Goal: Task Accomplishment & Management: Use online tool/utility

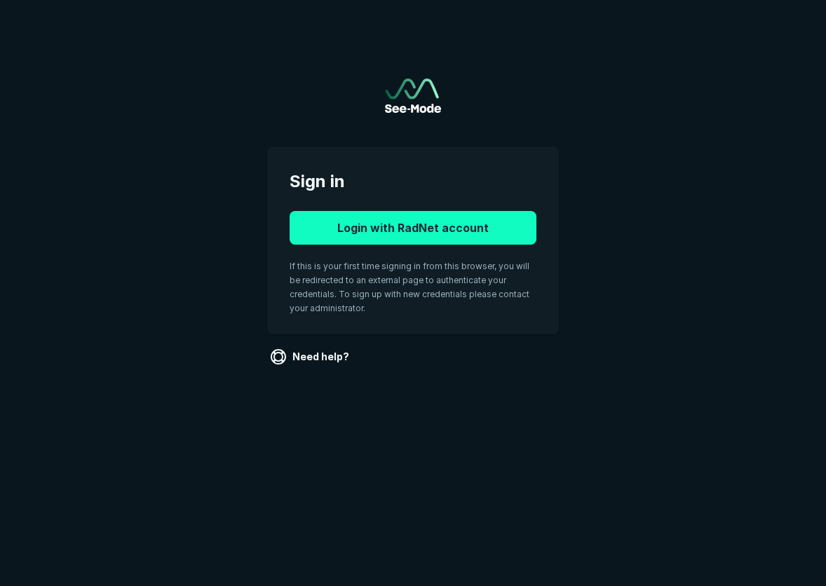
click at [515, 226] on button "Login with RadNet account" at bounding box center [413, 228] width 247 height 34
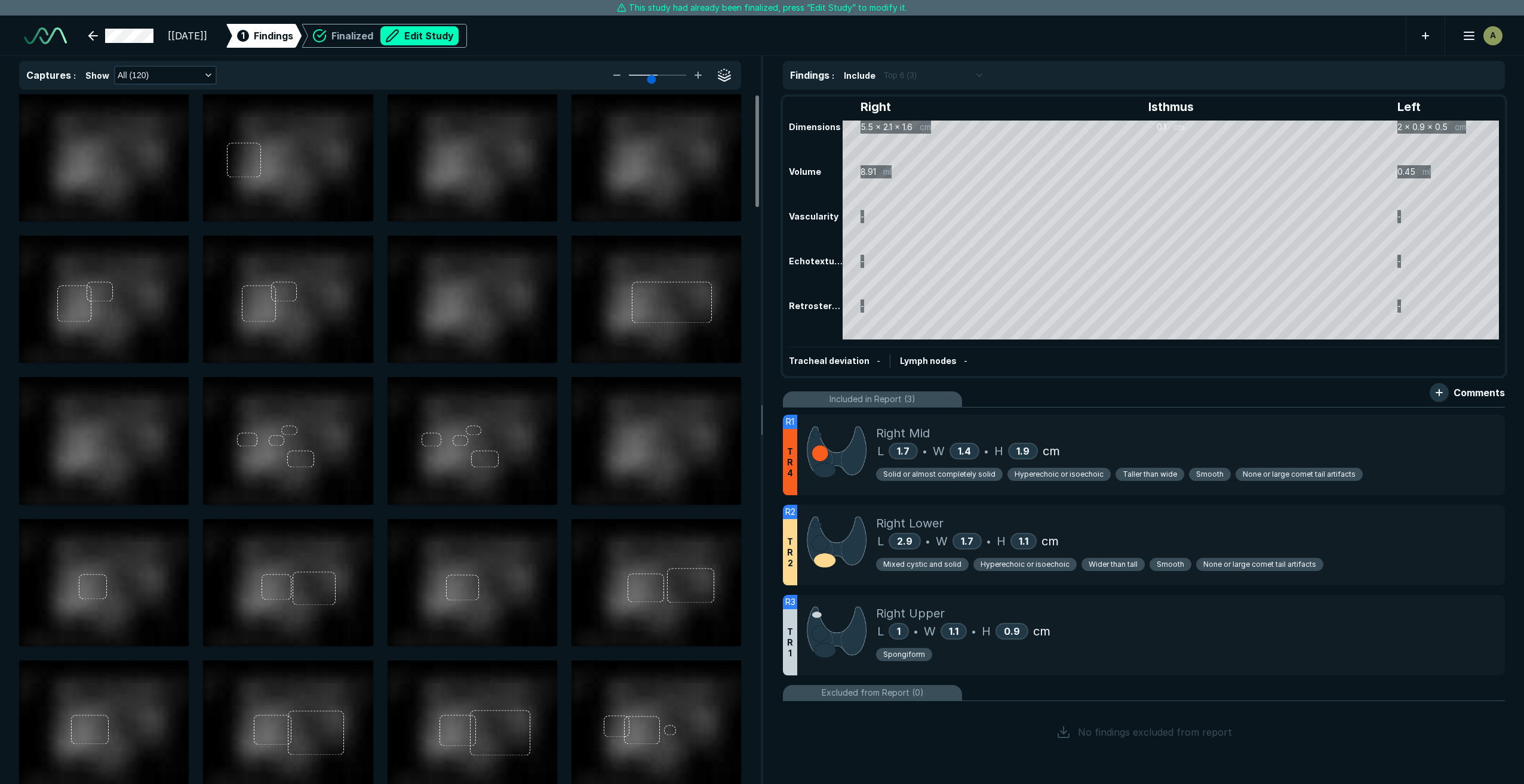
scroll to position [4786, 8391]
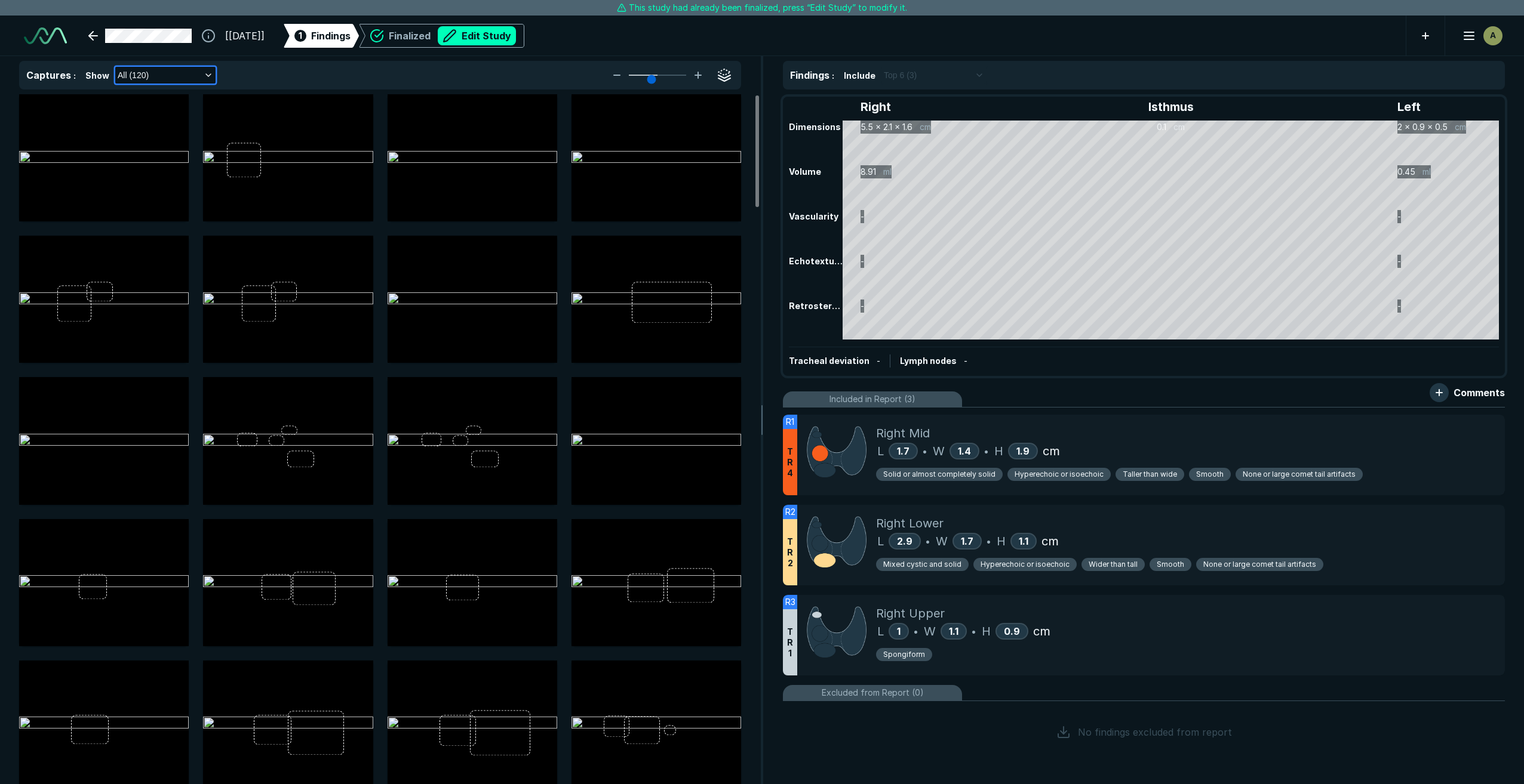
click at [207, 75] on icon "button" at bounding box center [208, 75] width 9 height 9
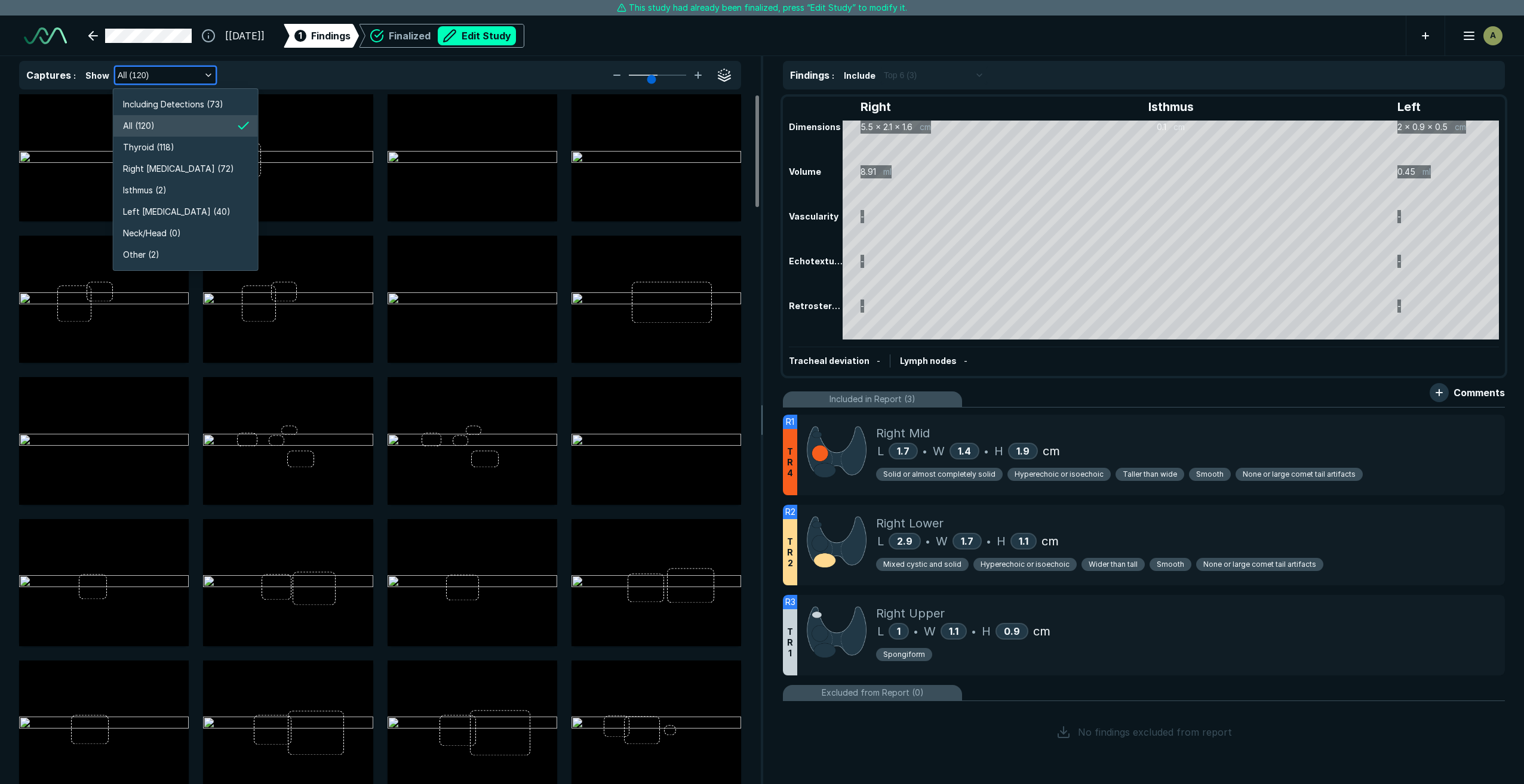
scroll to position [2282, 2130]
click at [185, 166] on li "Right Lobe (72)" at bounding box center [186, 169] width 145 height 21
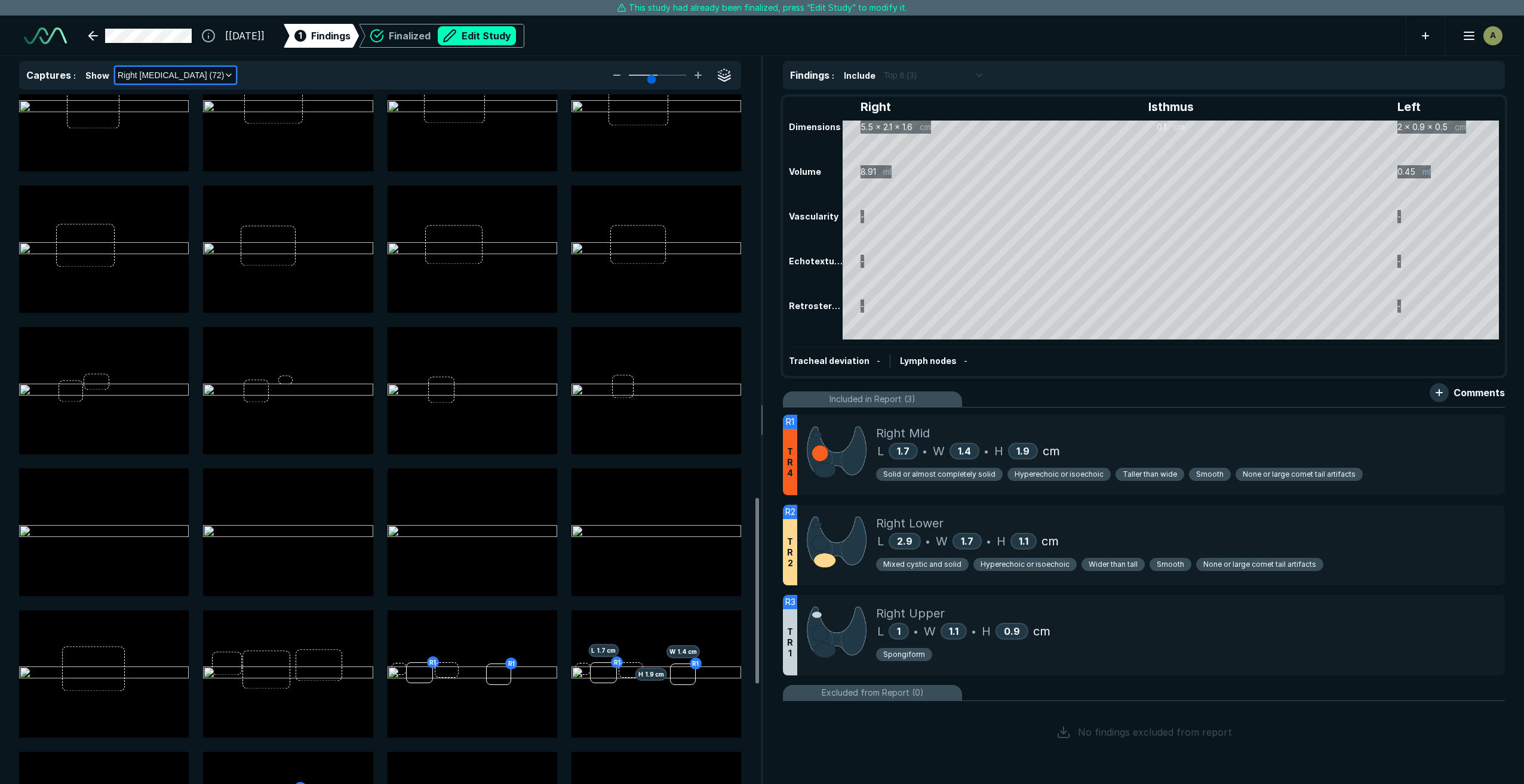
scroll to position [1492, 0]
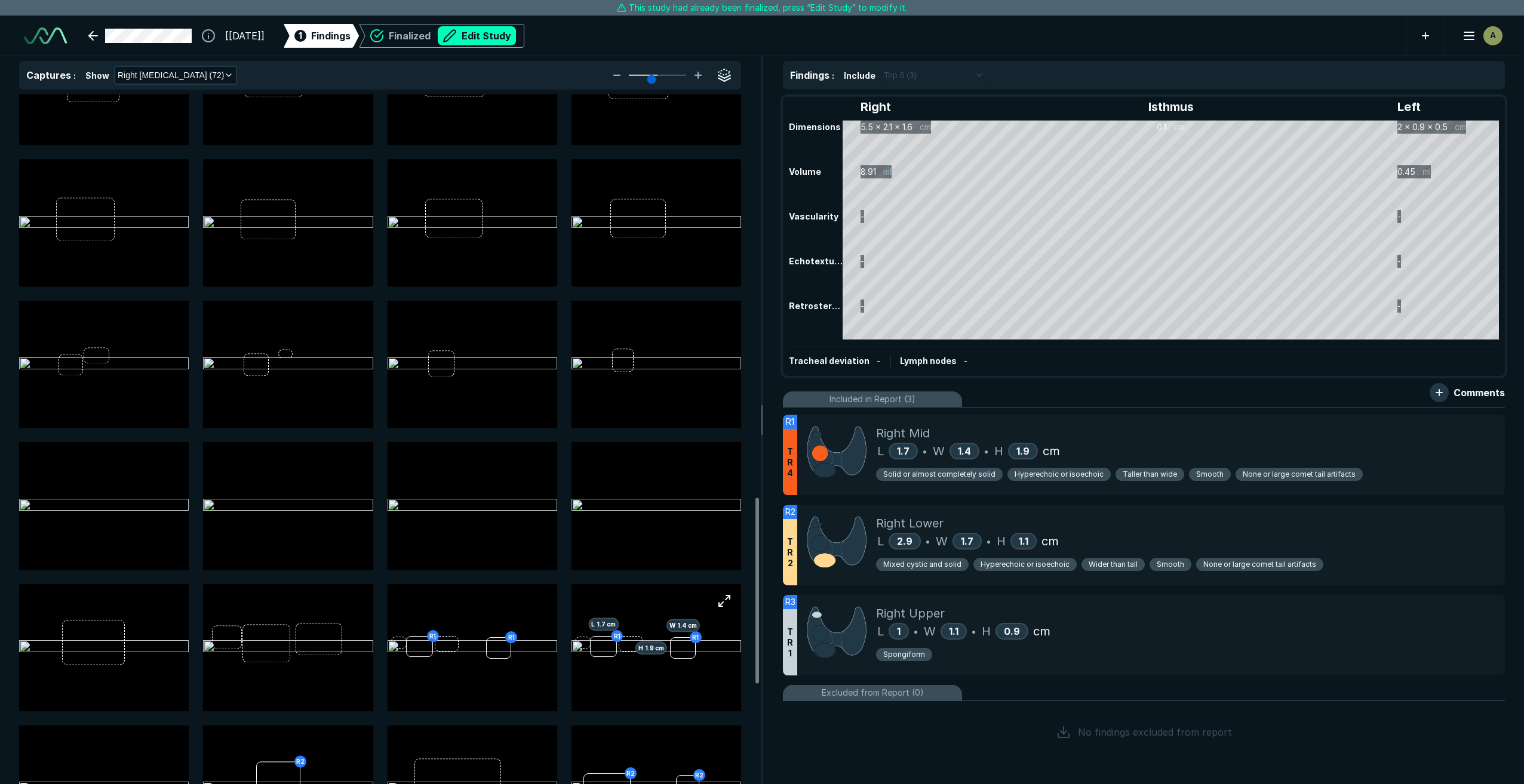
click at [702, 499] on img at bounding box center [656, 647] width 169 height 14
click at [702, 499] on button "button" at bounding box center [725, 601] width 24 height 24
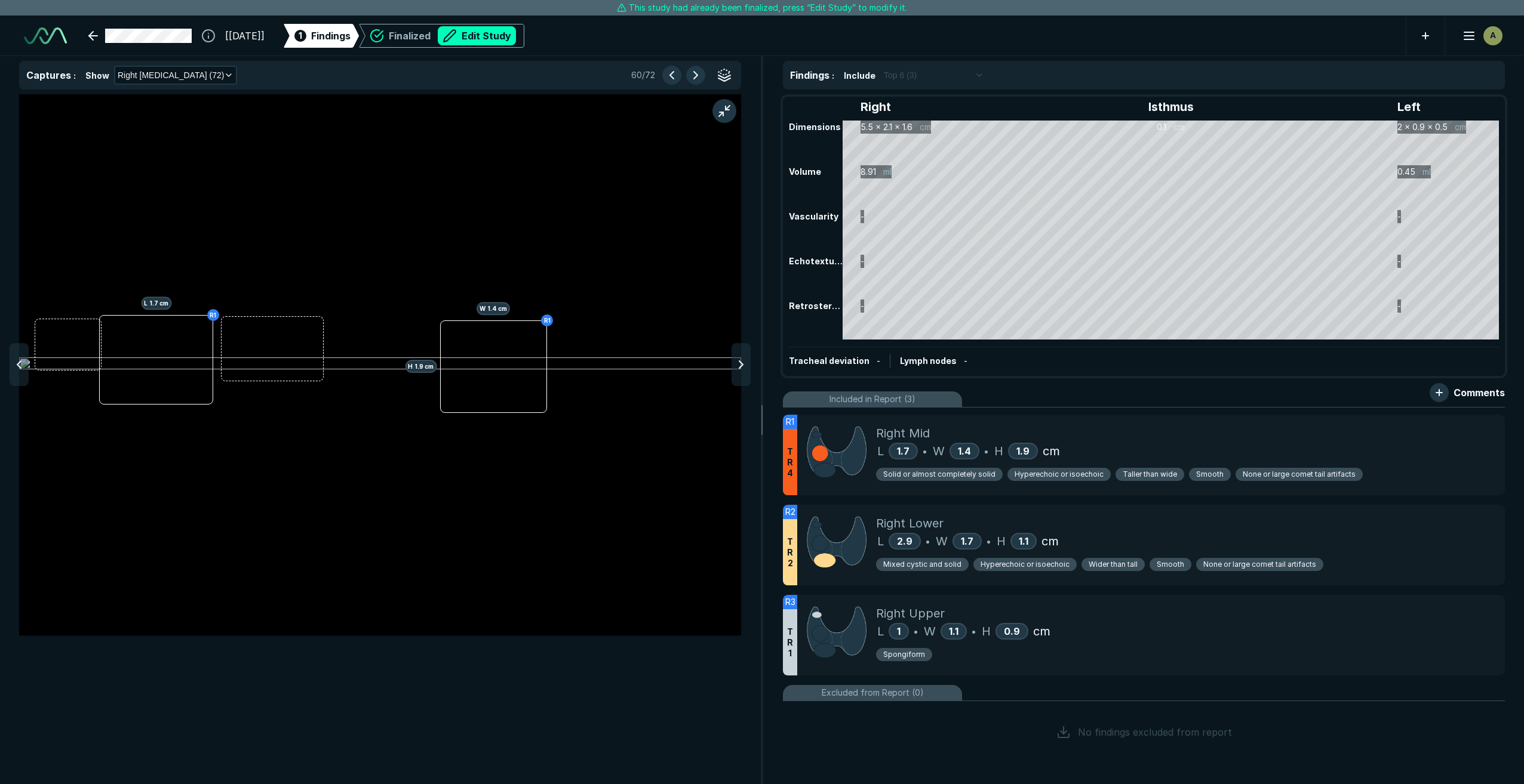
scroll to position [4508, 4763]
click at [702, 110] on button "button" at bounding box center [725, 111] width 24 height 24
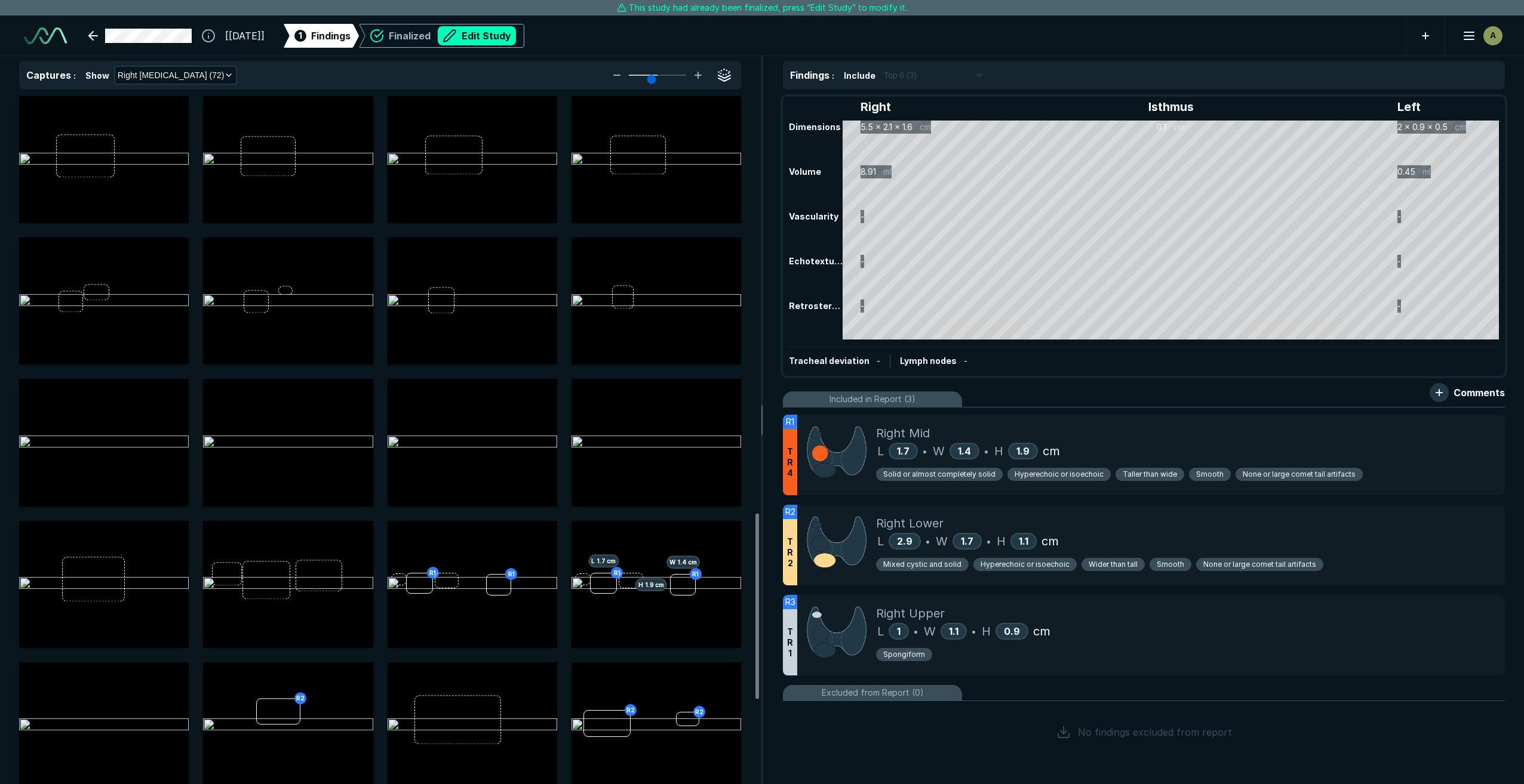
scroll to position [1611, 0]
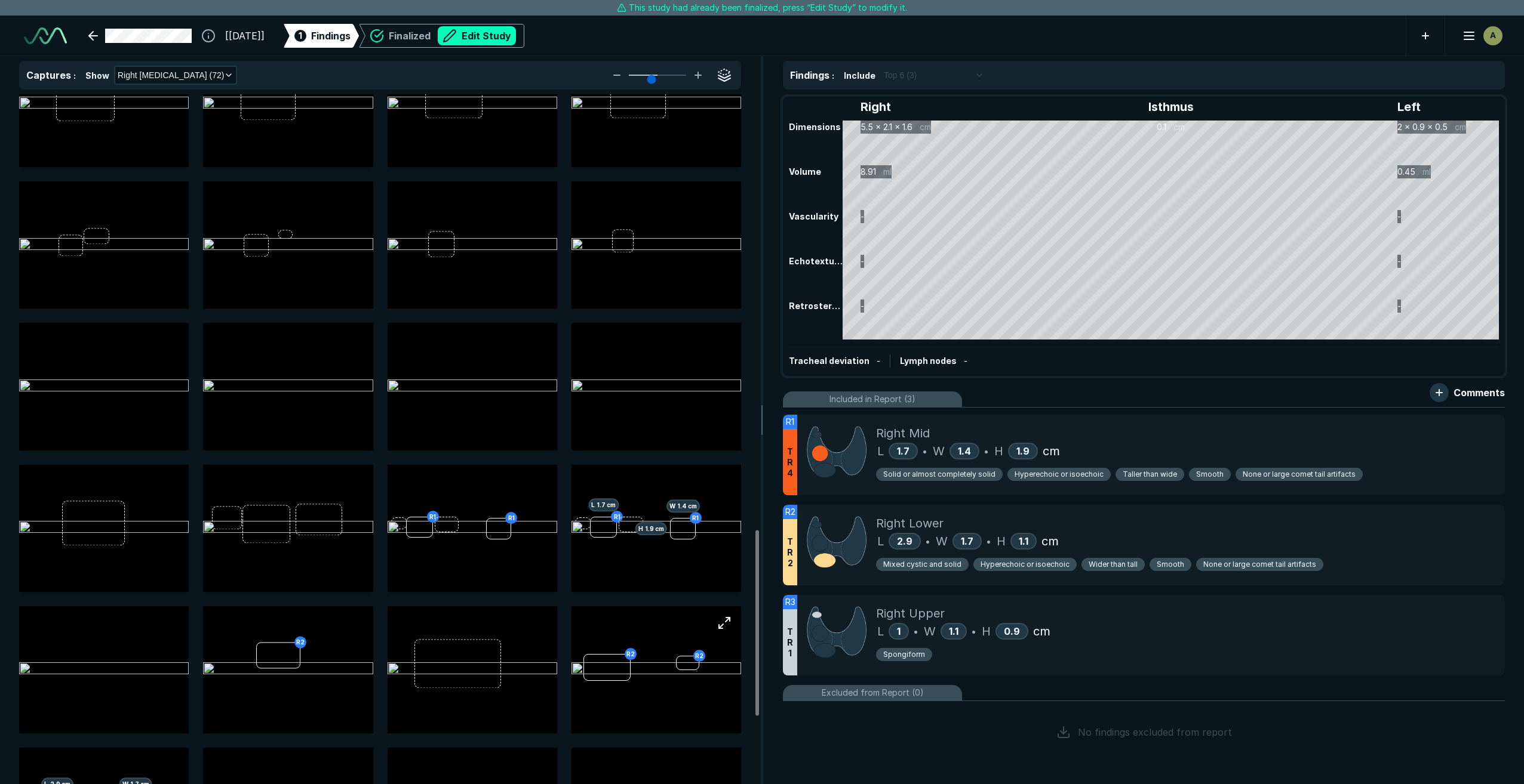
click at [659, 499] on img at bounding box center [656, 669] width 169 height 14
click at [658, 499] on img at bounding box center [656, 669] width 169 height 14
click at [702, 499] on button "button" at bounding box center [725, 623] width 24 height 24
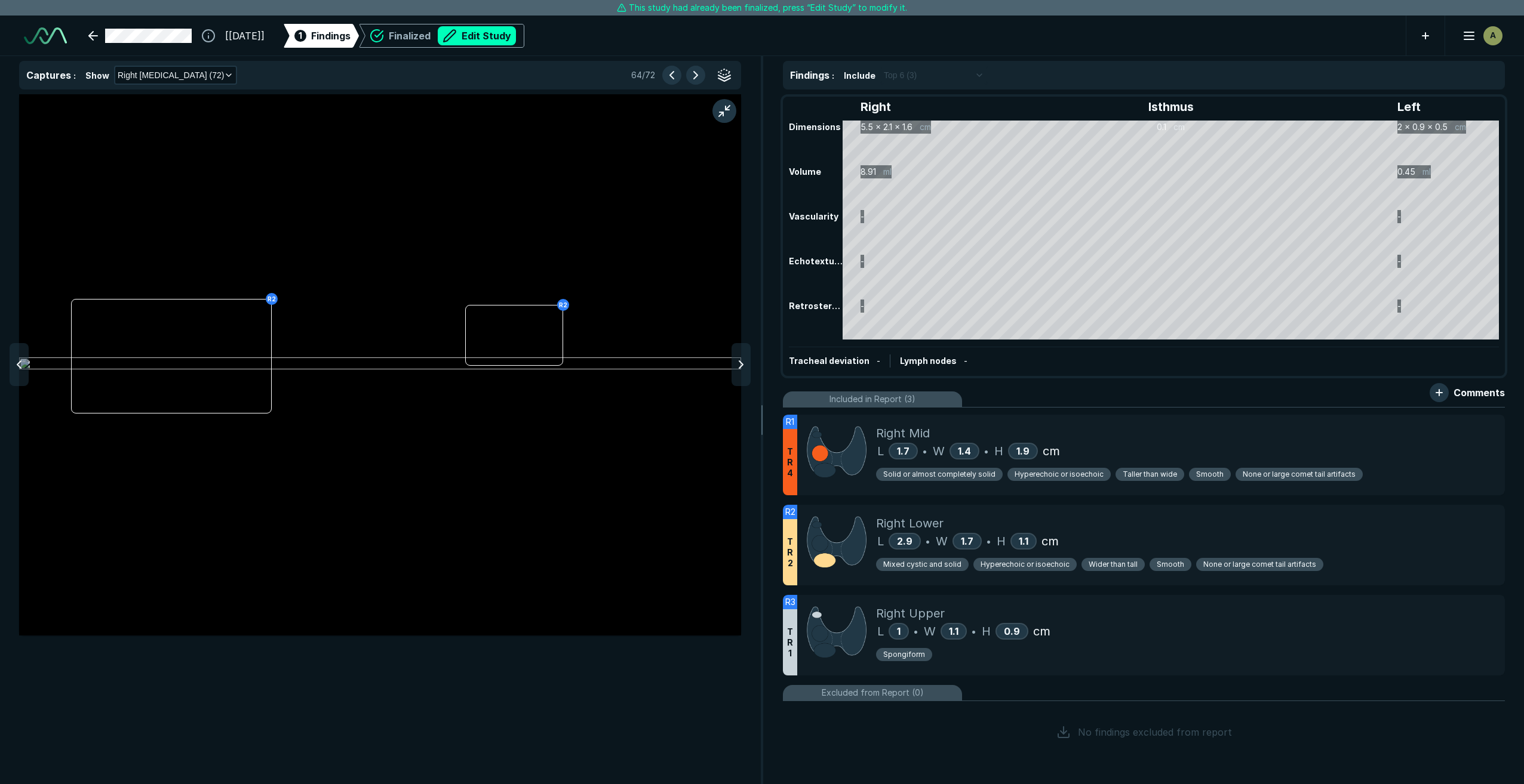
scroll to position [4508, 4763]
click at [702, 115] on button "button" at bounding box center [725, 111] width 24 height 24
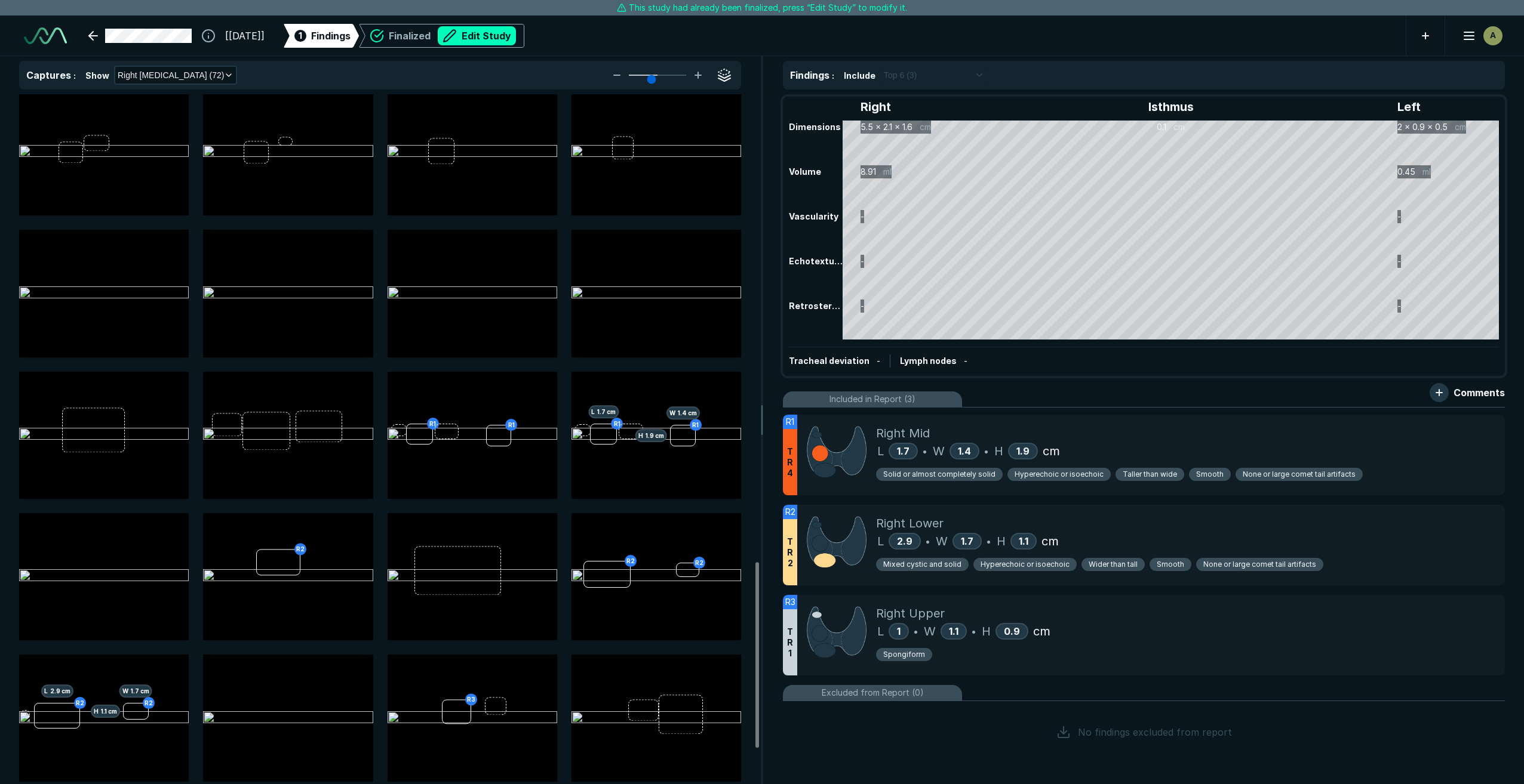
scroll to position [1731, 0]
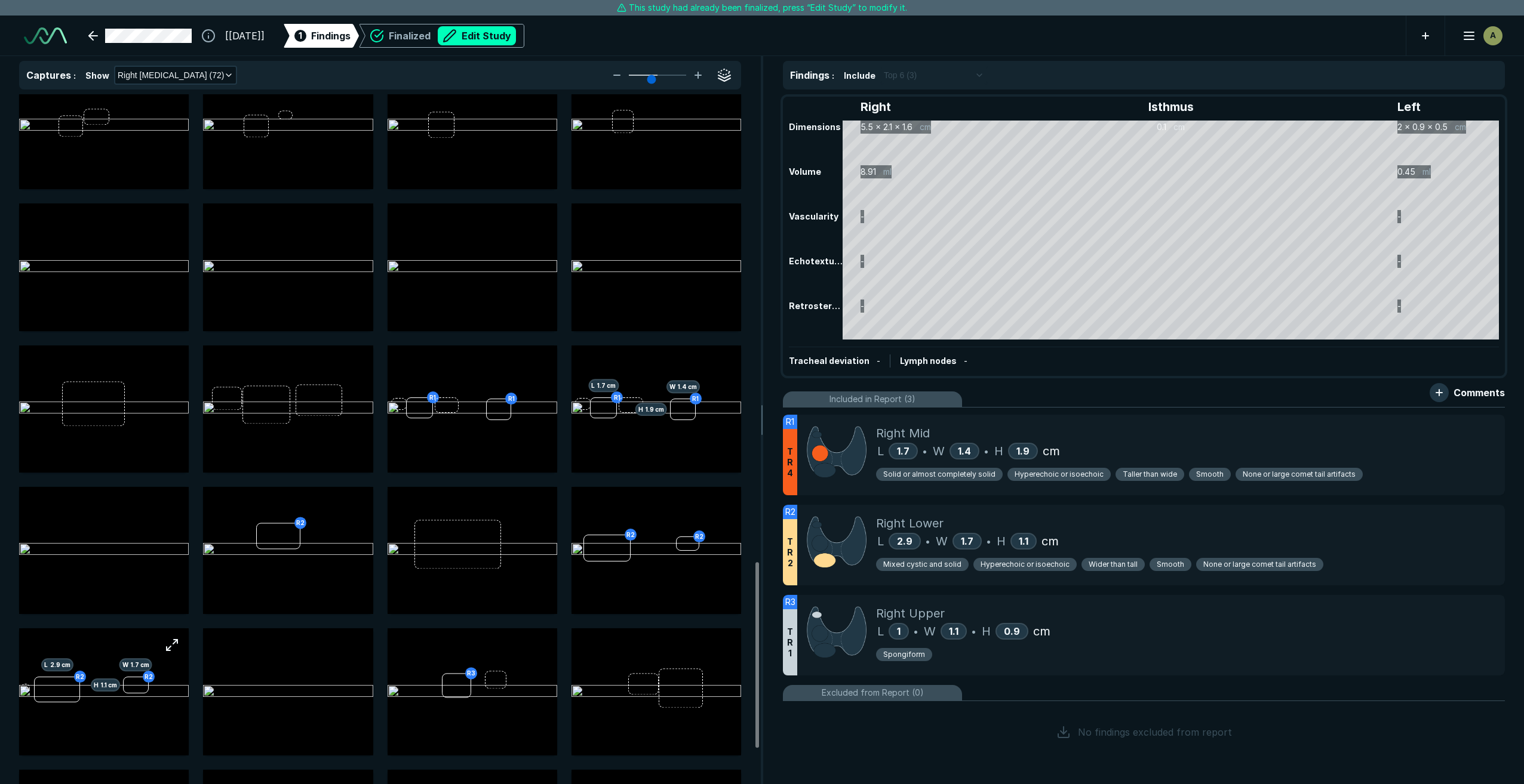
click at [103, 499] on img at bounding box center [103, 692] width 169 height 14
click at [175, 499] on button "button" at bounding box center [172, 645] width 24 height 24
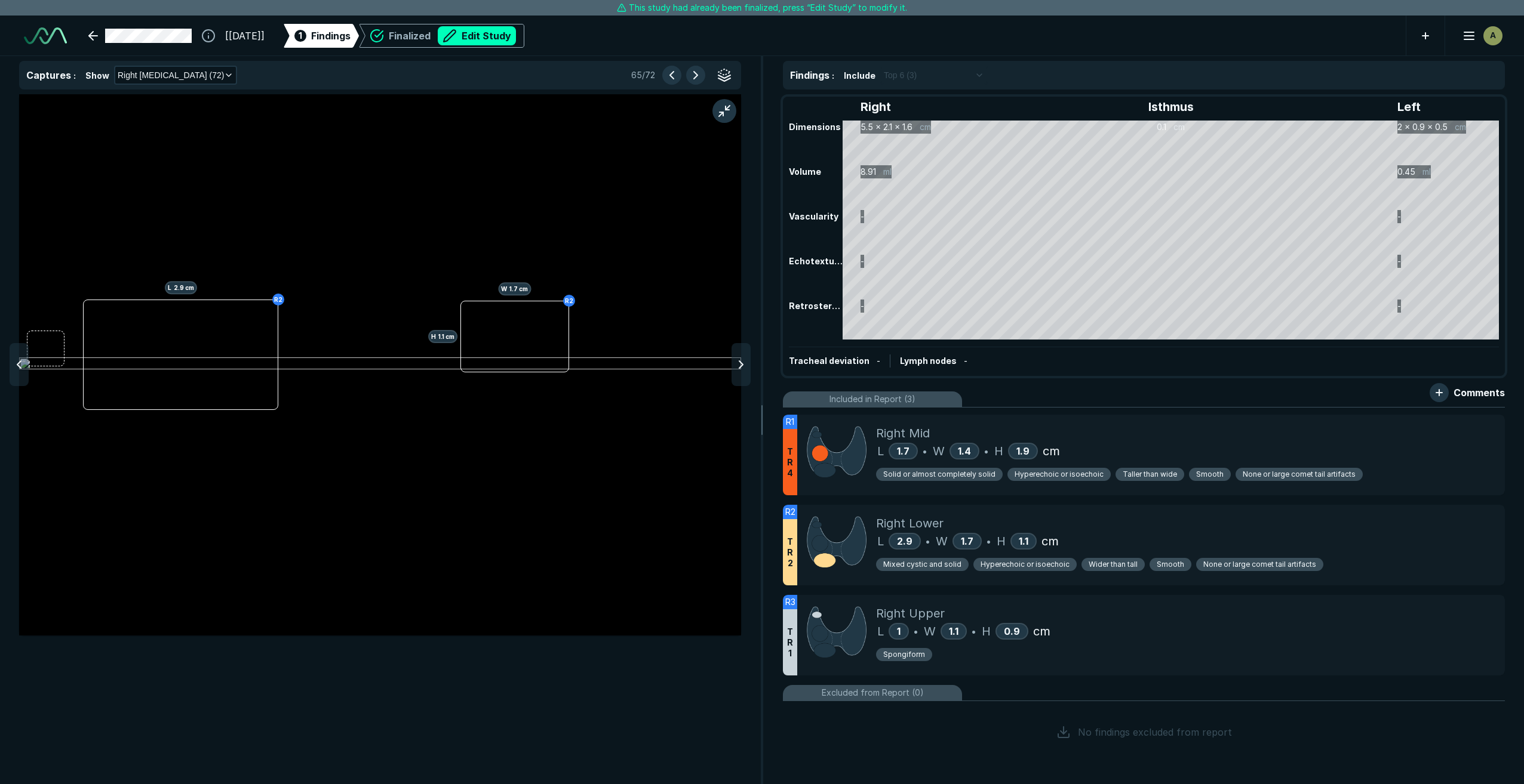
scroll to position [4508, 4763]
click at [702, 438] on div "Right Mid" at bounding box center [1185, 433] width 619 height 18
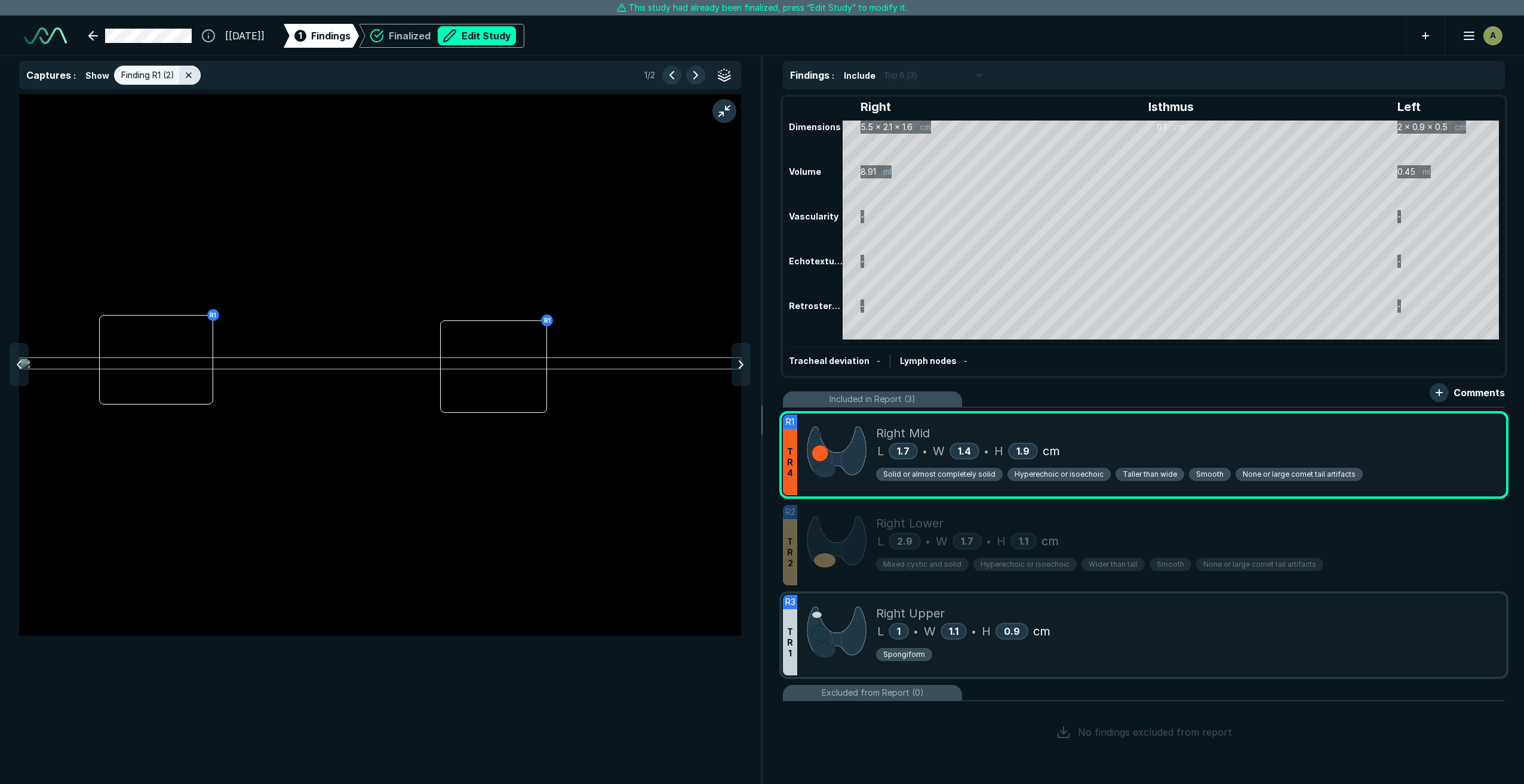
click at [702, 499] on div "Spongiform" at bounding box center [1185, 657] width 619 height 19
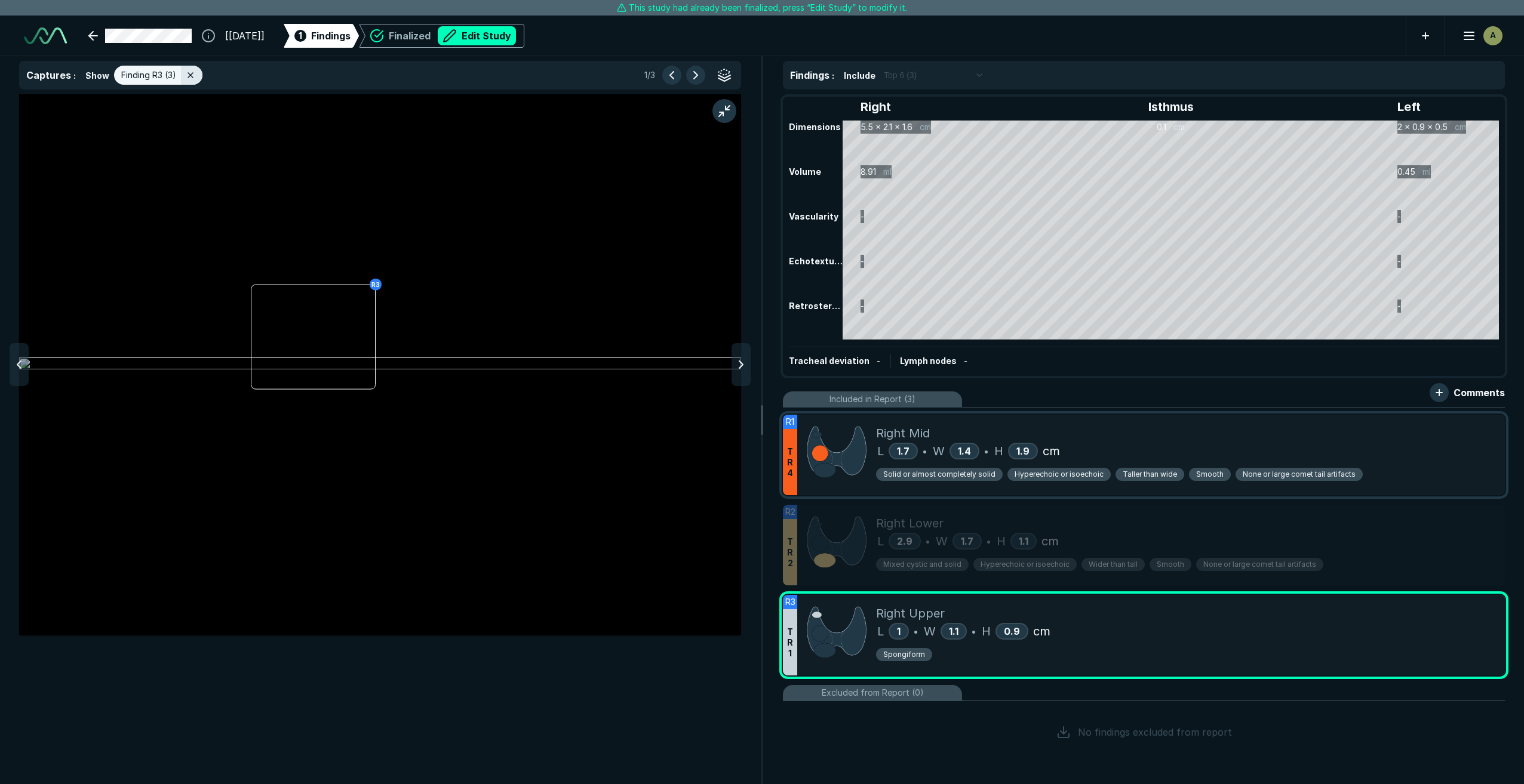
click at [702, 432] on div "Right Mid" at bounding box center [1185, 433] width 619 height 18
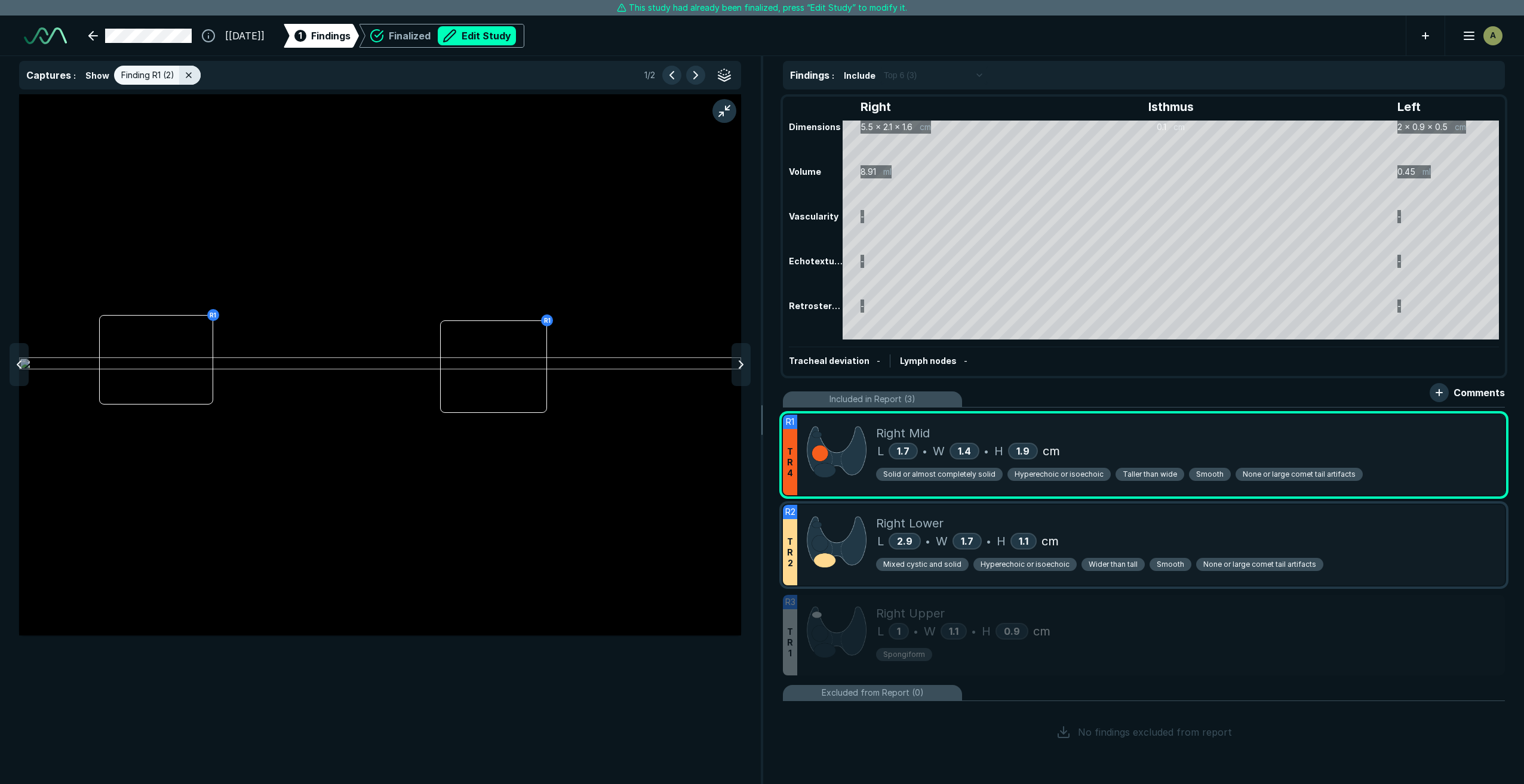
click at [702, 499] on div "Right Lower" at bounding box center [1185, 523] width 619 height 18
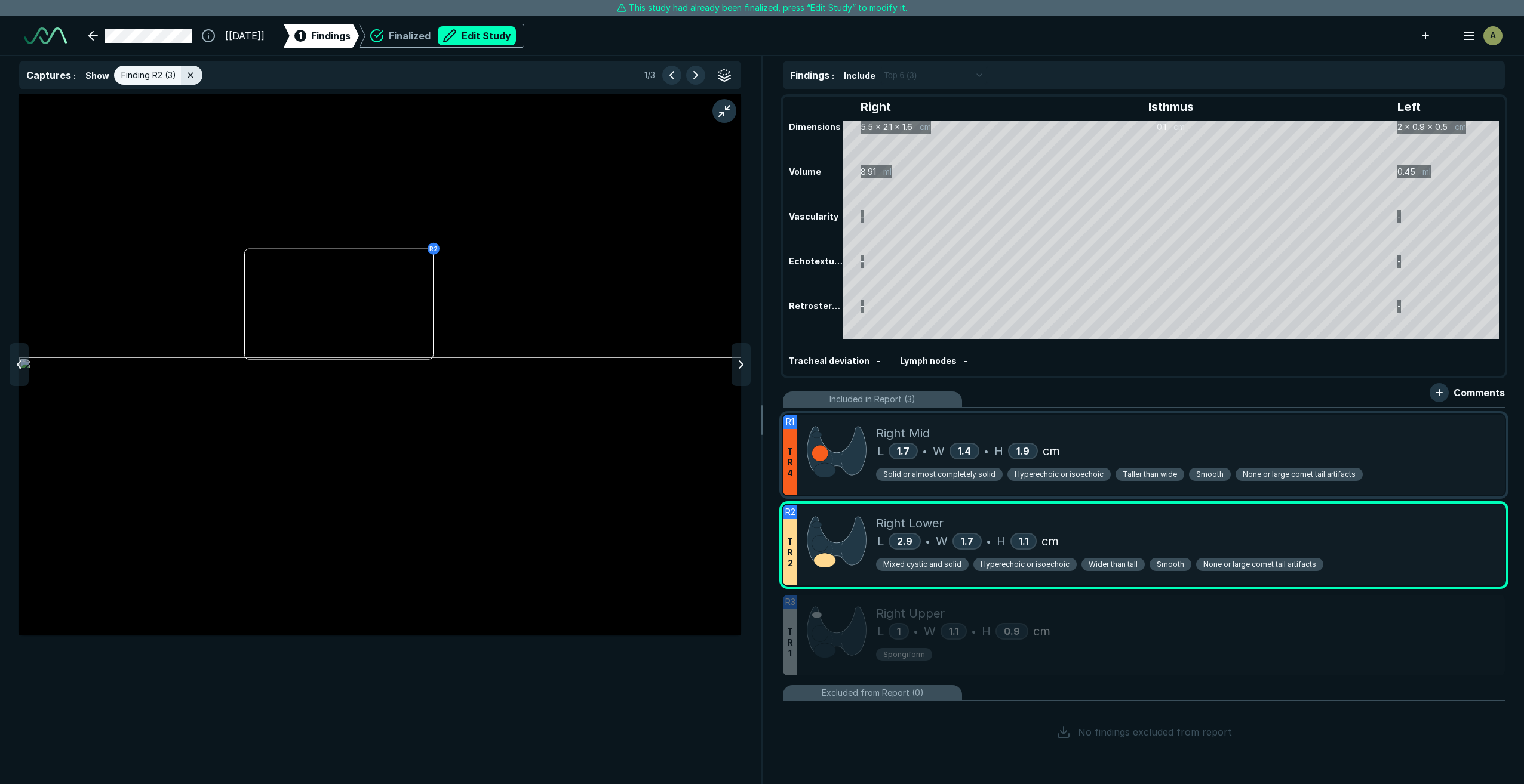
click at [702, 449] on div "L 1.7 • W 1.4 • H 1.9 cm" at bounding box center [1185, 451] width 619 height 18
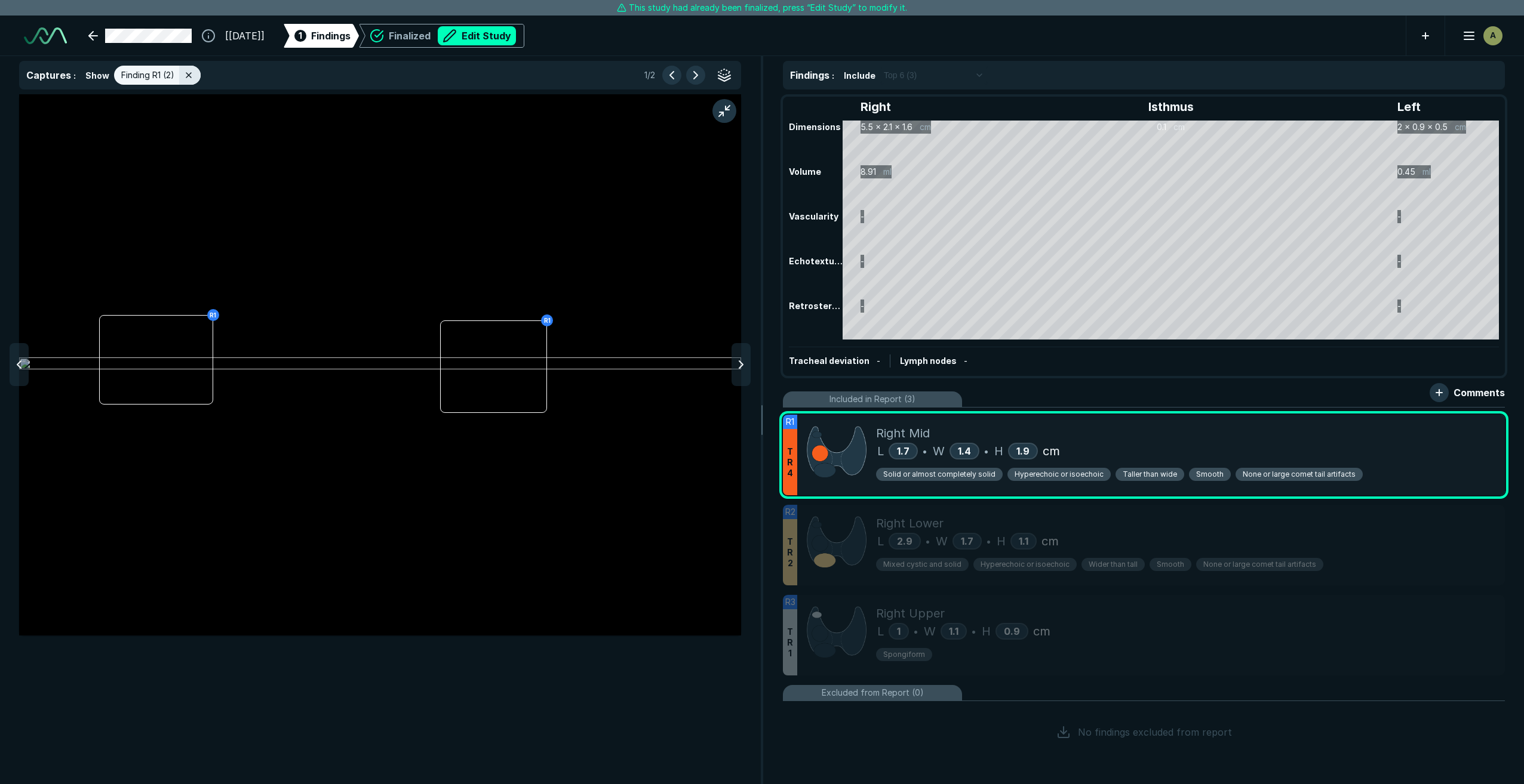
click at [702, 477] on span "Solid or almost completely solid" at bounding box center [939, 474] width 112 height 11
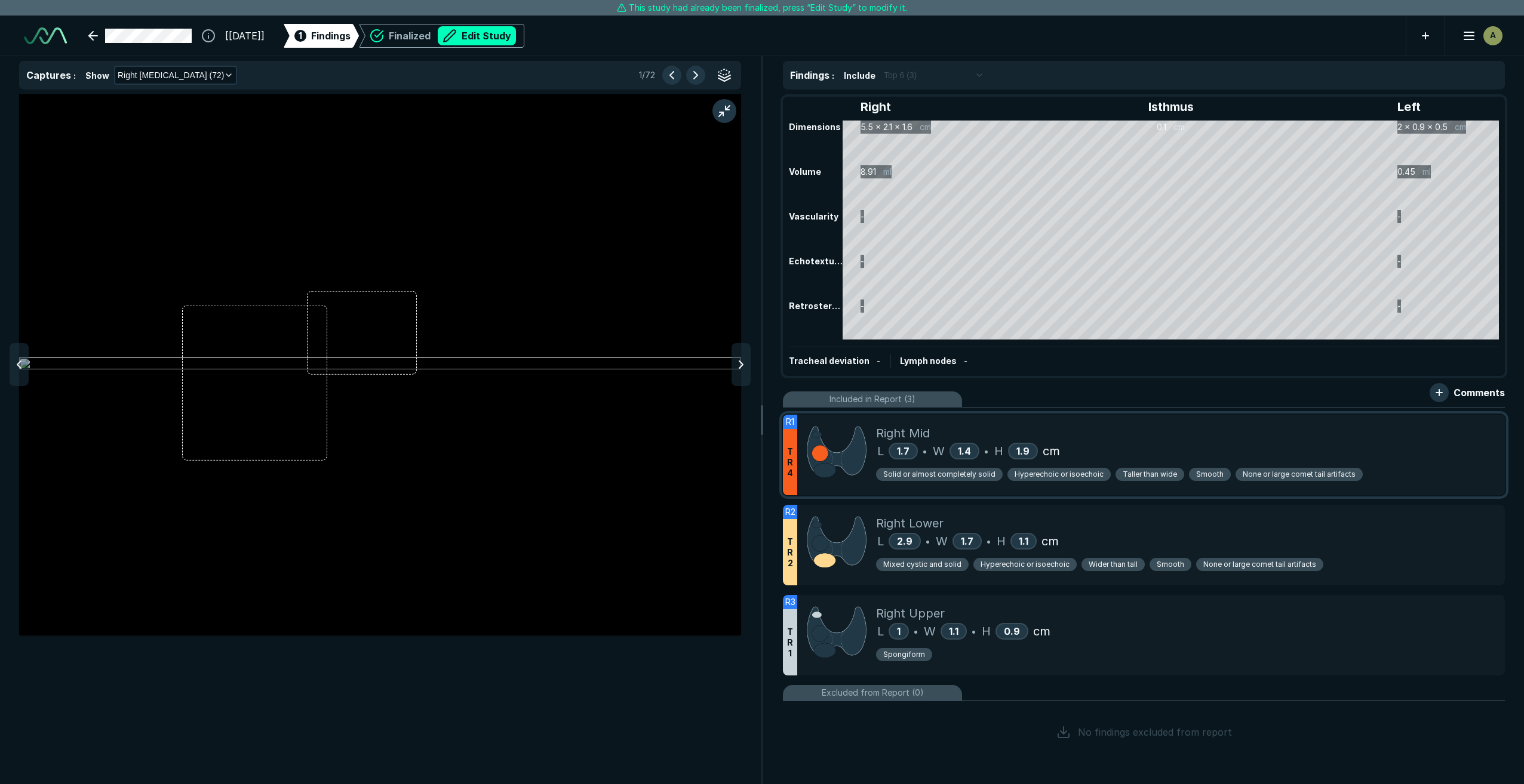
click at [702, 435] on div "Right Mid" at bounding box center [1185, 433] width 619 height 18
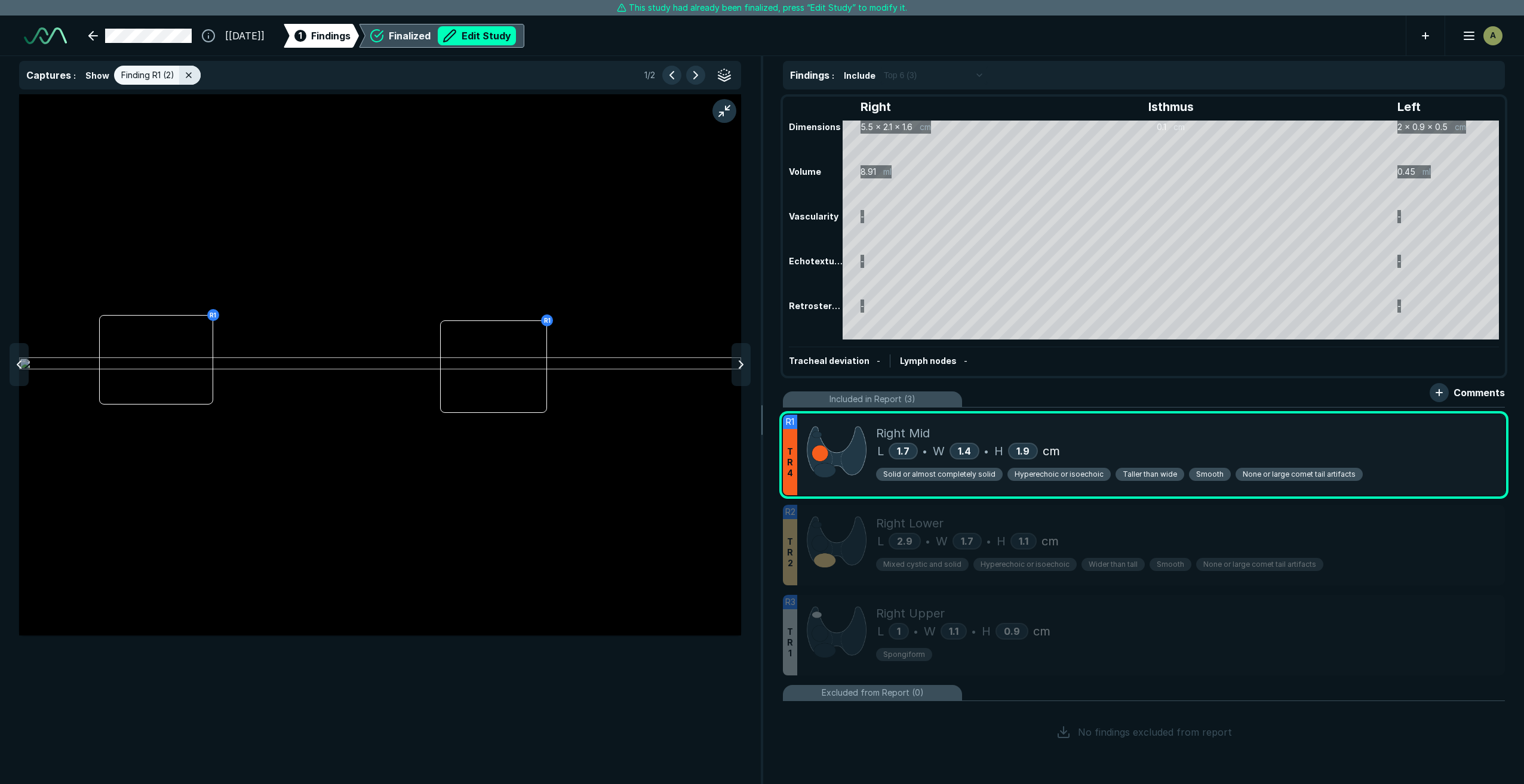
click at [433, 38] on div "Finalized Edit Study" at bounding box center [452, 36] width 127 height 19
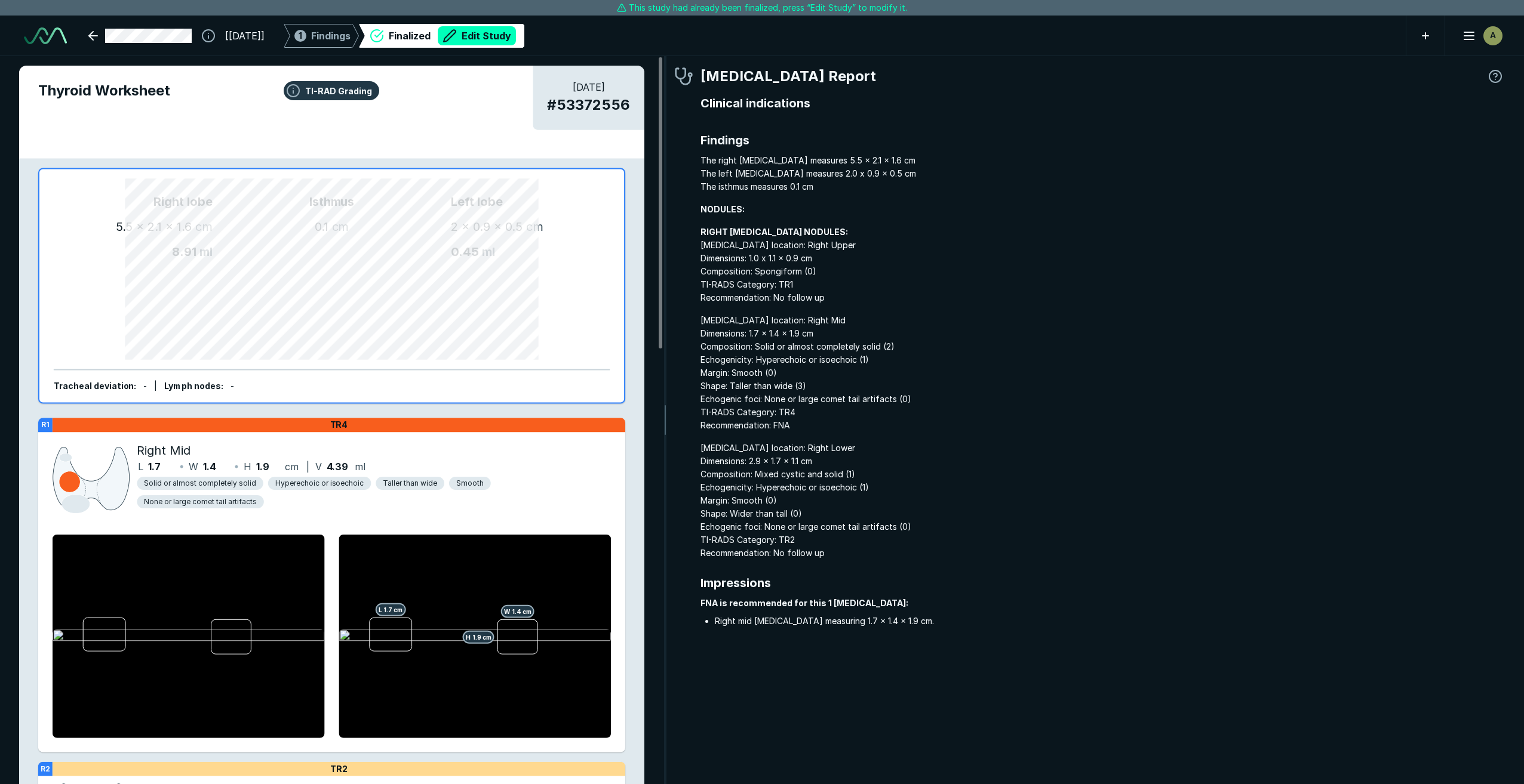
scroll to position [4742, 5252]
click at [351, 41] on span "Findings" at bounding box center [330, 36] width 39 height 14
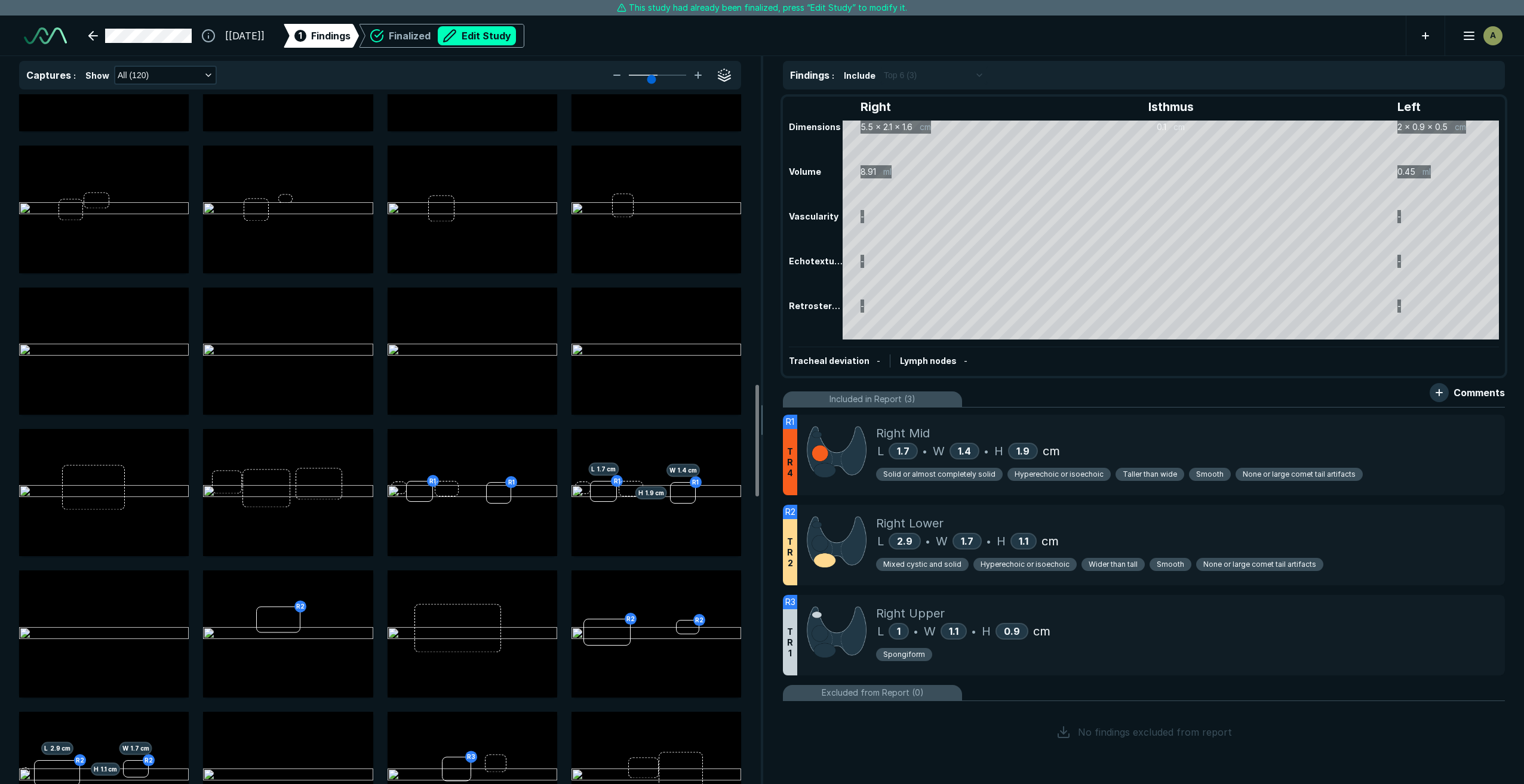
scroll to position [1791, 0]
click at [642, 484] on img at bounding box center [656, 490] width 169 height 14
click at [702, 447] on button "button" at bounding box center [725, 444] width 24 height 24
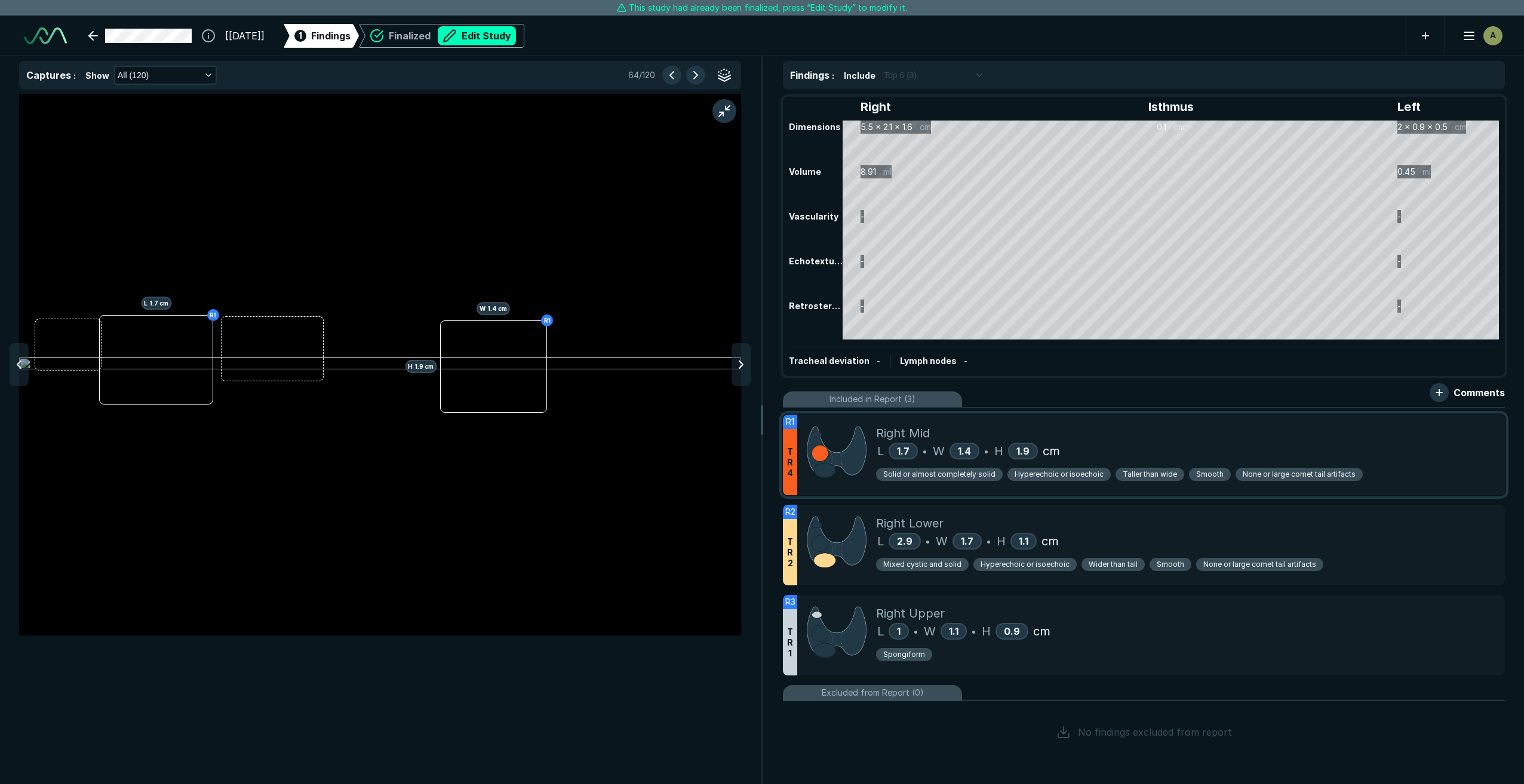
scroll to position [4508, 4763]
click at [240, 129] on div at bounding box center [380, 365] width 722 height 541
click at [702, 113] on button "button" at bounding box center [725, 111] width 24 height 24
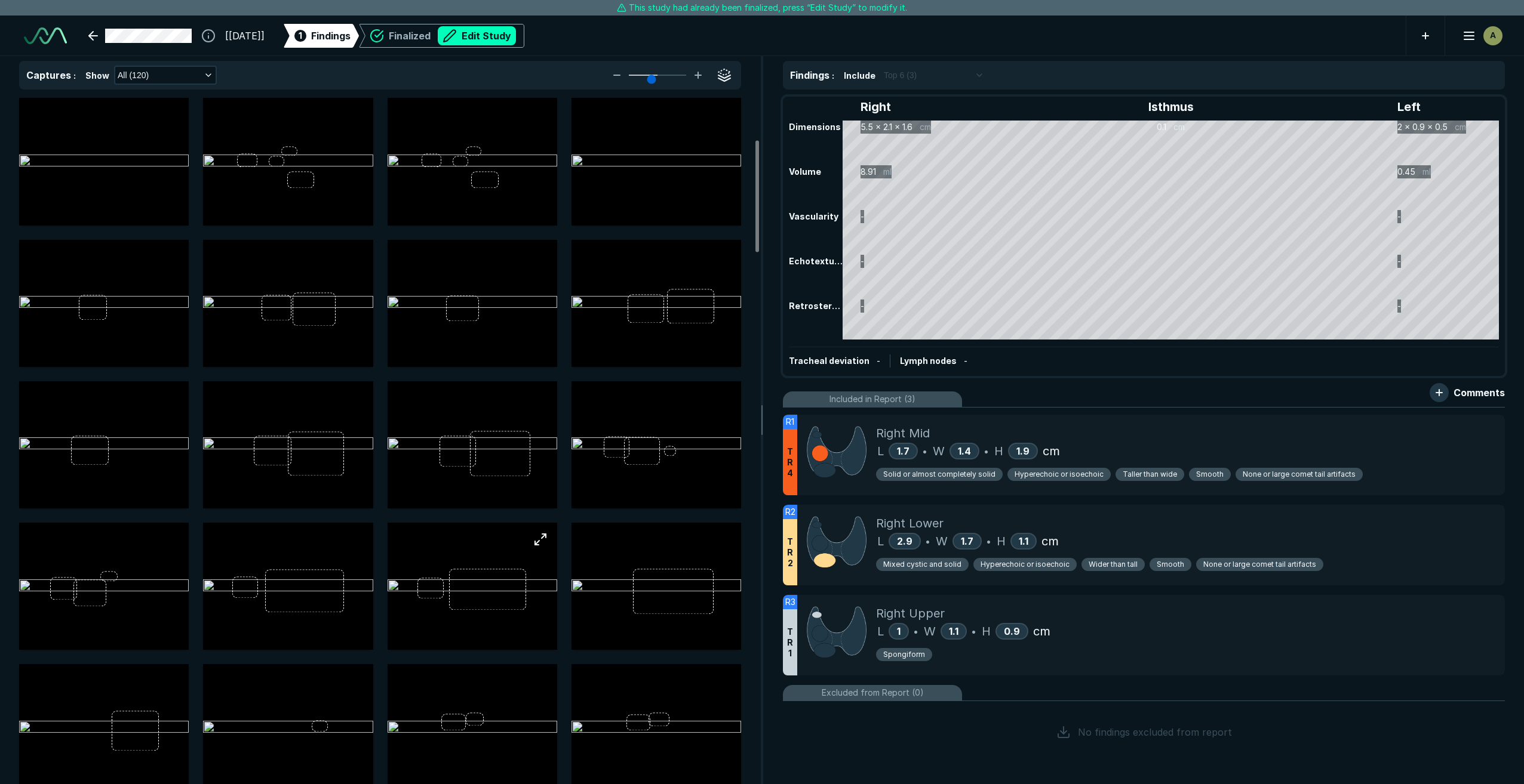
scroll to position [278, 0]
click at [207, 76] on polyline "button" at bounding box center [209, 75] width 5 height 3
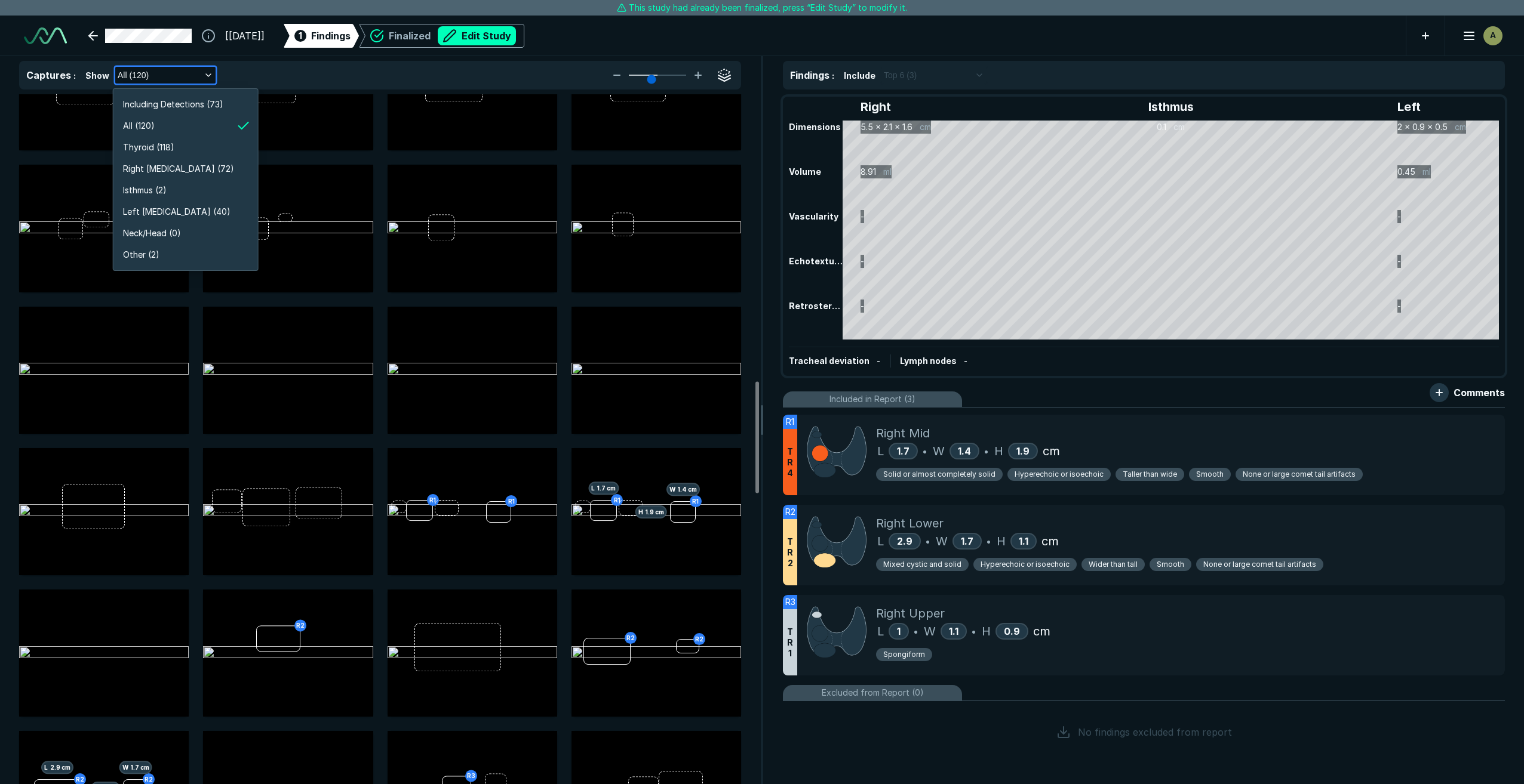
scroll to position [1771, 0]
click at [702, 441] on div "Right Mid" at bounding box center [1185, 433] width 619 height 18
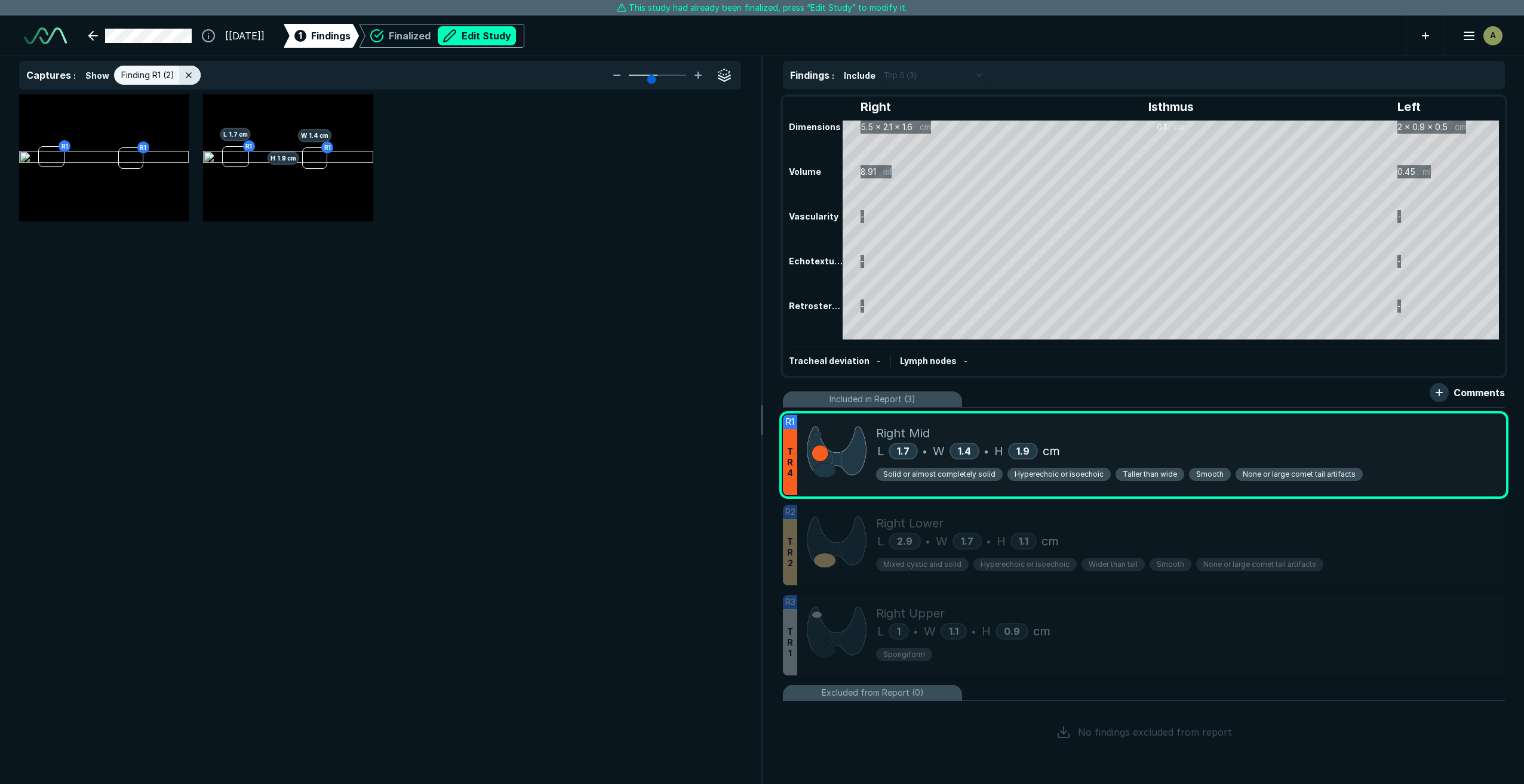
scroll to position [4508, 4763]
click at [352, 165] on img at bounding box center [287, 157] width 169 height 14
click at [356, 111] on button "button" at bounding box center [357, 111] width 24 height 24
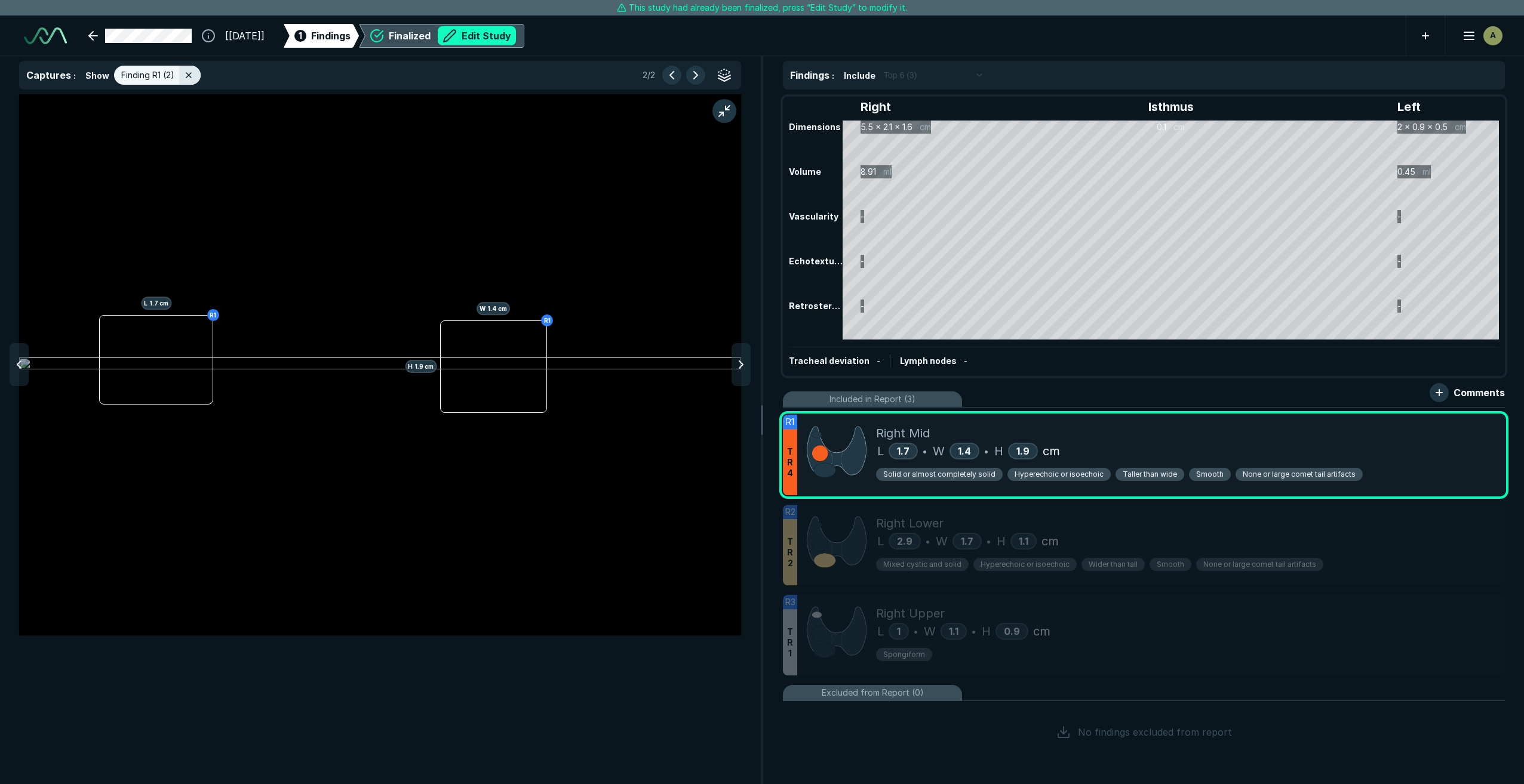
click at [507, 38] on button "Edit Study" at bounding box center [477, 36] width 78 height 19
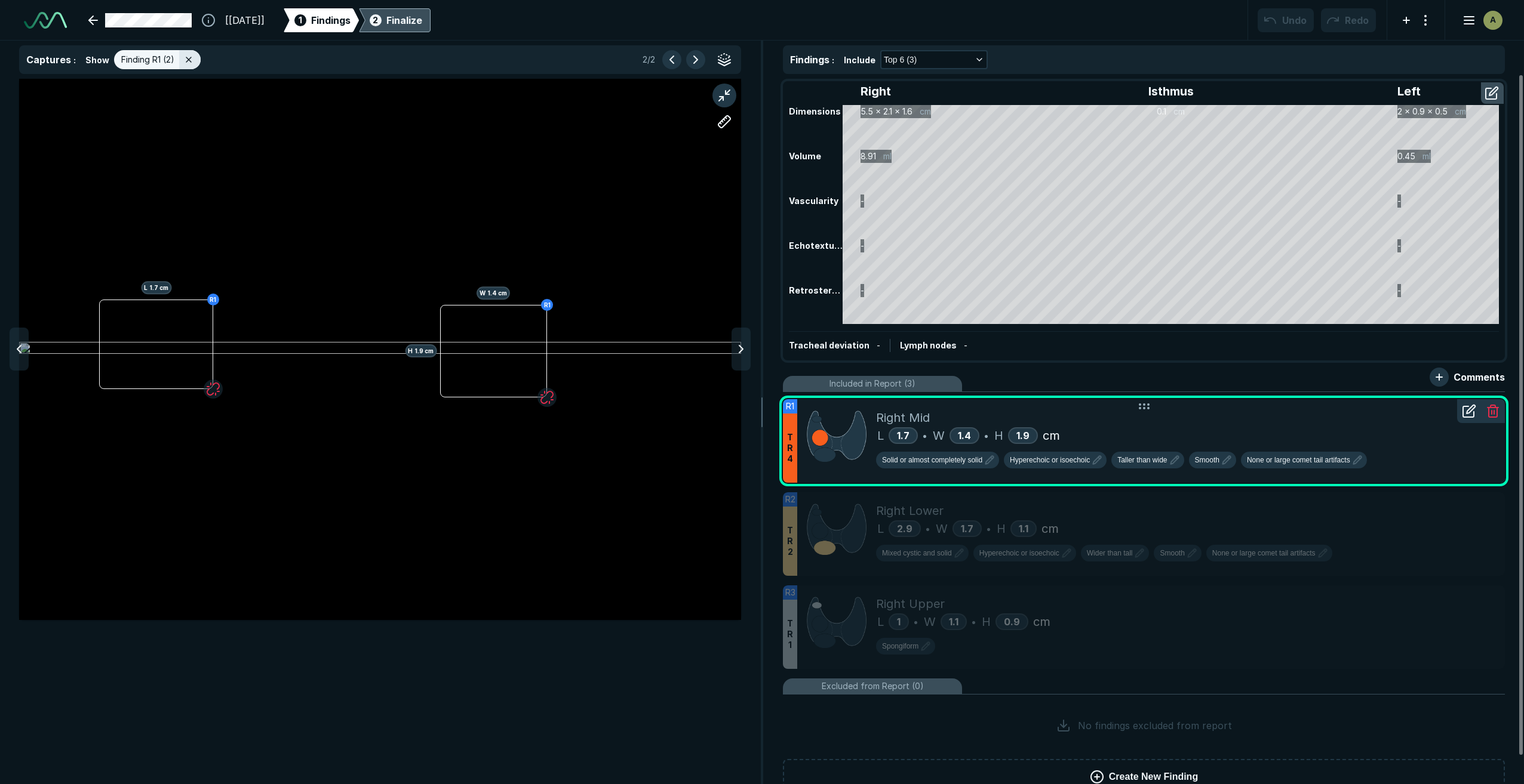
click at [702, 412] on icon at bounding box center [1470, 409] width 9 height 9
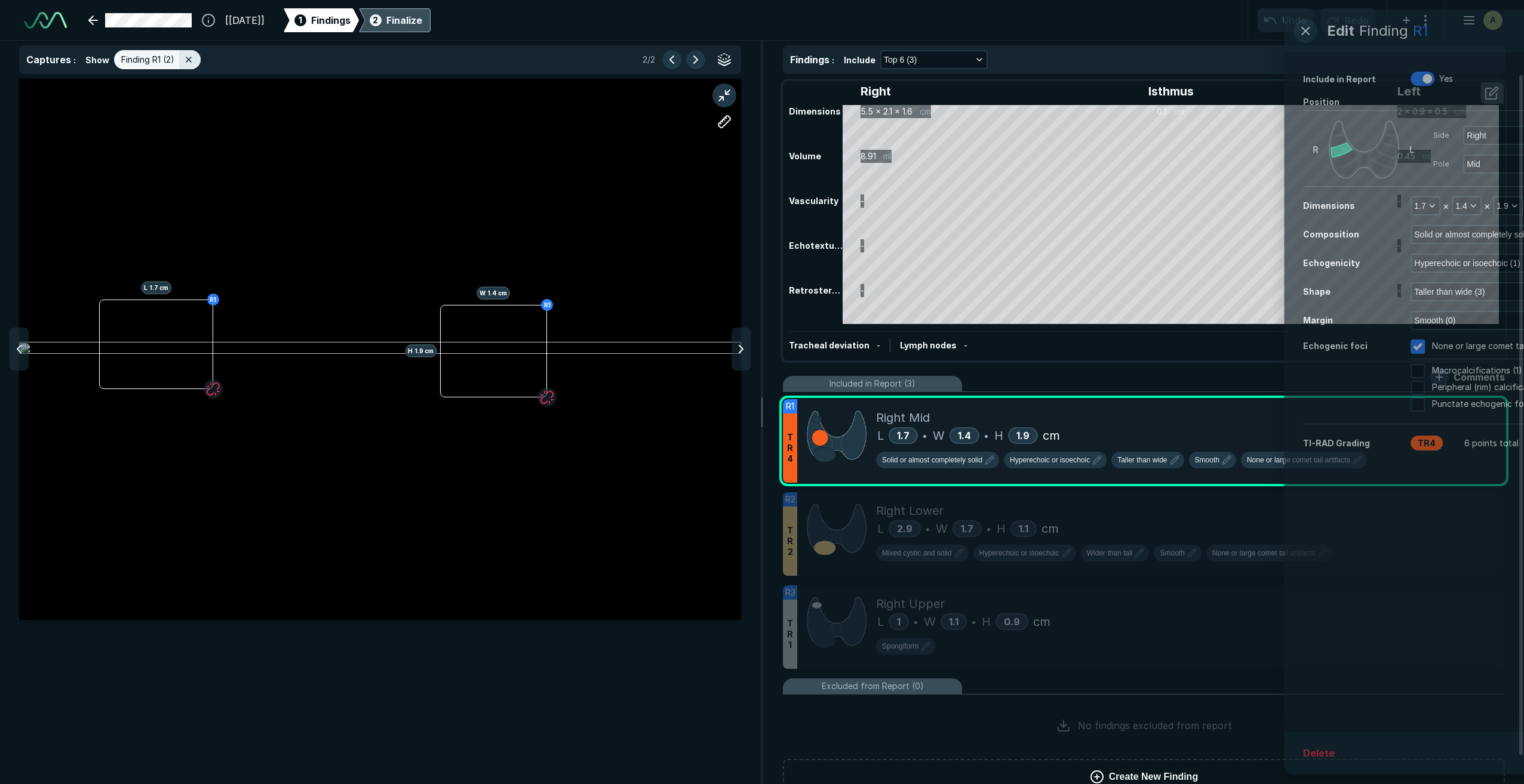
scroll to position [4375, 3062]
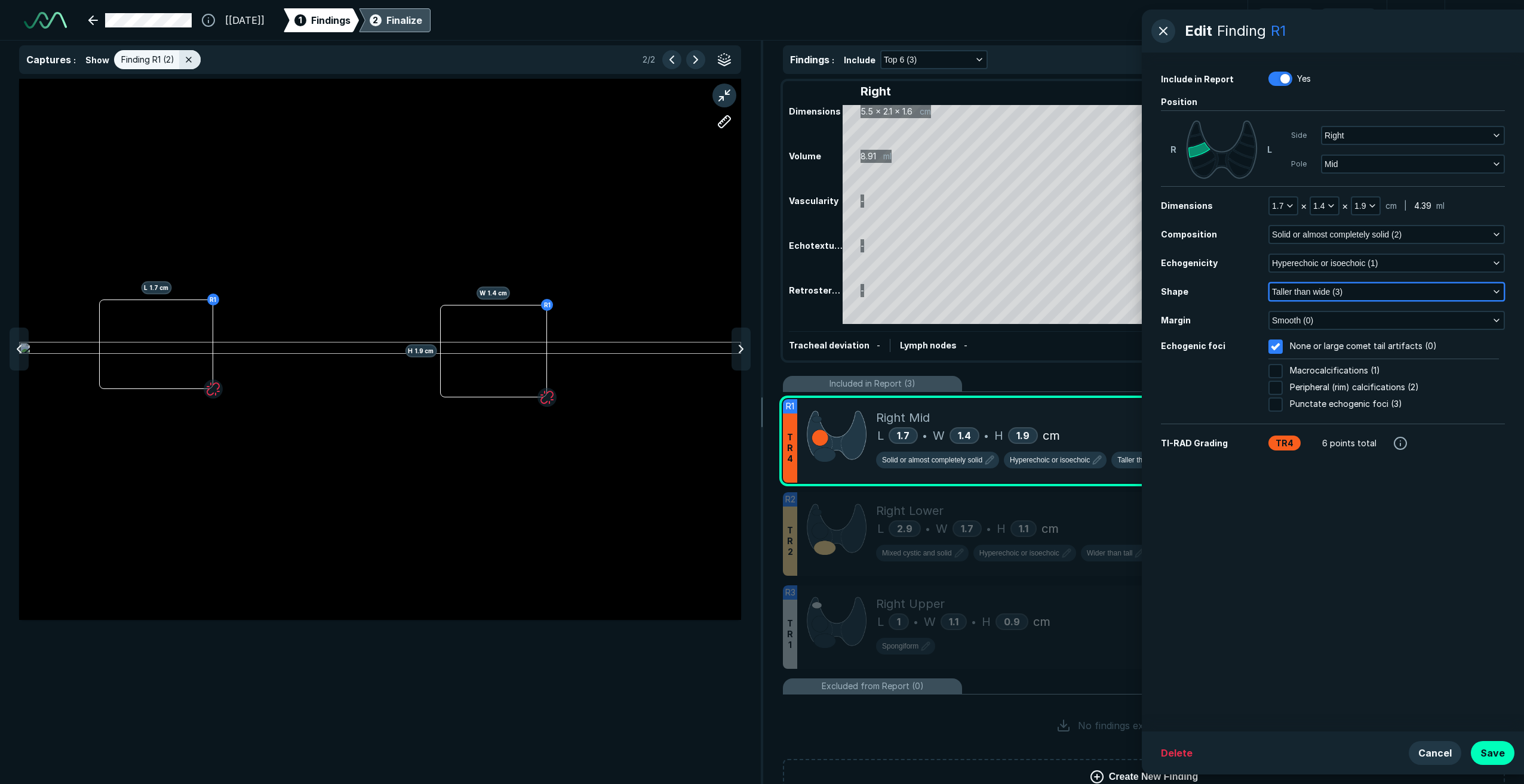
click at [702, 294] on button "Taller than wide (3)" at bounding box center [1386, 292] width 234 height 17
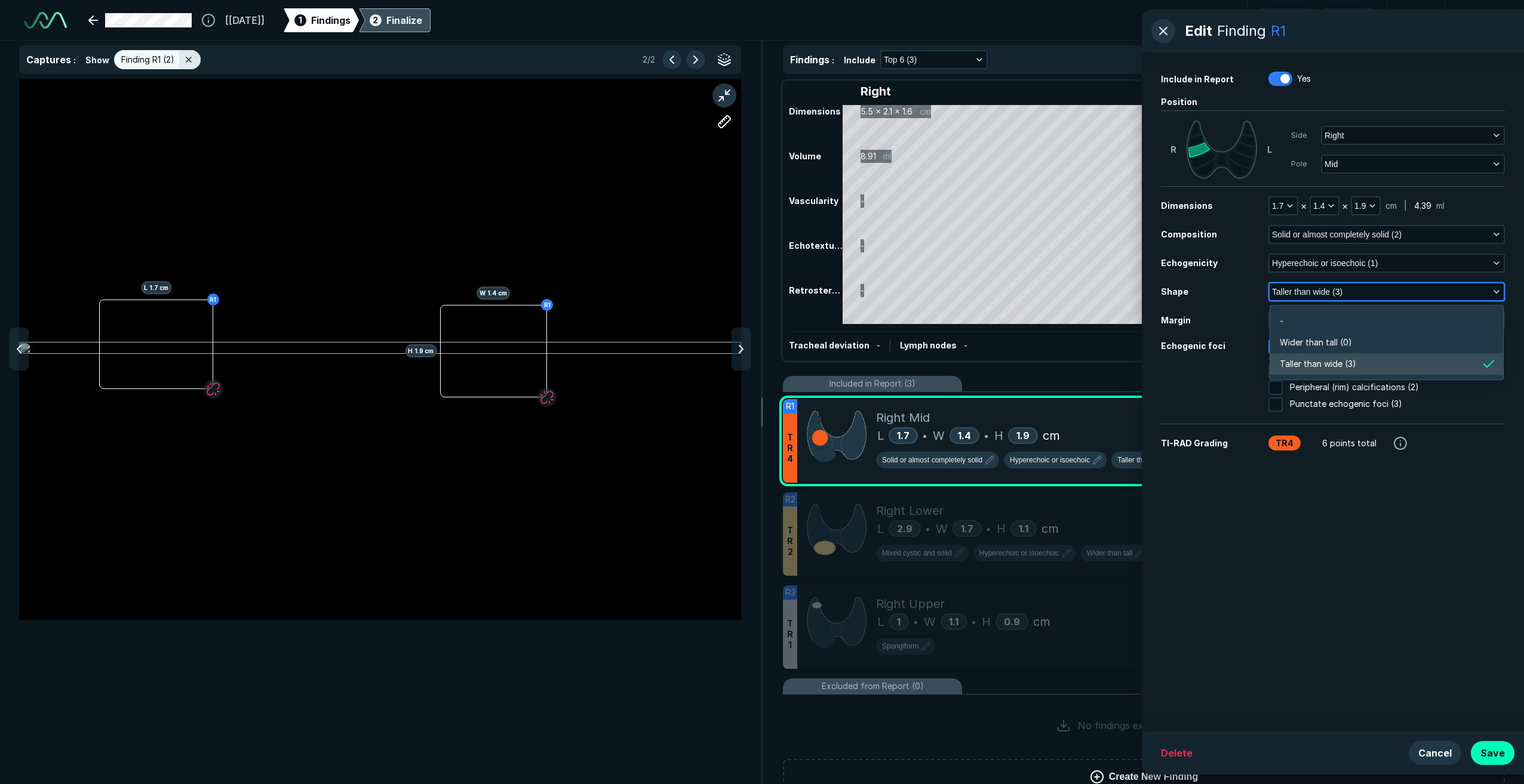
scroll to position [1799, 2584]
click at [702, 342] on li "Wider than tall (0)" at bounding box center [1386, 342] width 232 height 21
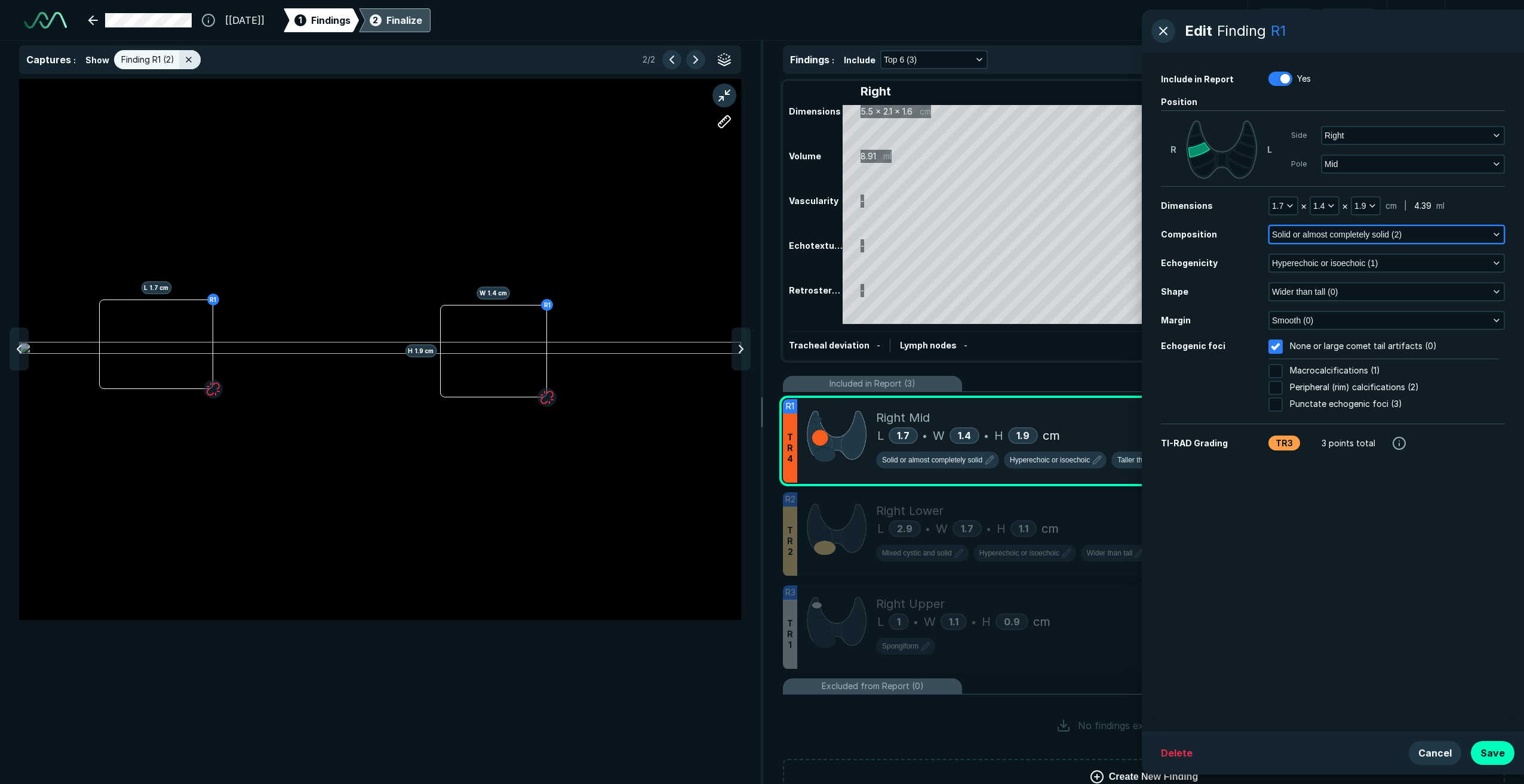
click at [702, 235] on button "Solid or almost completely solid (2)" at bounding box center [1386, 235] width 234 height 17
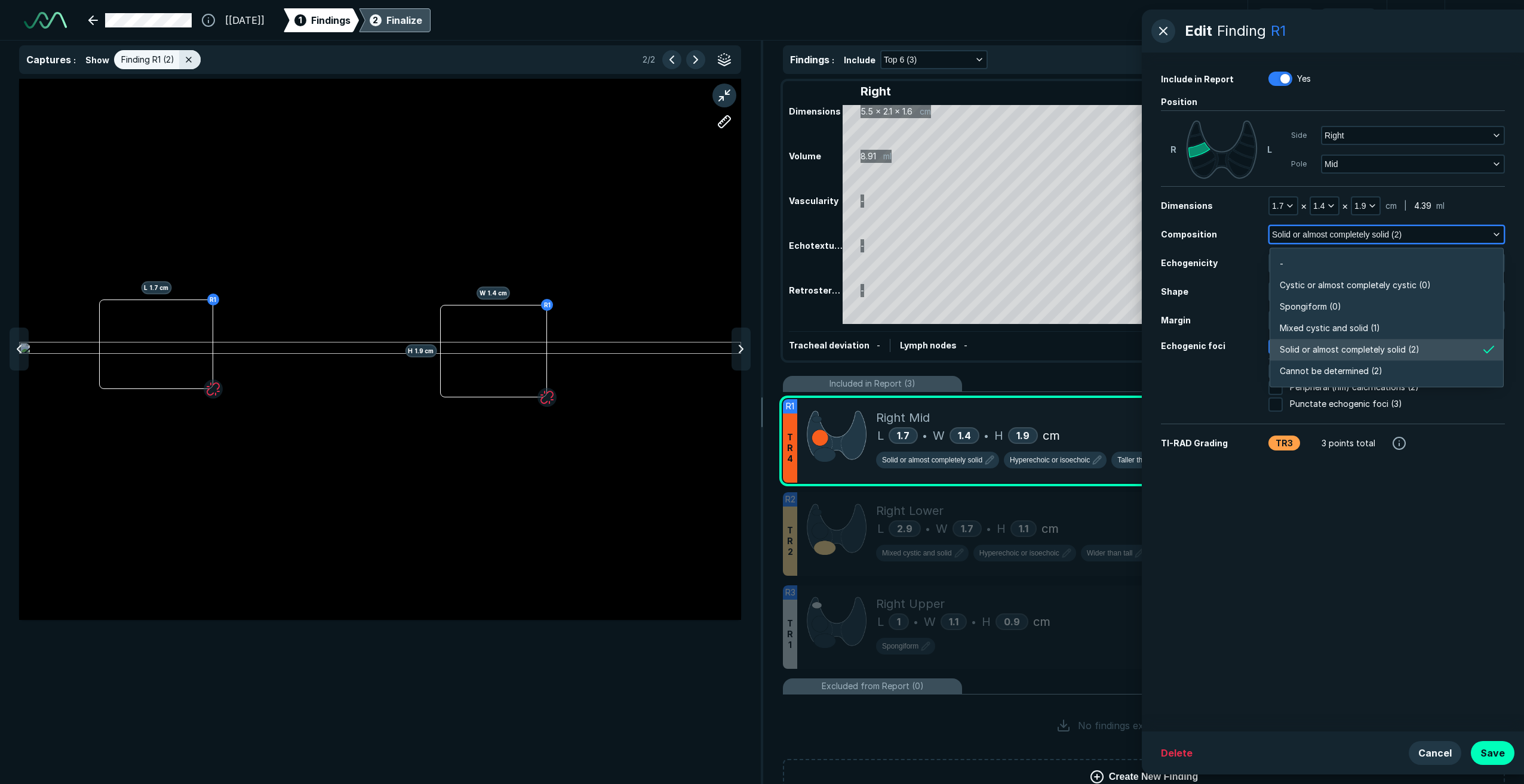
scroll to position [2089, 2584]
click at [702, 328] on li "Mixed cystic and solid (1)" at bounding box center [1386, 328] width 232 height 21
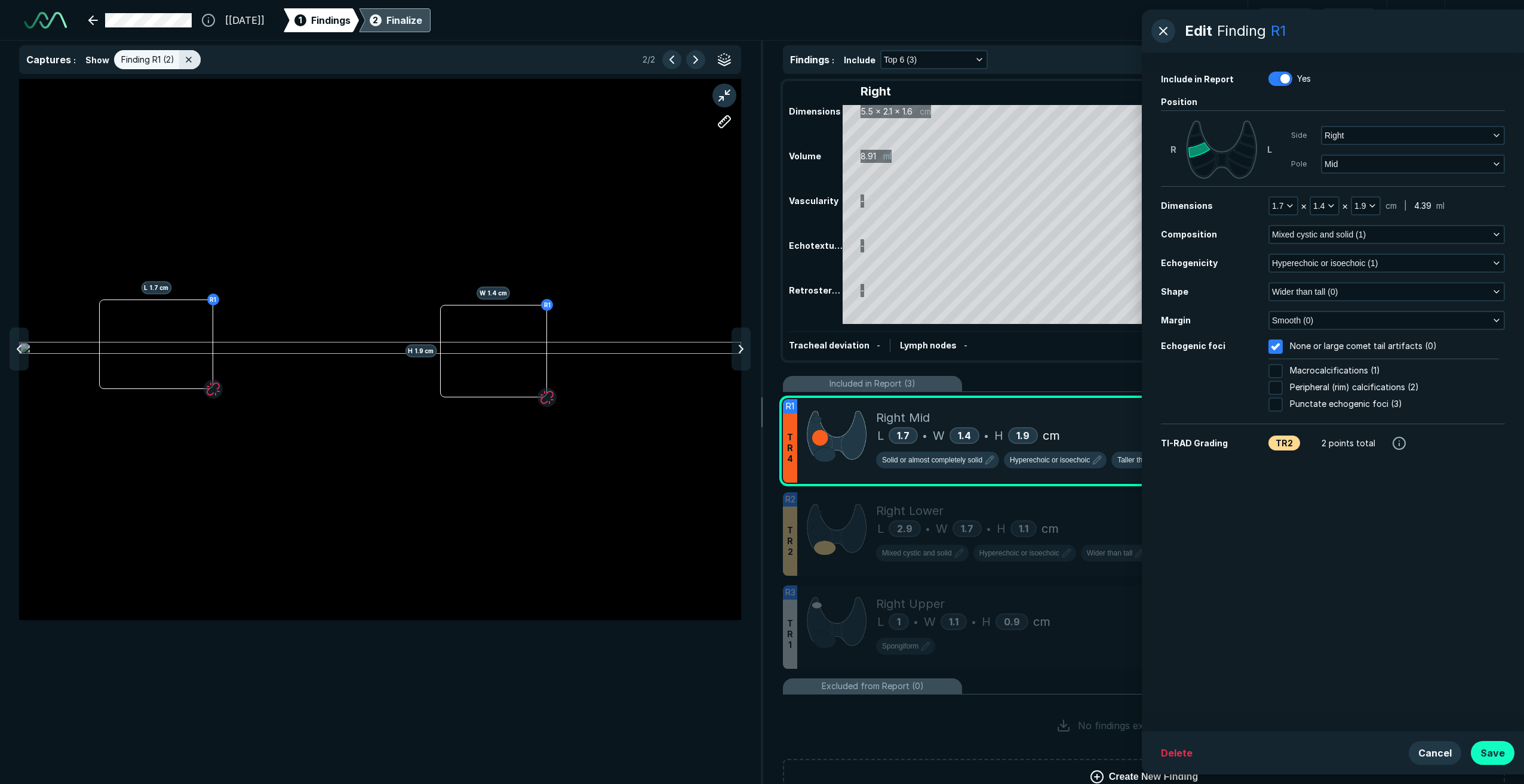
click at [702, 499] on button "Save" at bounding box center [1492, 753] width 43 height 24
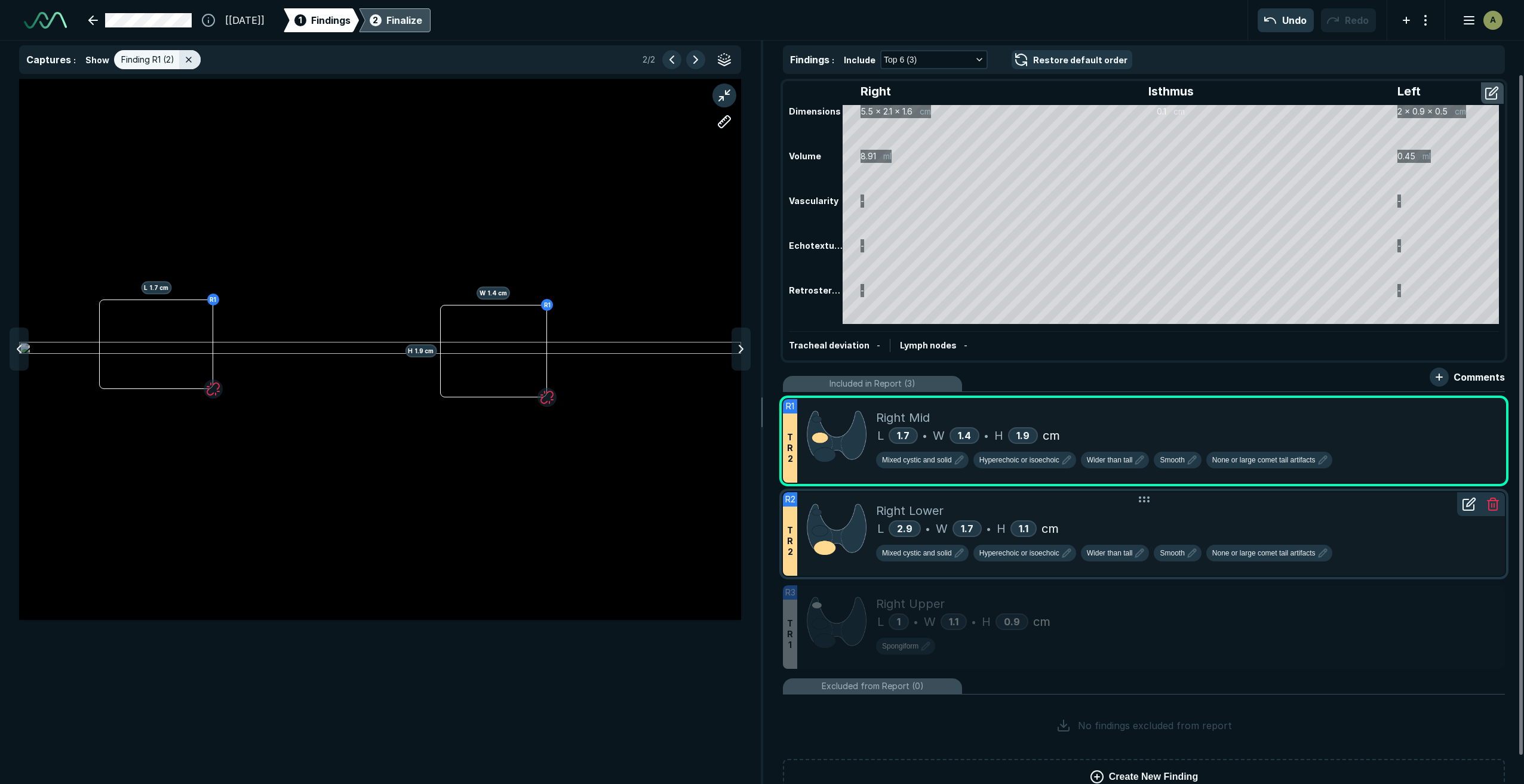
click at [702, 499] on div "Right Lower" at bounding box center [1185, 511] width 619 height 18
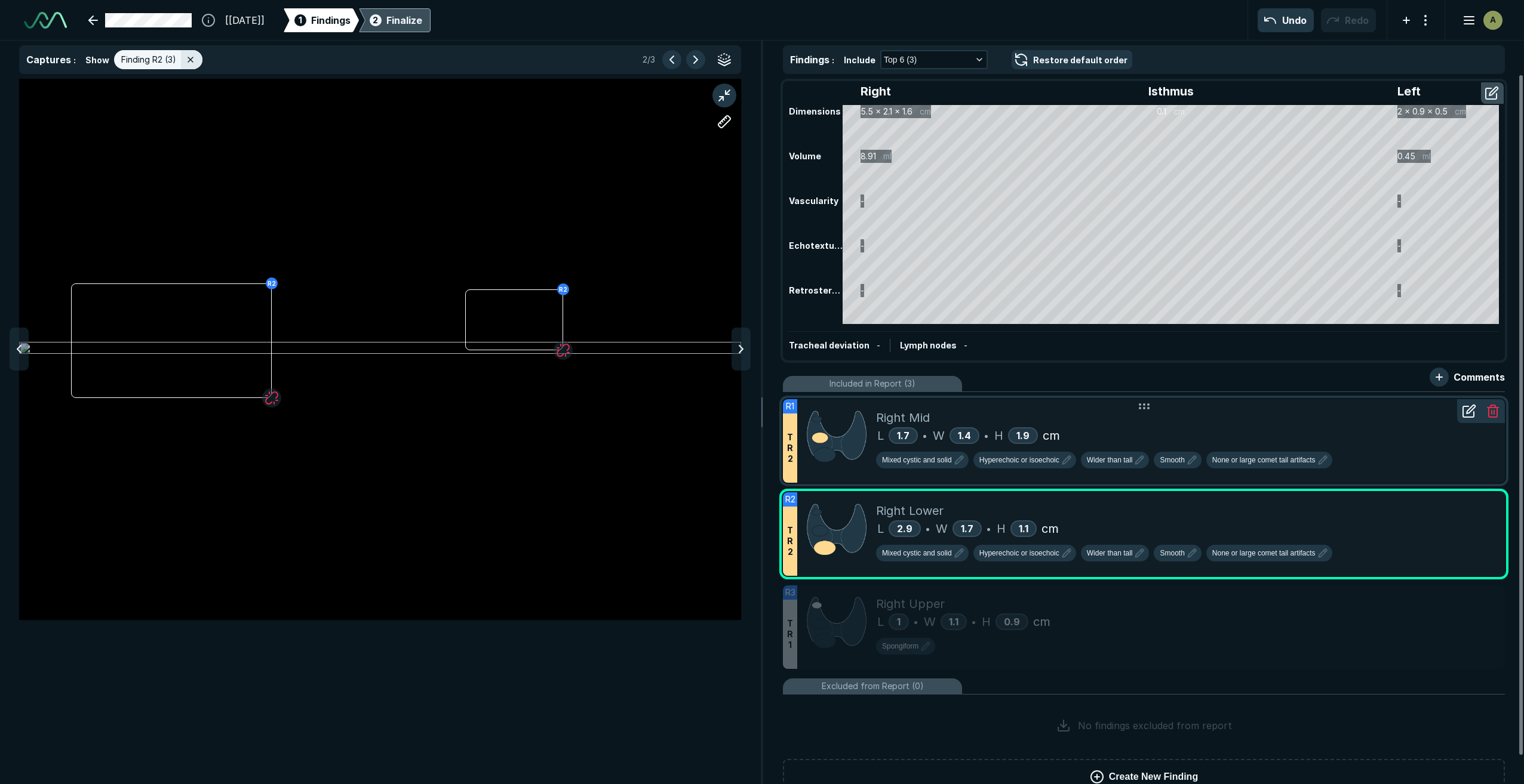
click at [702, 450] on div "Mixed cystic and solid Hyperechoic or isoechoic Wider than tall Smooth None or …" at bounding box center [1185, 459] width 619 height 29
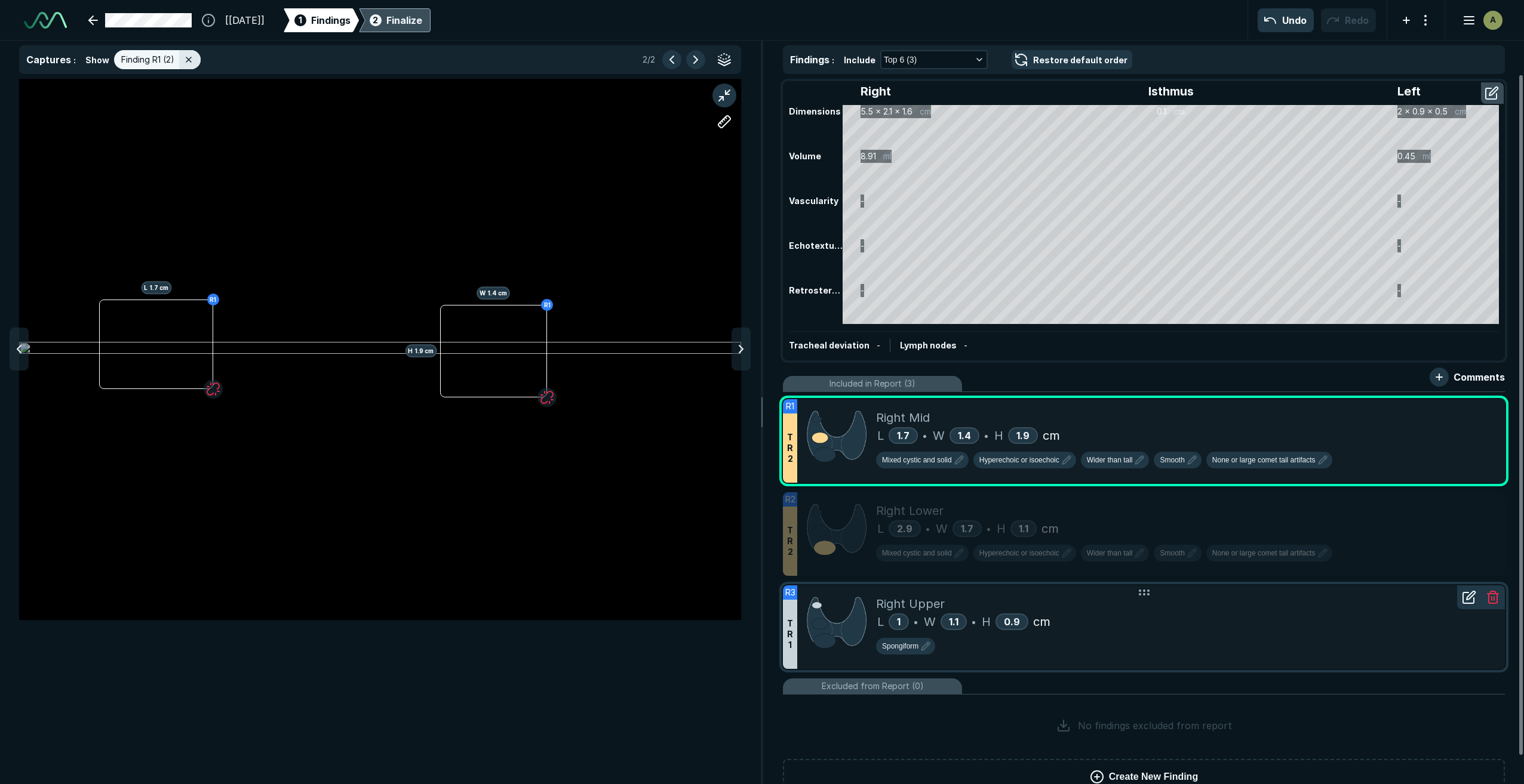
click at [702, 499] on div "Spongiform" at bounding box center [1185, 649] width 619 height 21
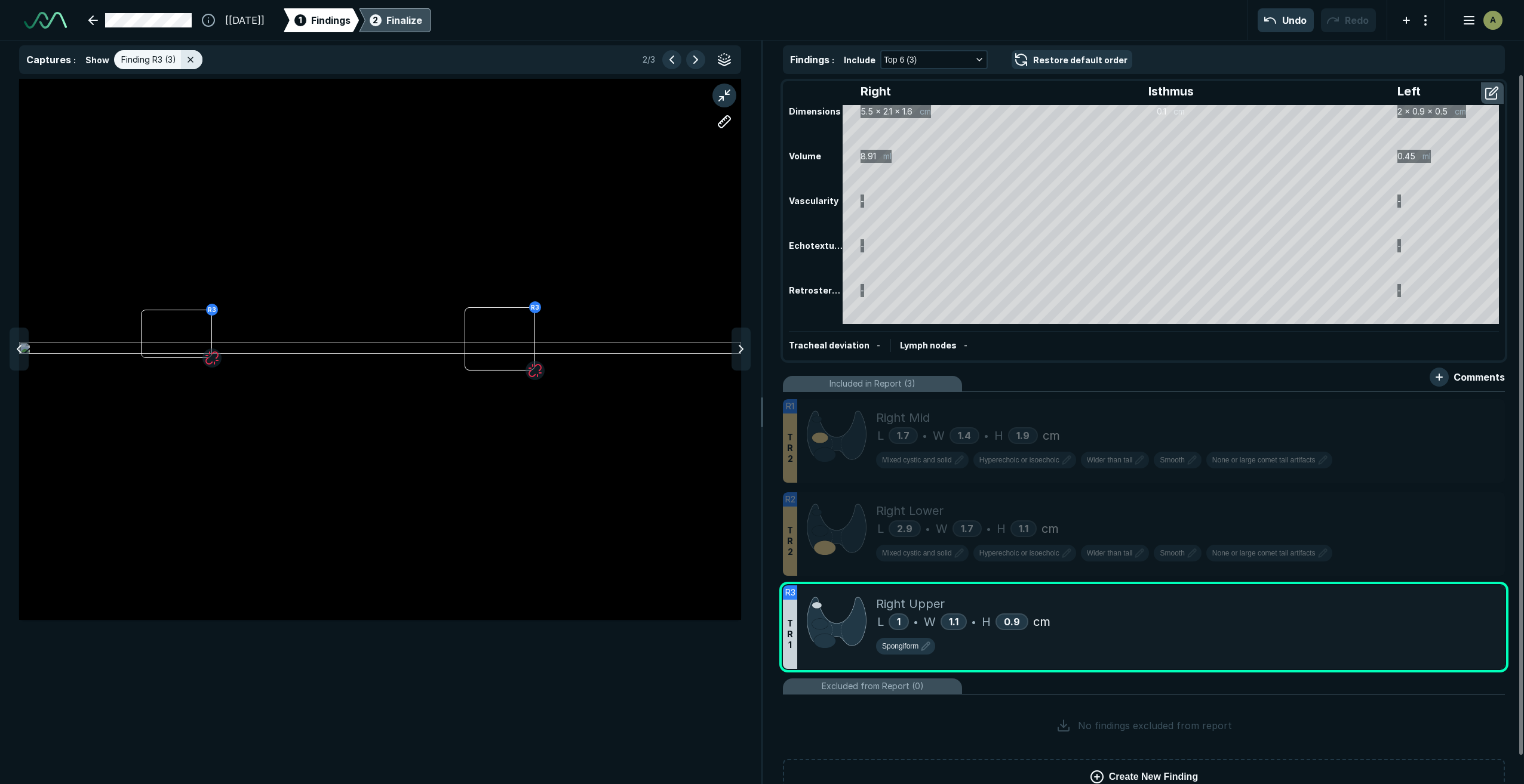
click at [419, 25] on div "Finalize" at bounding box center [404, 20] width 36 height 14
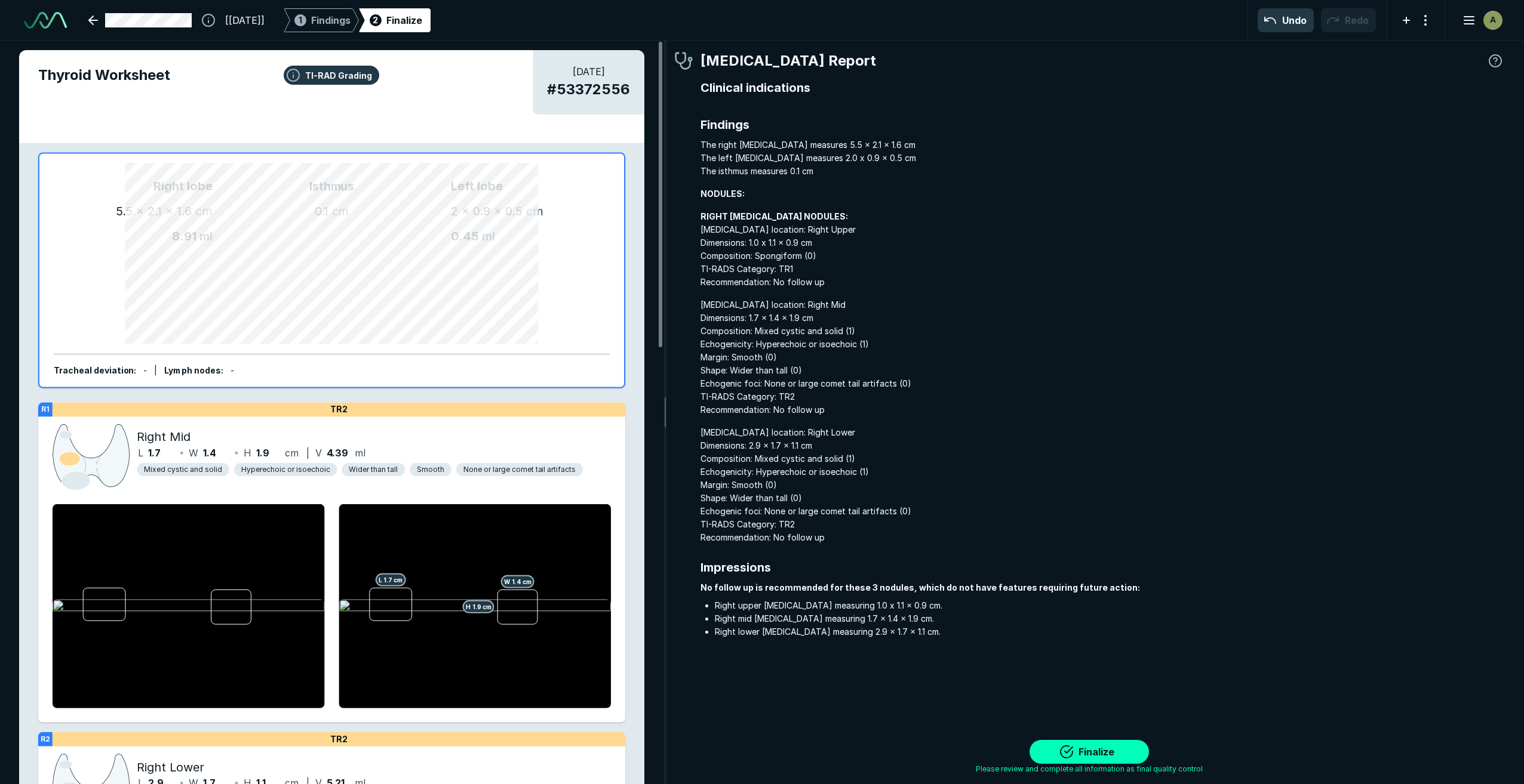
scroll to position [4812, 5252]
click at [702, 499] on button "Finalize" at bounding box center [1089, 753] width 119 height 24
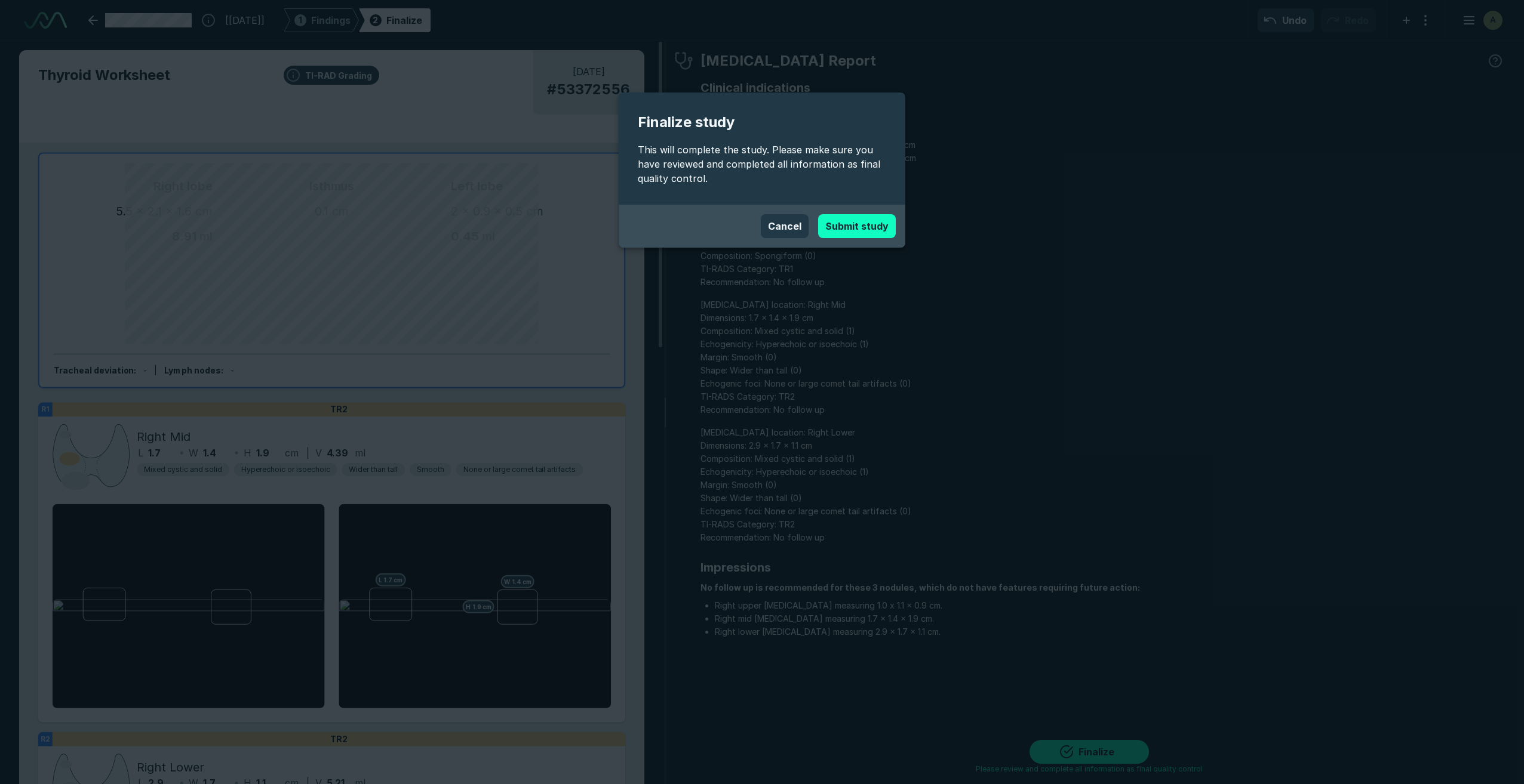
click at [702, 229] on button "Submit study" at bounding box center [857, 226] width 77 height 24
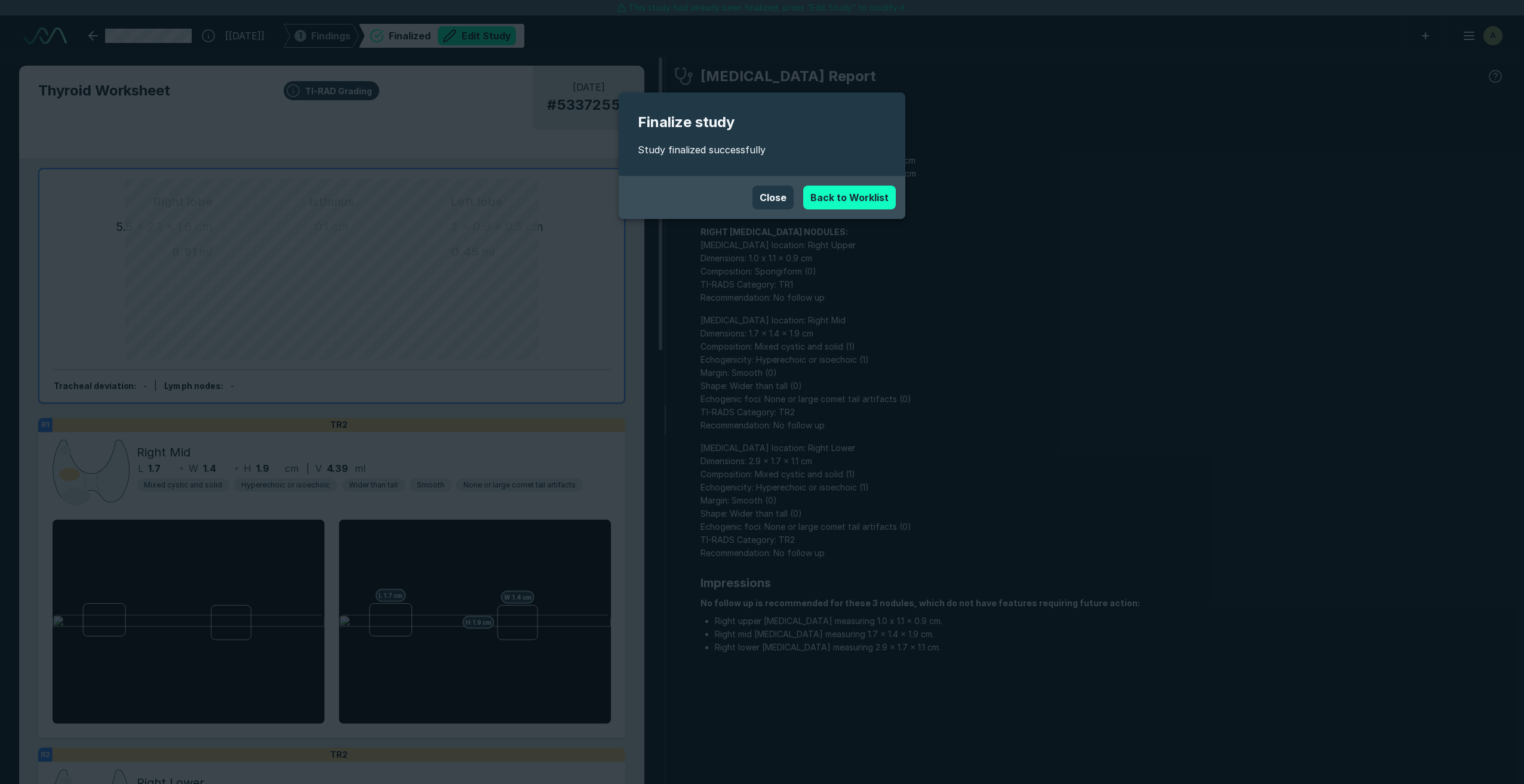
click at [702, 192] on link "Back to Worklist" at bounding box center [849, 197] width 93 height 24
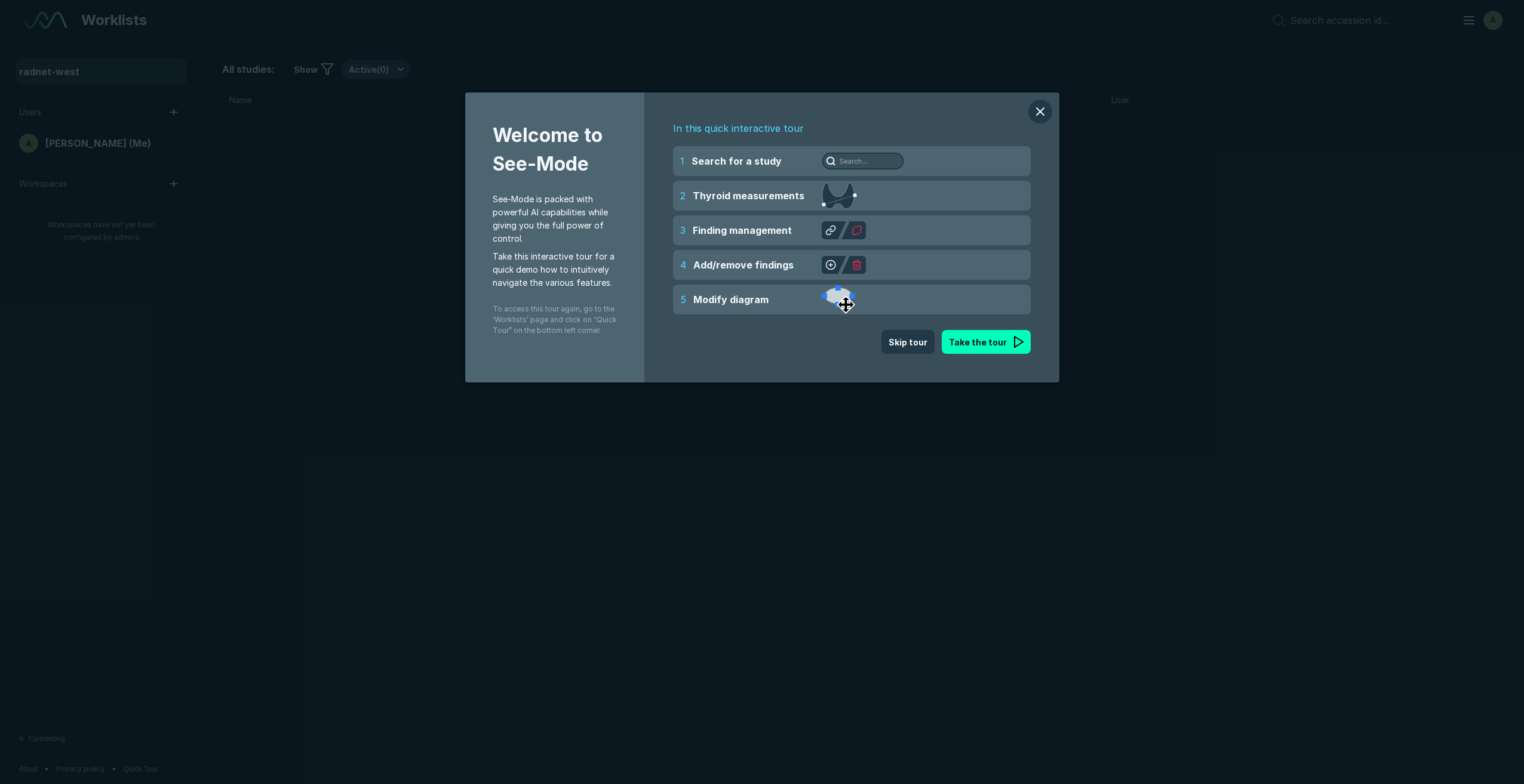
scroll to position [4664, 7286]
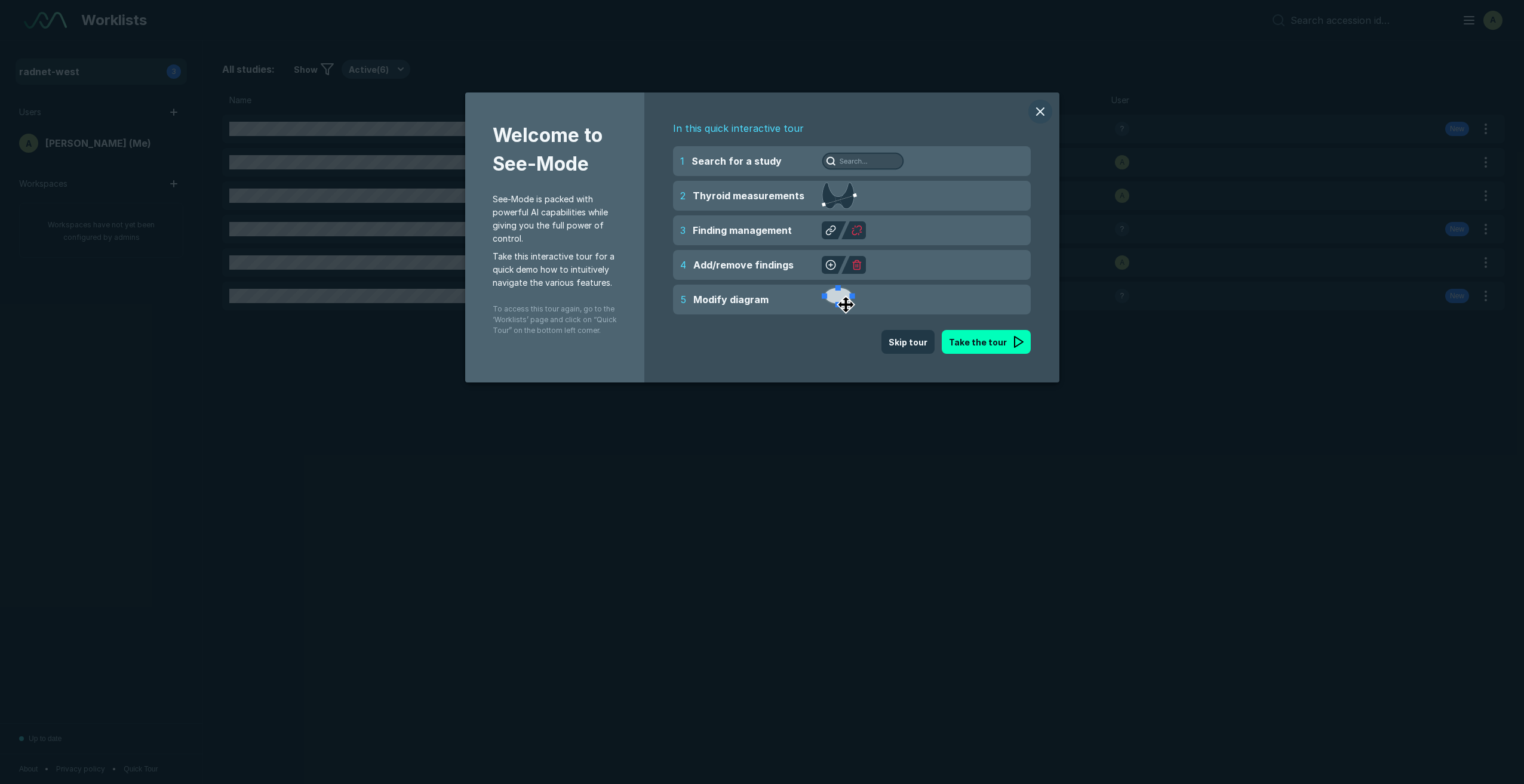
click at [702, 108] on button "modal" at bounding box center [1040, 112] width 24 height 24
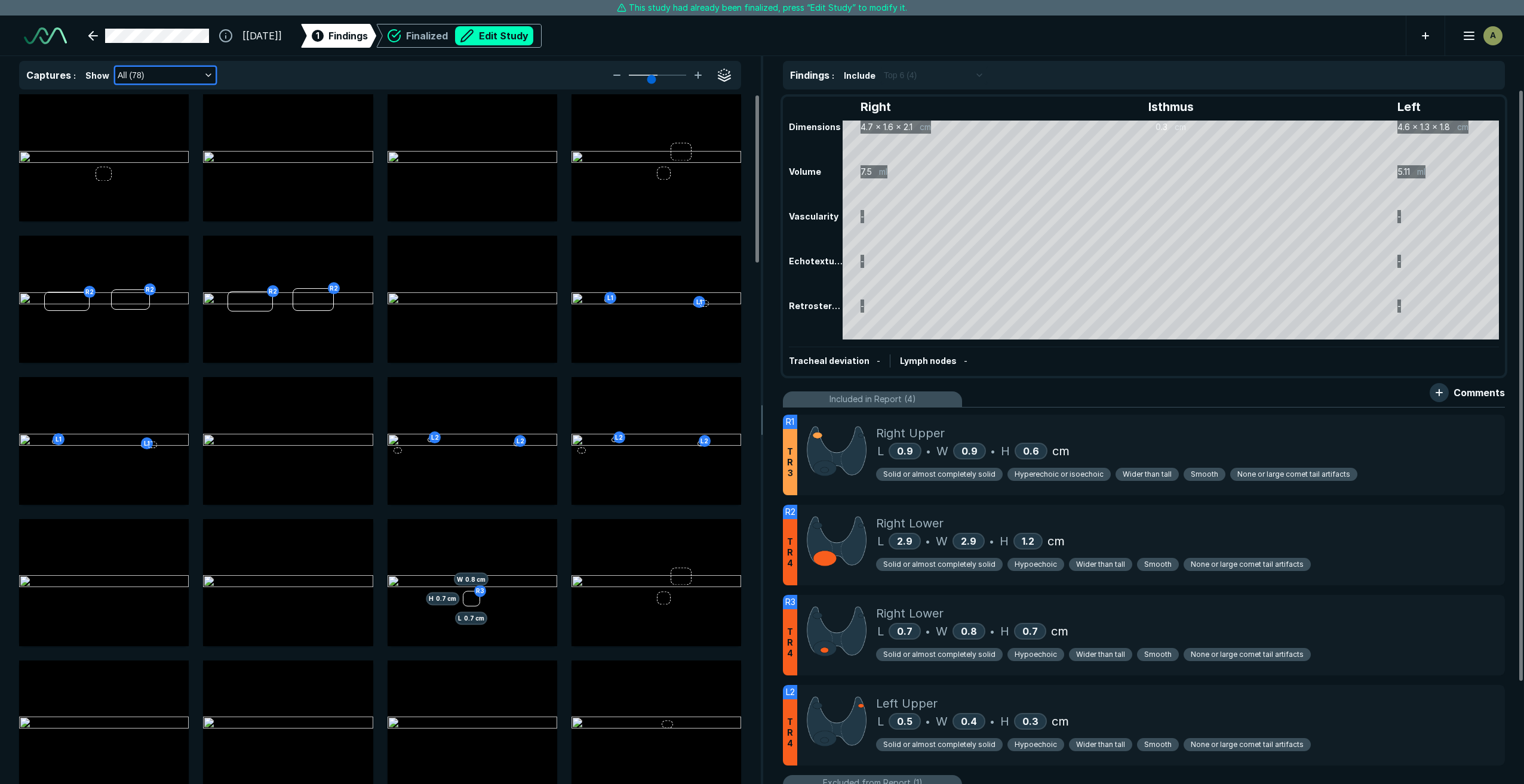
click at [209, 77] on icon "button" at bounding box center [208, 75] width 9 height 9
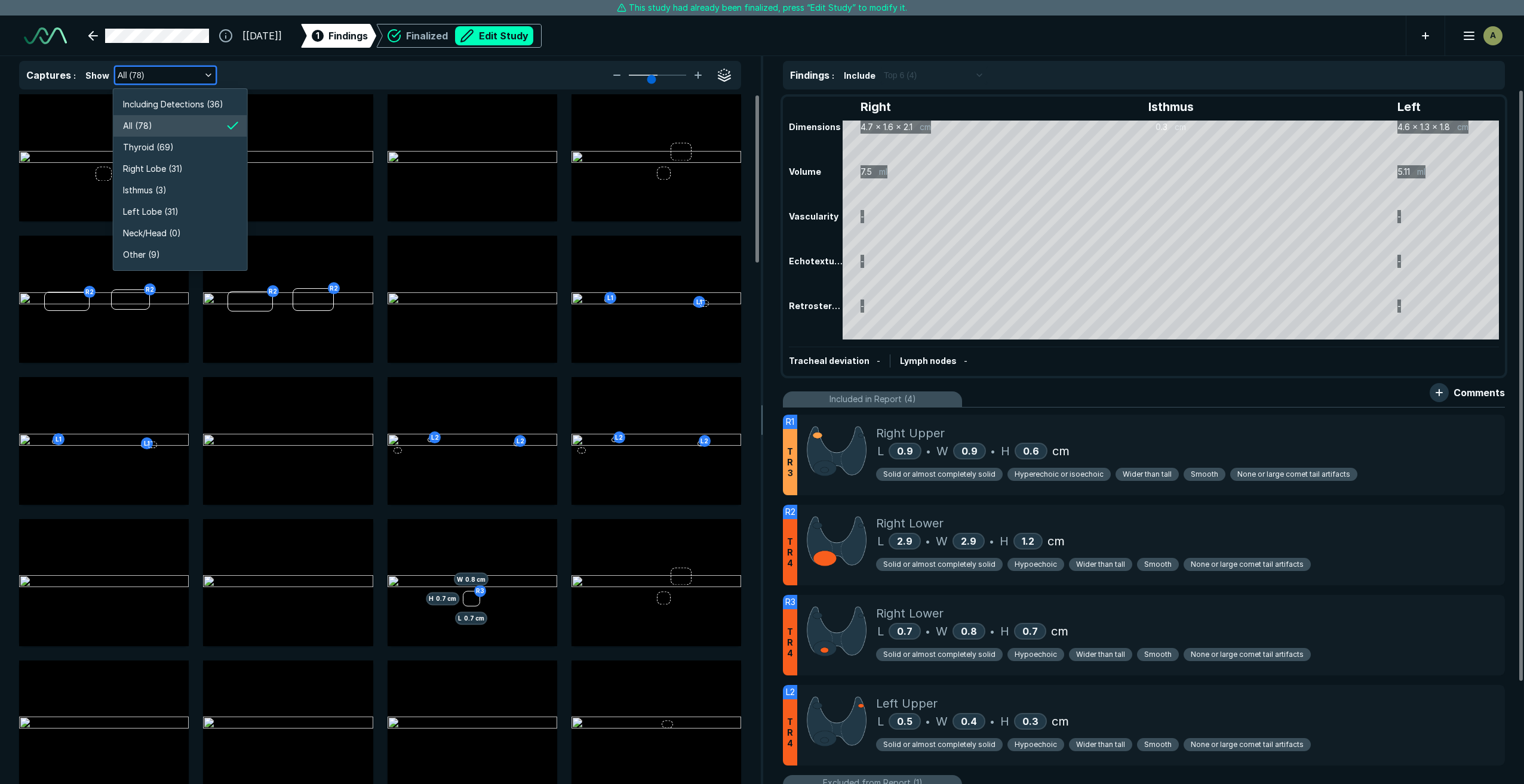
scroll to position [2282, 2133]
click at [183, 165] on li "Right Lobe (31)" at bounding box center [180, 169] width 134 height 21
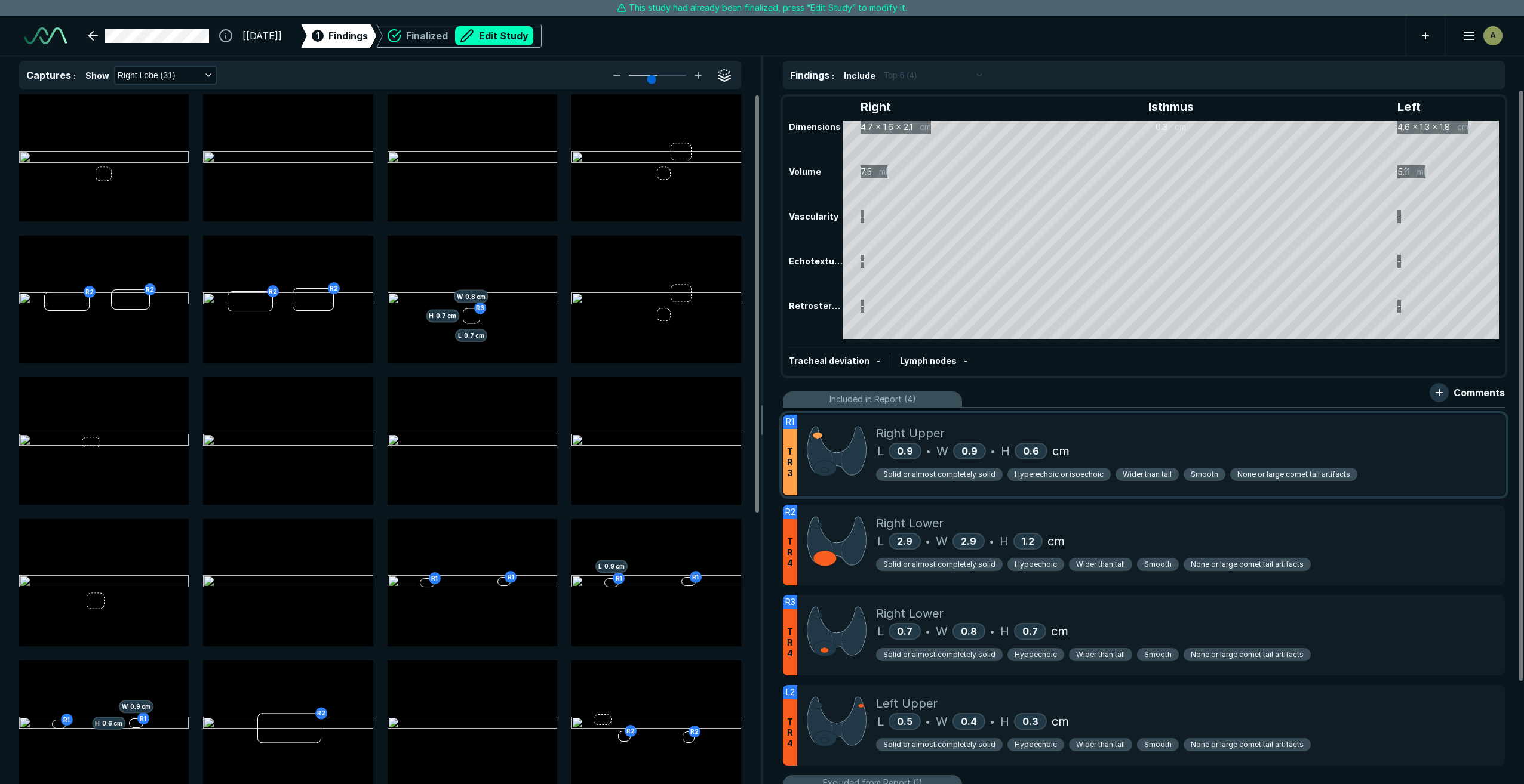
click at [1252, 447] on div "L 0.9 • W 0.9 • H 0.6 cm" at bounding box center [1185, 451] width 619 height 18
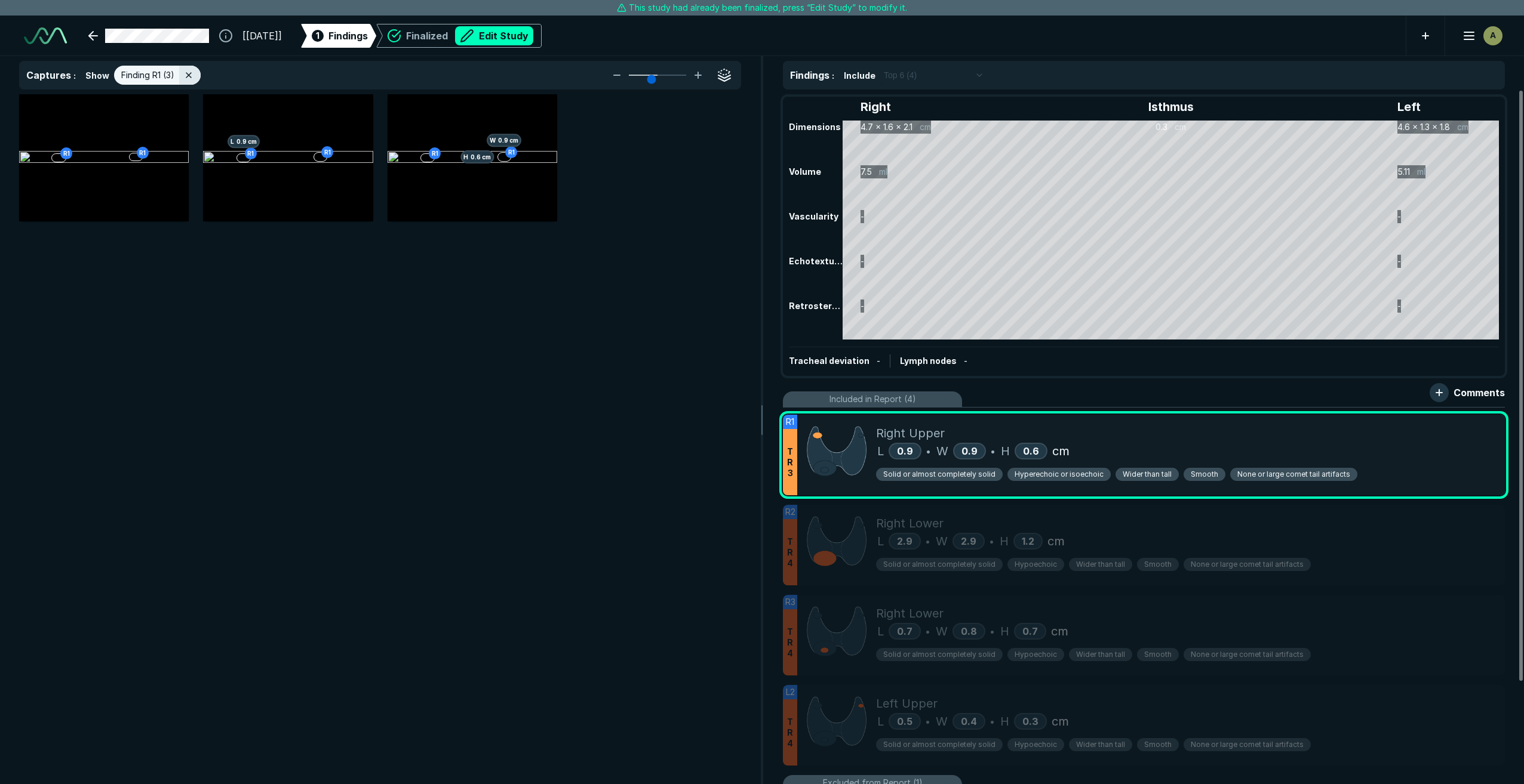
scroll to position [4508, 4763]
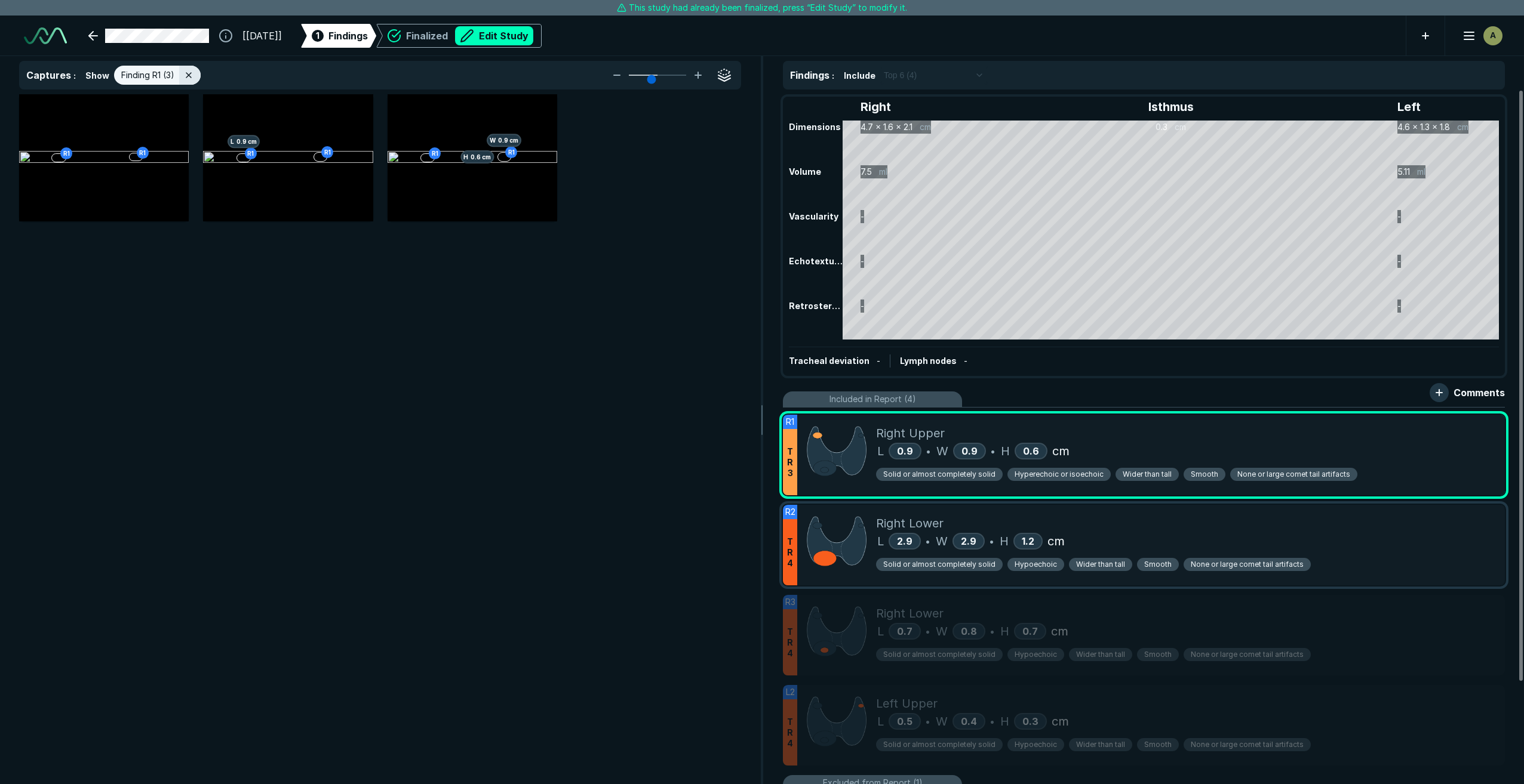
click at [1334, 530] on div "Right Lower" at bounding box center [1185, 523] width 619 height 18
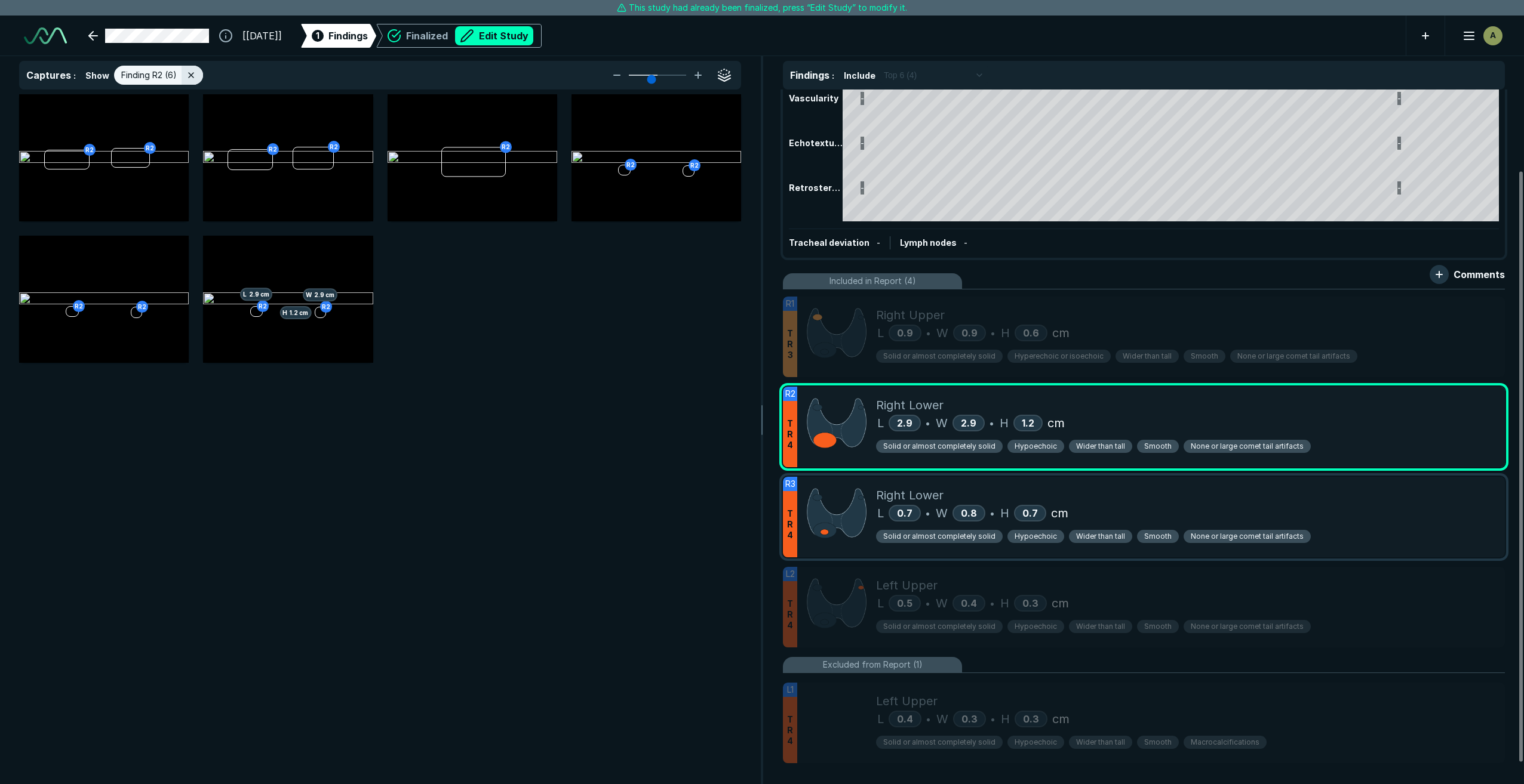
scroll to position [119, 0]
click at [1386, 524] on div "Solid or almost completely solid Hypoechoic Wider than tall Smooth None or larg…" at bounding box center [1185, 534] width 619 height 26
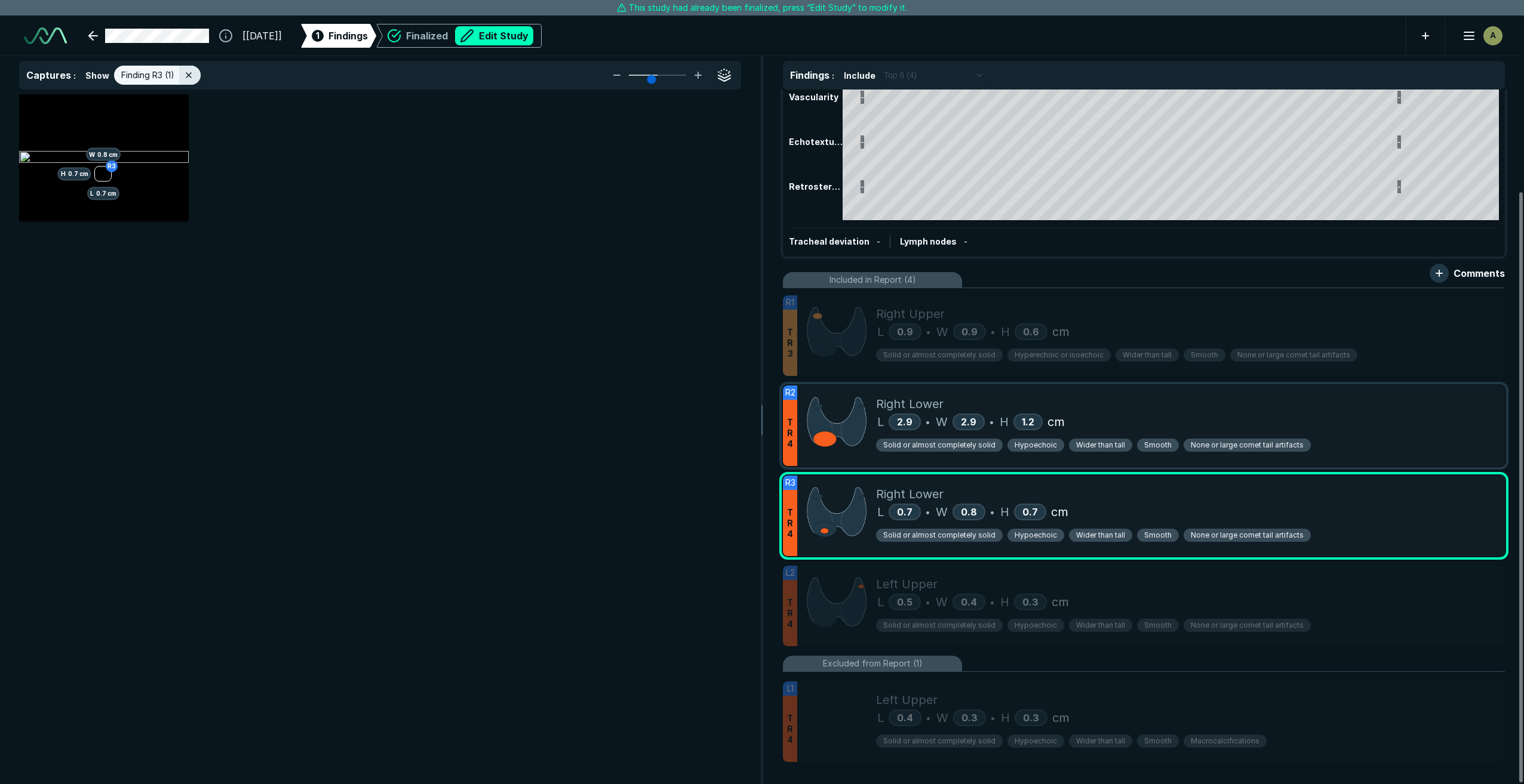
click at [1364, 441] on div "Solid or almost completely solid Hypoechoic Wider than tall Smooth None or larg…" at bounding box center [1185, 448] width 619 height 19
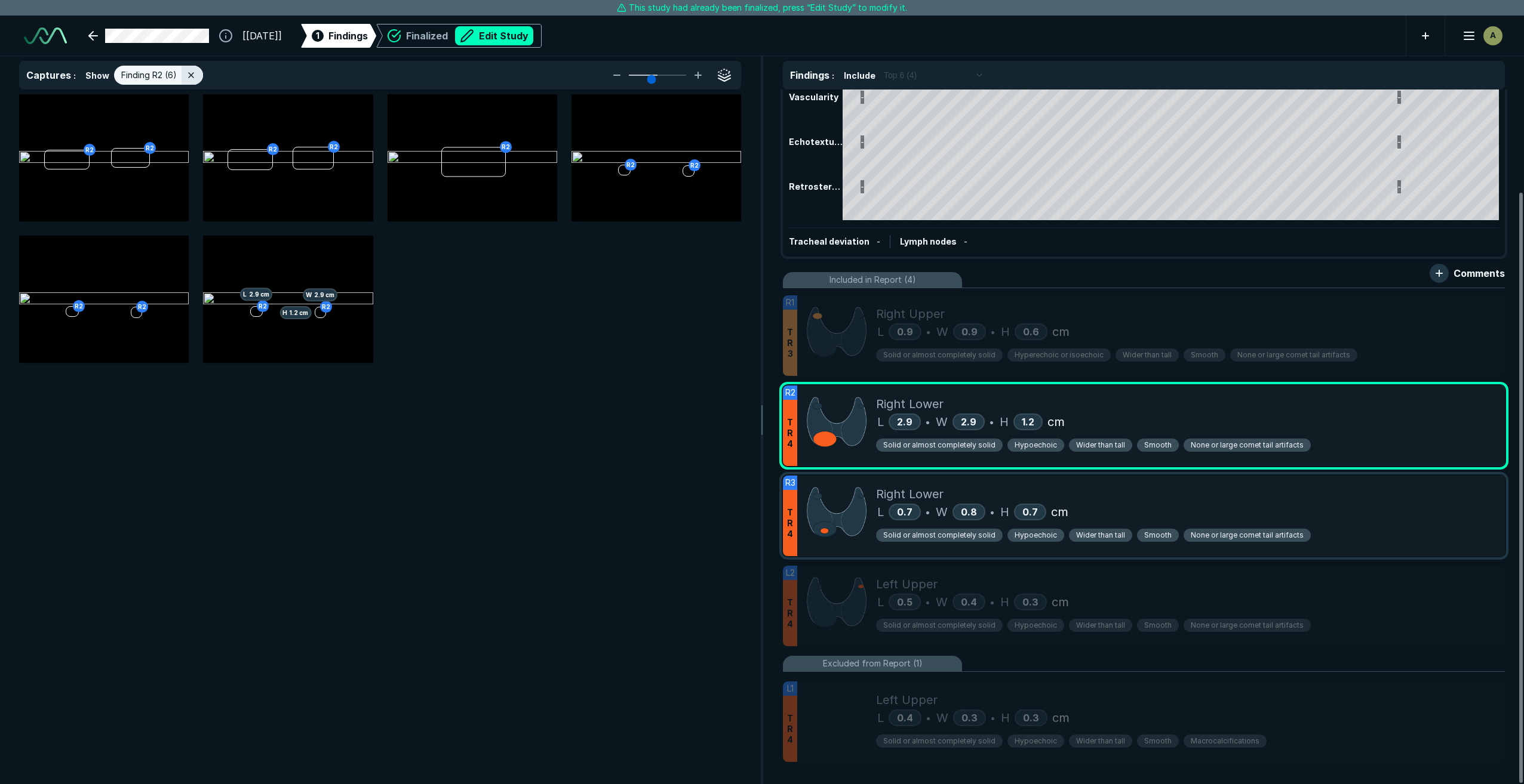
scroll to position [120, 0]
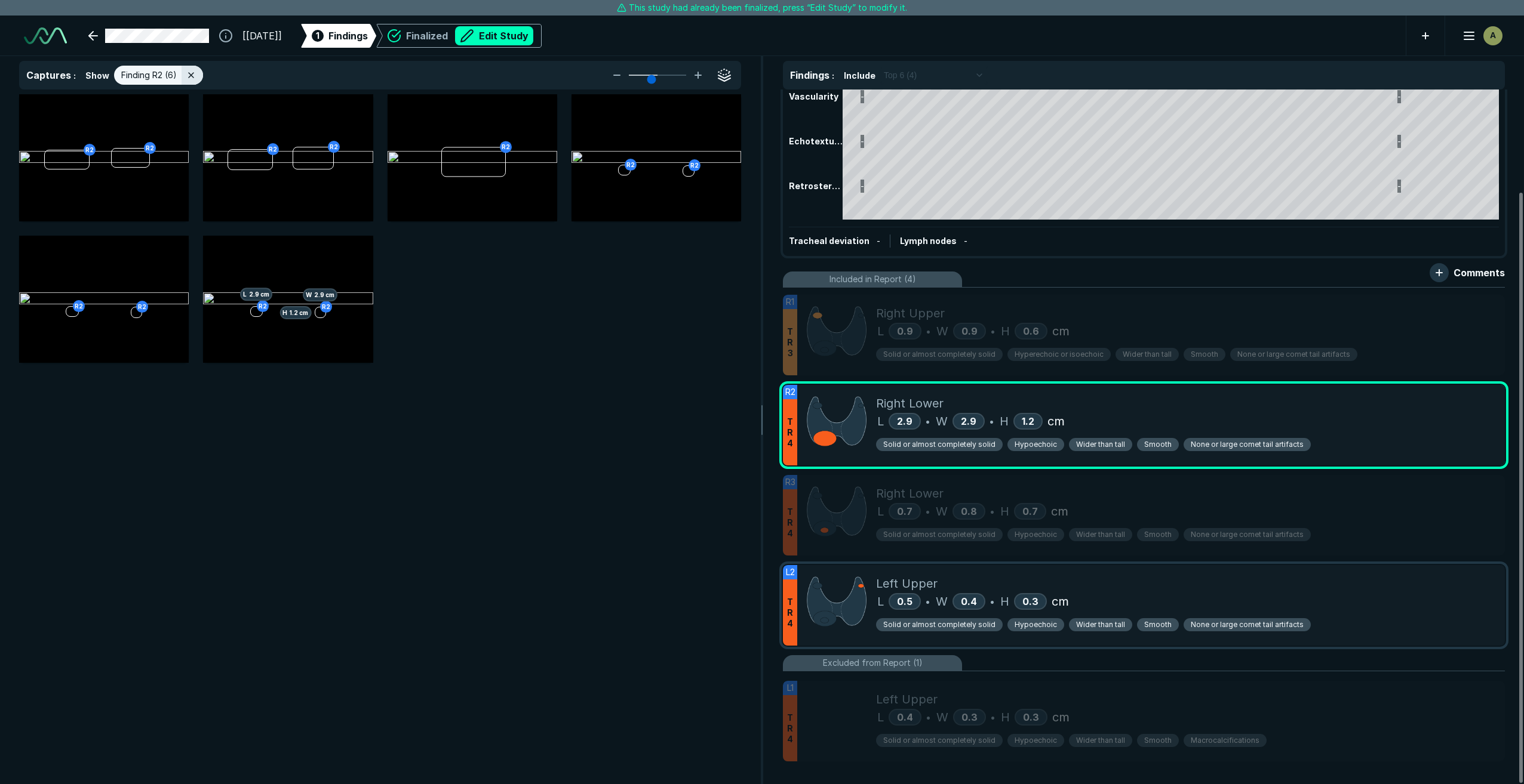
click at [1304, 600] on div "L 0.5 • W 0.4 • H 0.3 cm" at bounding box center [1185, 601] width 619 height 18
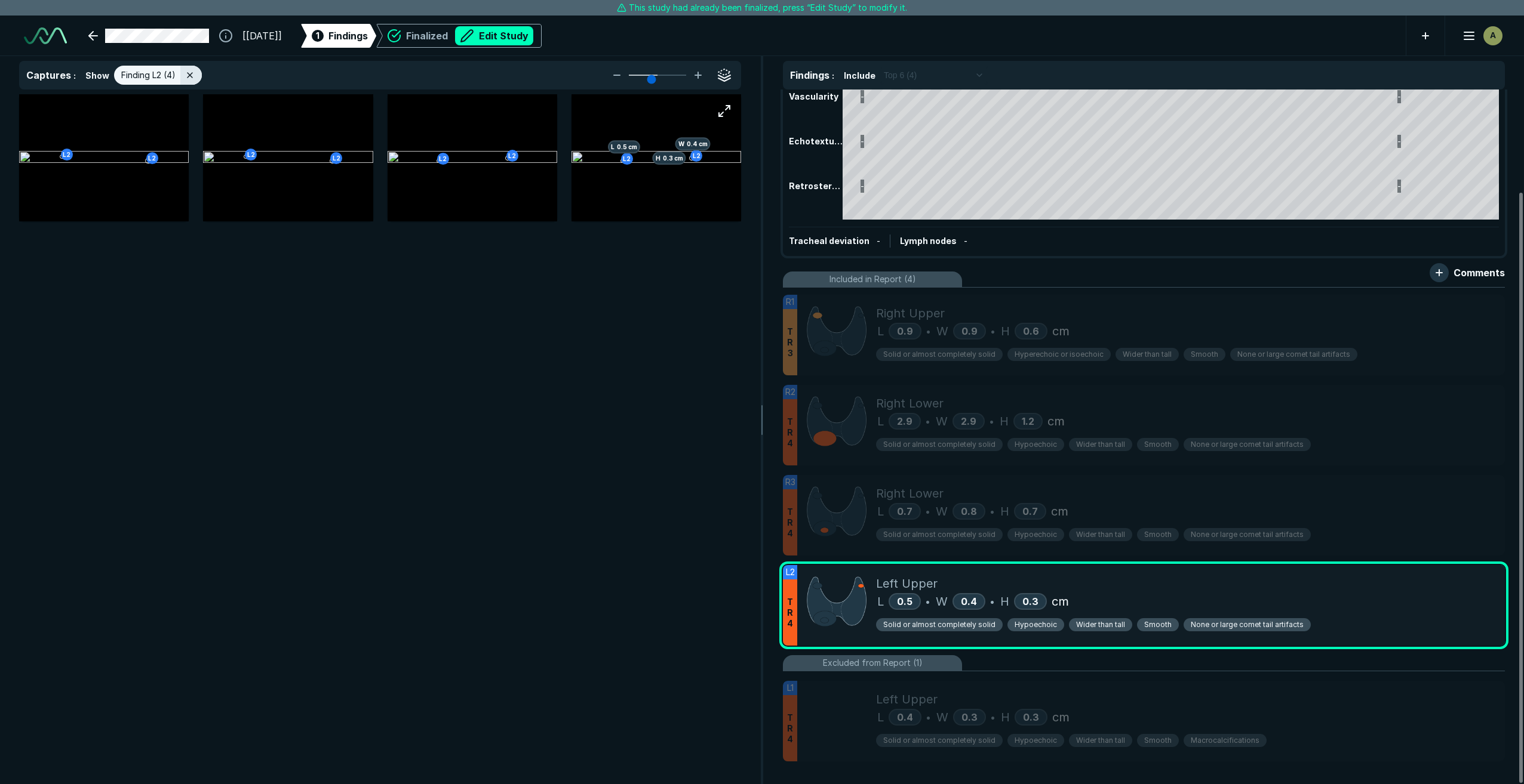
click at [655, 165] on img at bounding box center [656, 157] width 169 height 14
click at [666, 151] on img at bounding box center [656, 157] width 169 height 14
click at [719, 107] on button "button" at bounding box center [725, 111] width 24 height 24
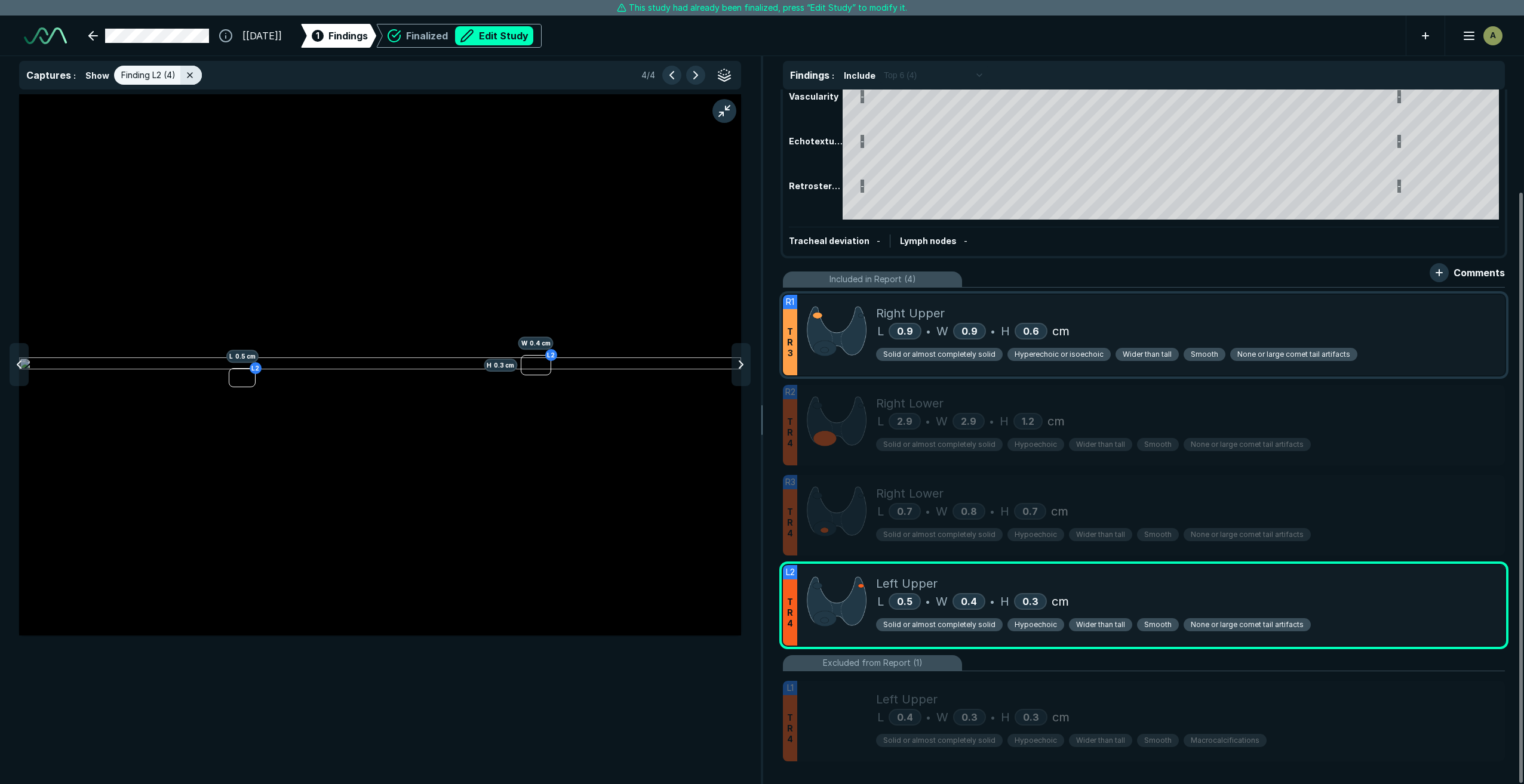
scroll to position [4508, 4763]
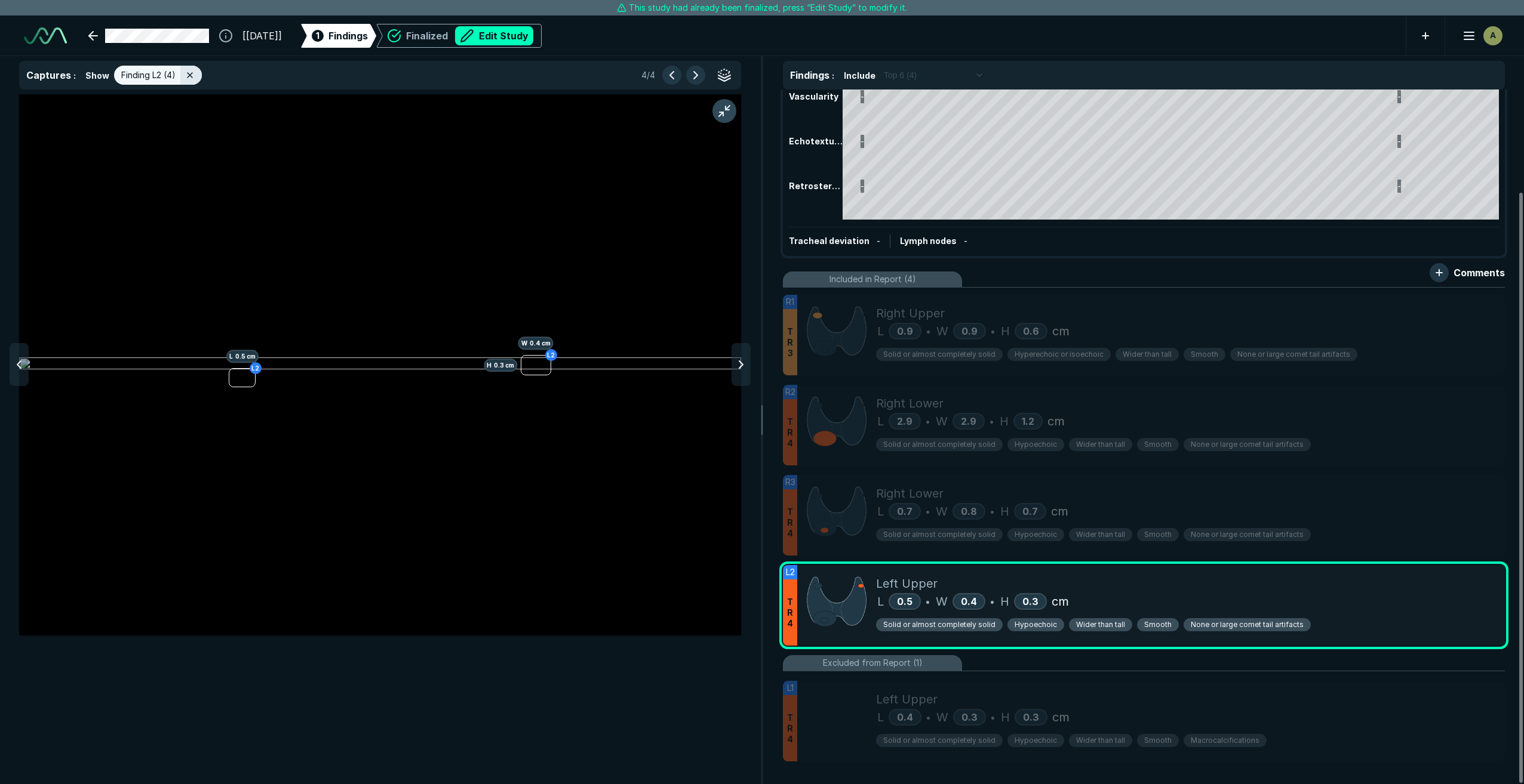
click at [725, 110] on button "button" at bounding box center [725, 111] width 24 height 24
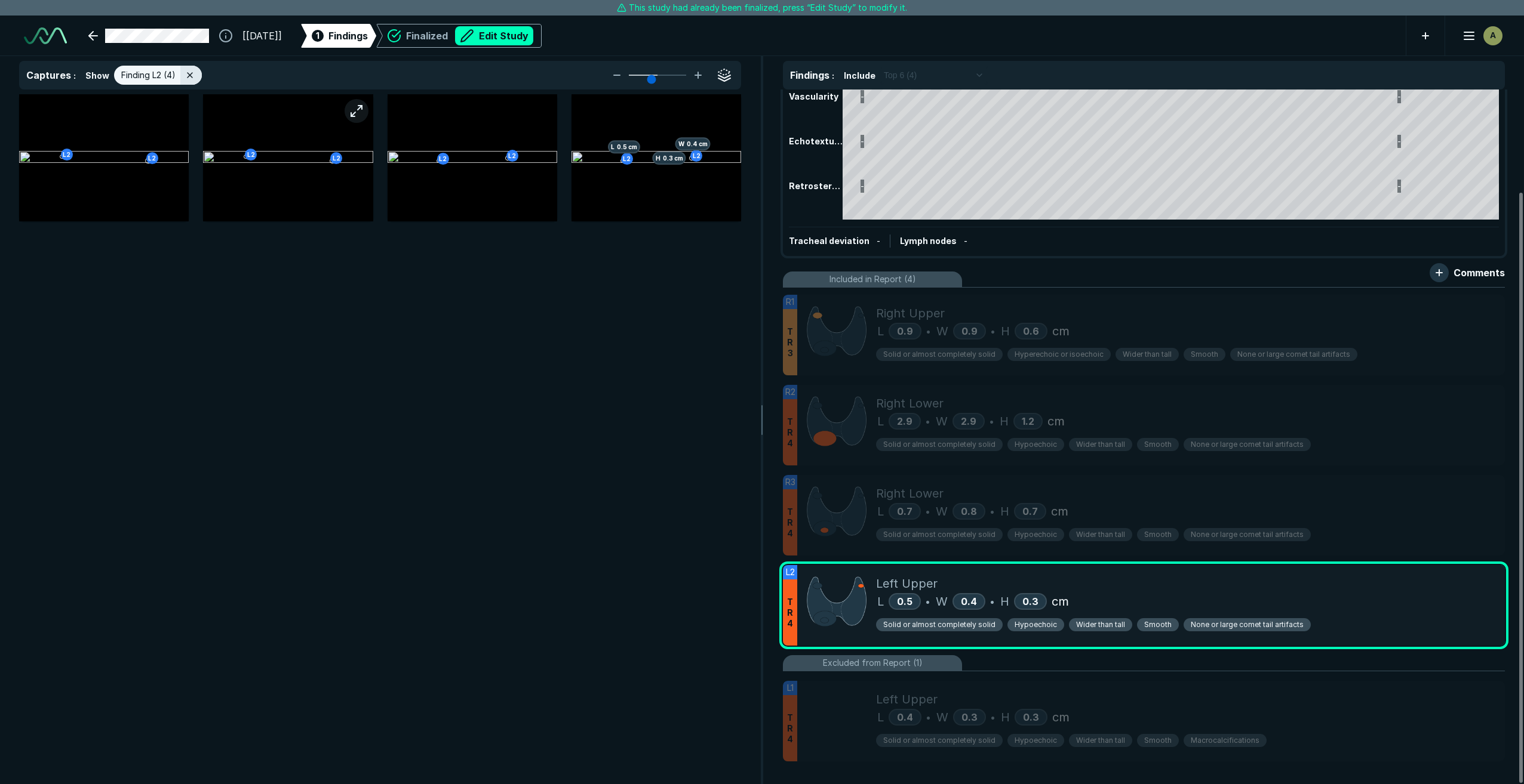
click at [358, 110] on button "button" at bounding box center [357, 111] width 24 height 24
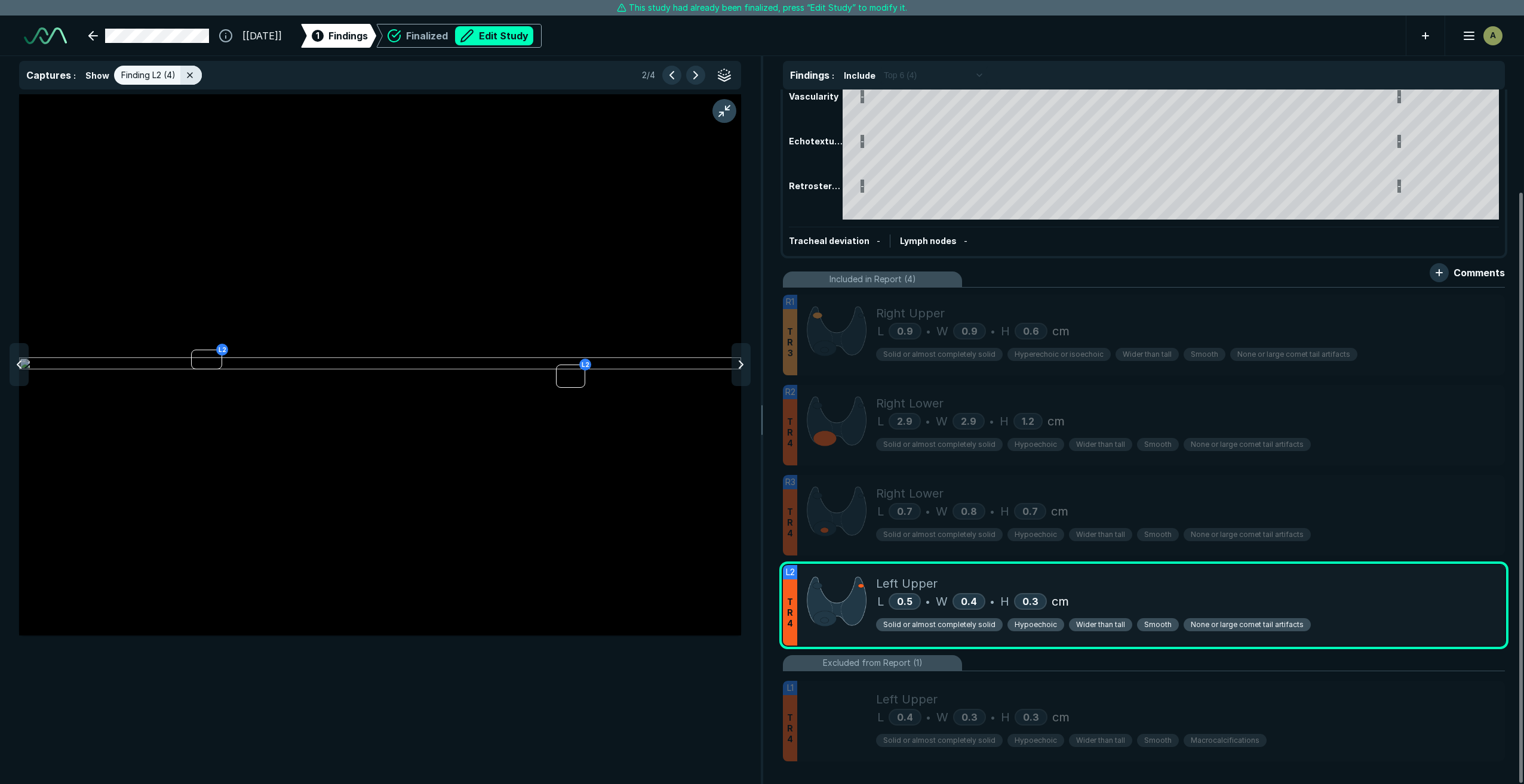
click at [731, 107] on button "button" at bounding box center [725, 111] width 24 height 24
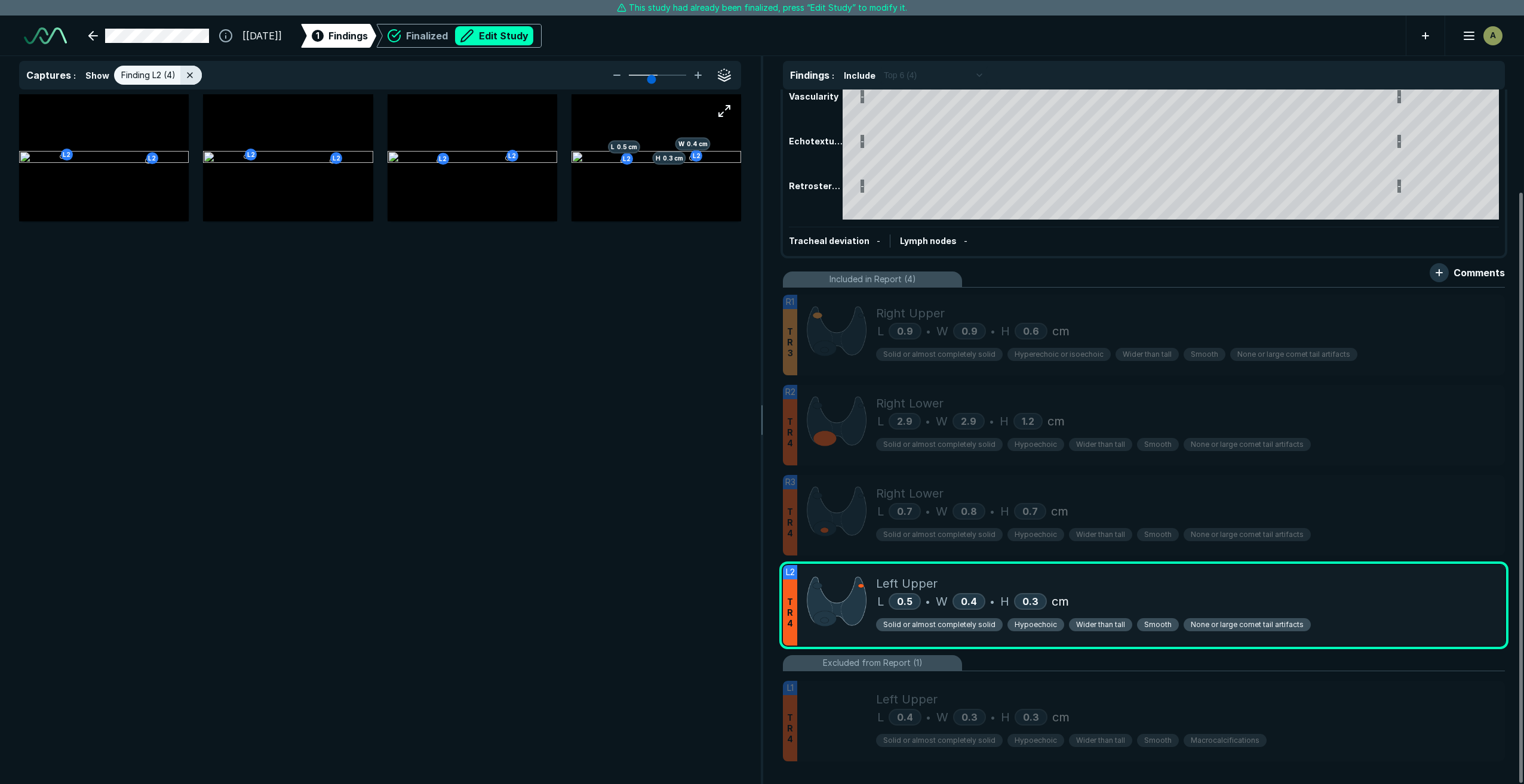
click at [677, 160] on img at bounding box center [656, 157] width 169 height 14
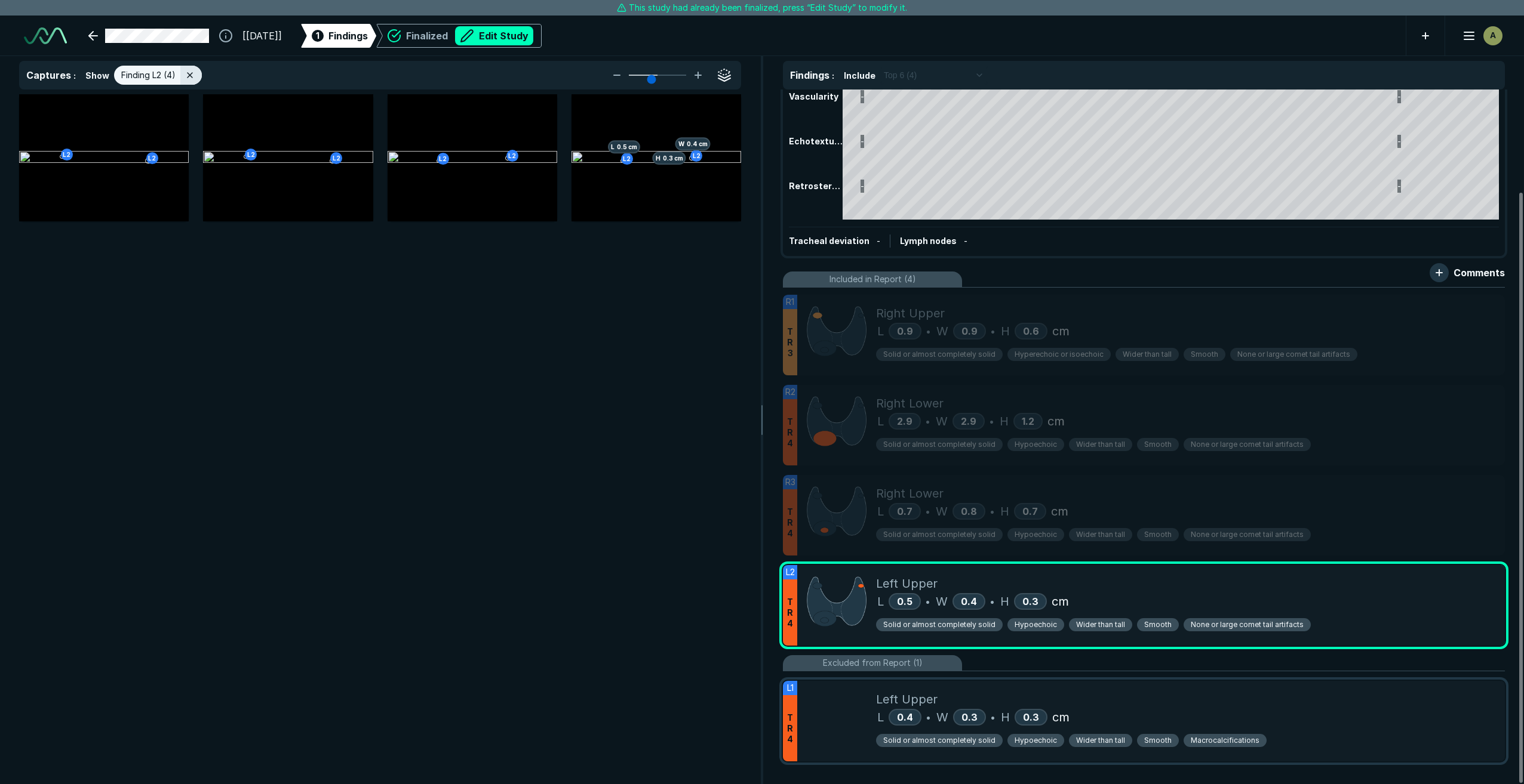
click at [1149, 690] on div "Left Upper" at bounding box center [1185, 699] width 619 height 18
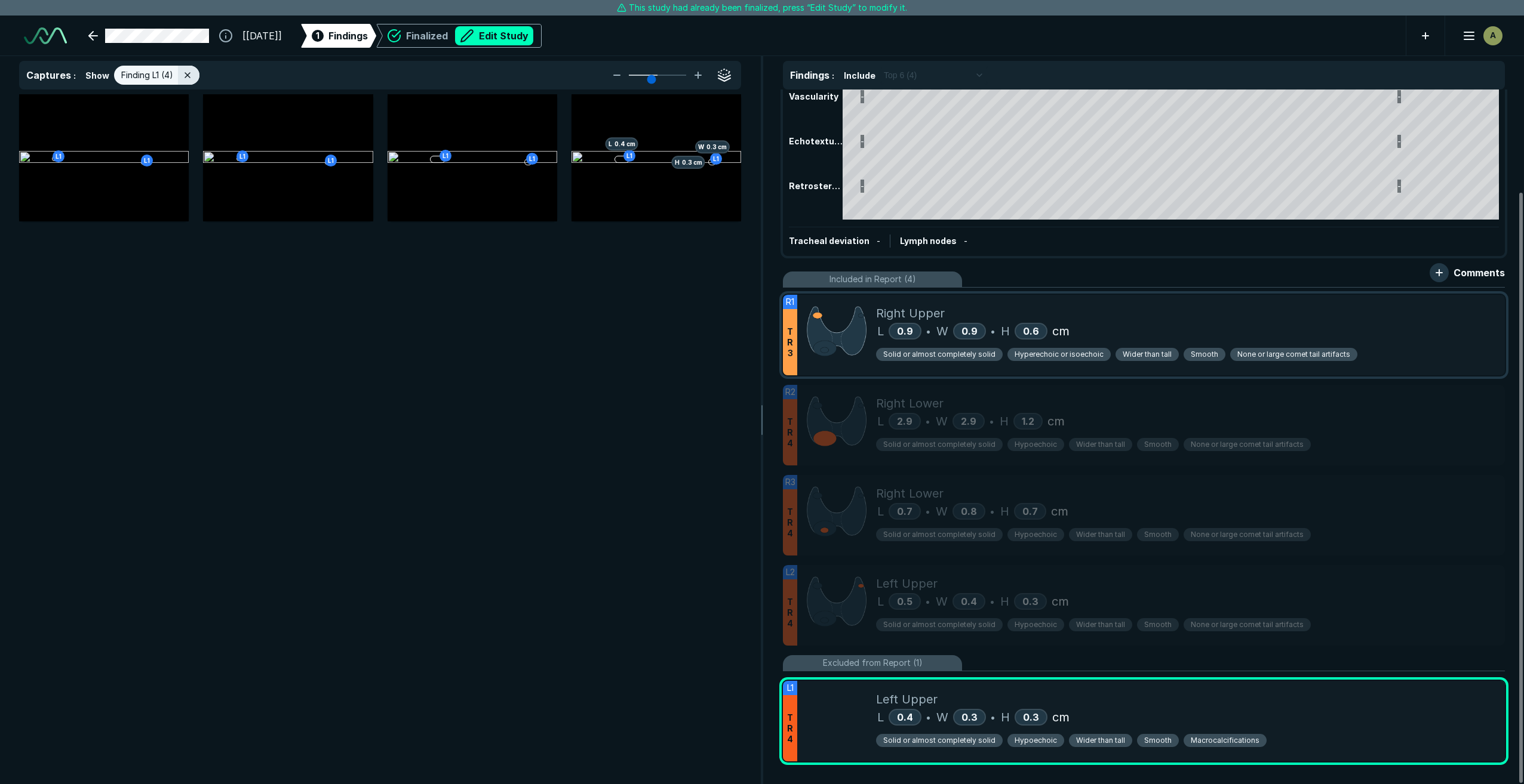
click at [1166, 320] on div "Right Upper" at bounding box center [1185, 313] width 619 height 18
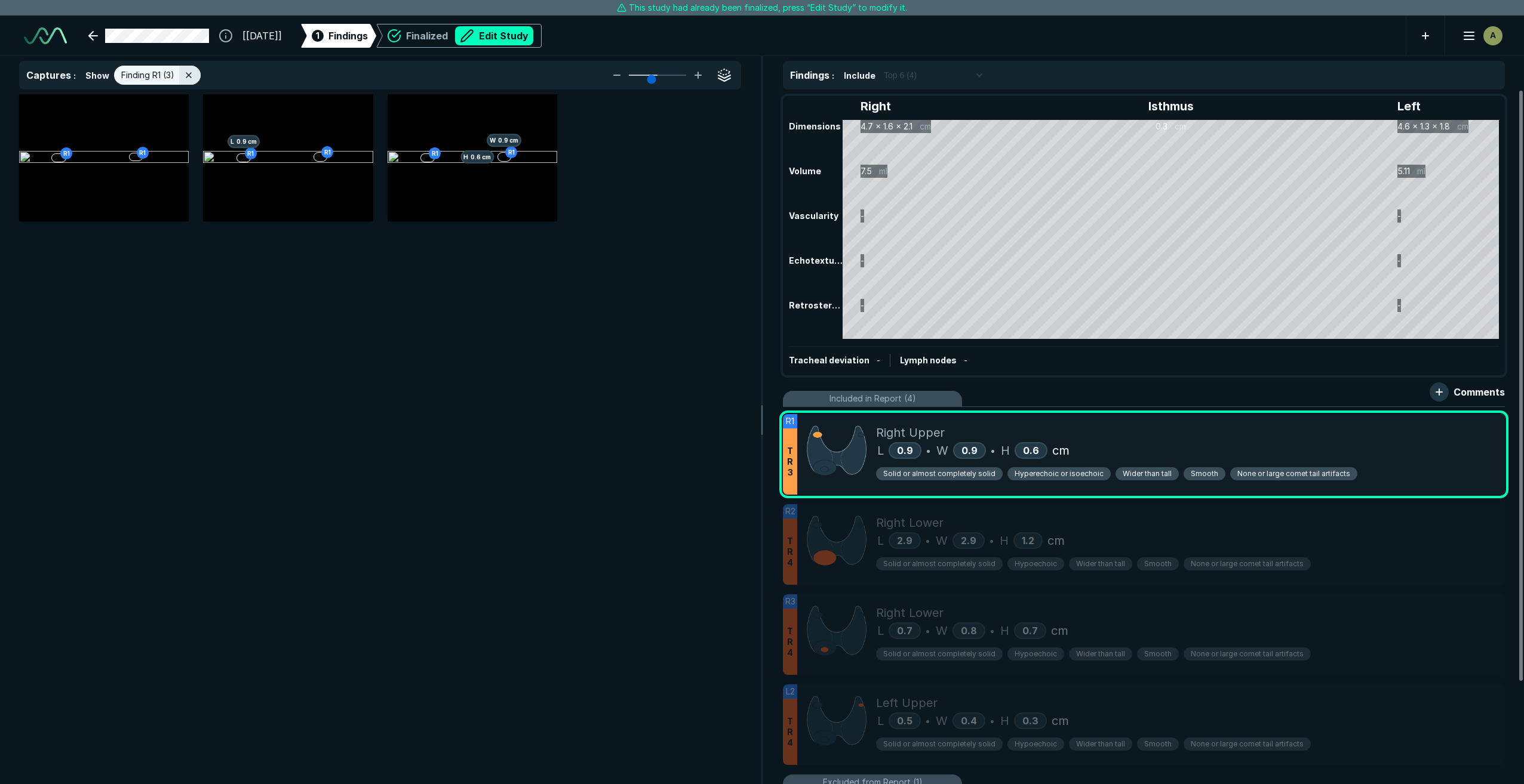
scroll to position [0, 0]
click at [189, 77] on line at bounding box center [189, 76] width 5 height 5
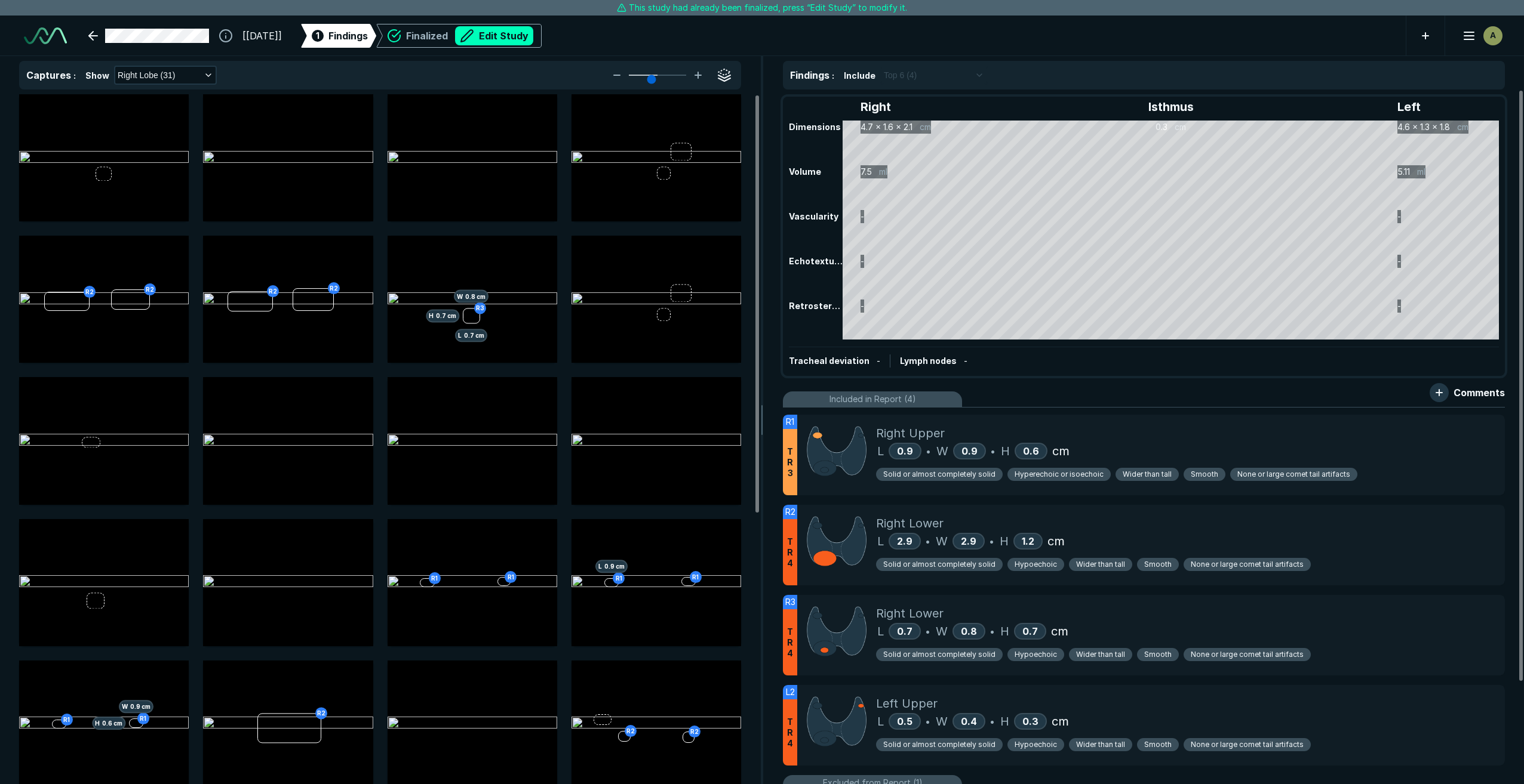
scroll to position [4508, 4763]
click at [518, 306] on img at bounding box center [472, 300] width 169 height 14
click at [990, 612] on div "Right Lower" at bounding box center [1185, 613] width 619 height 18
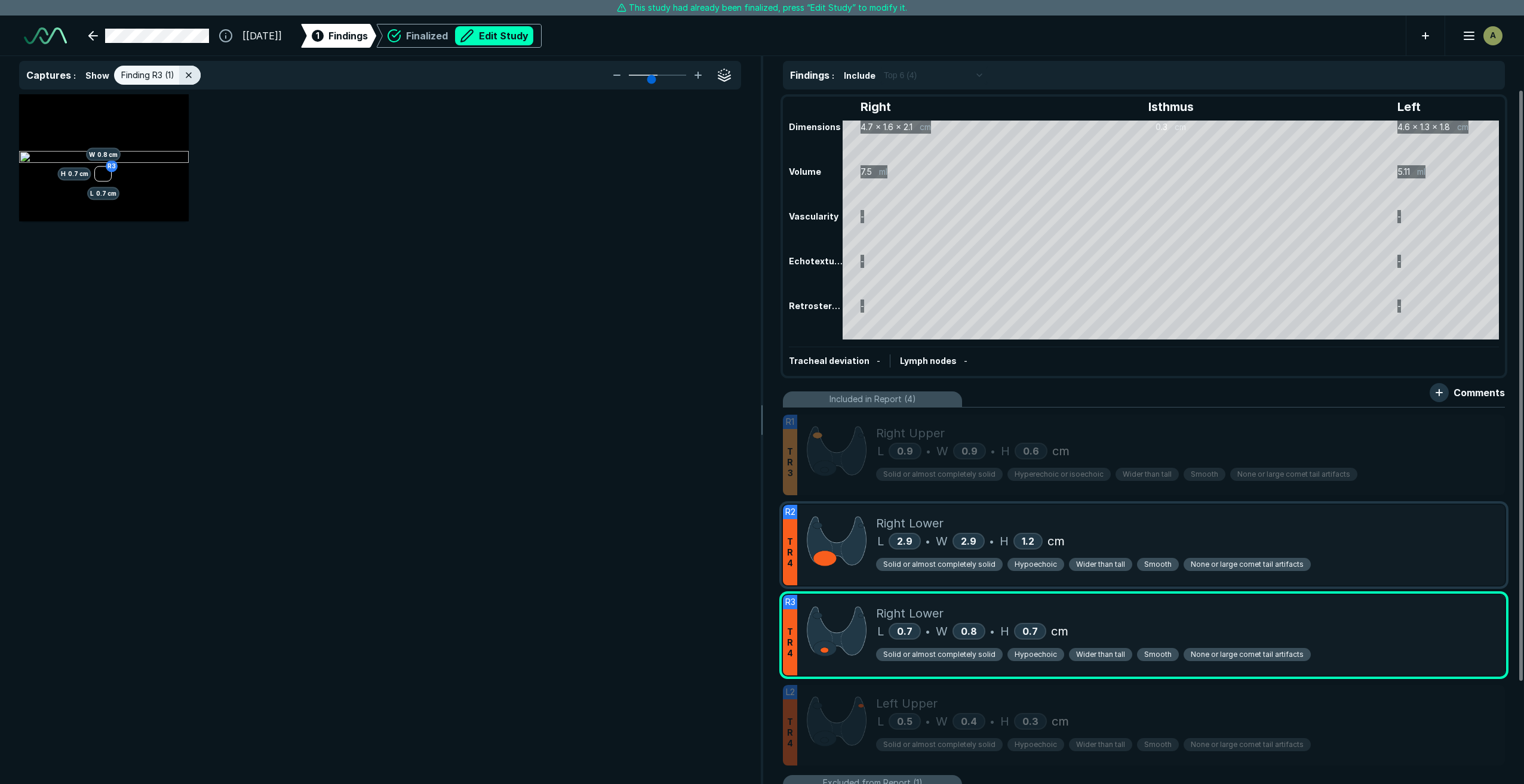
click at [1023, 519] on div "Right Lower" at bounding box center [1185, 523] width 619 height 18
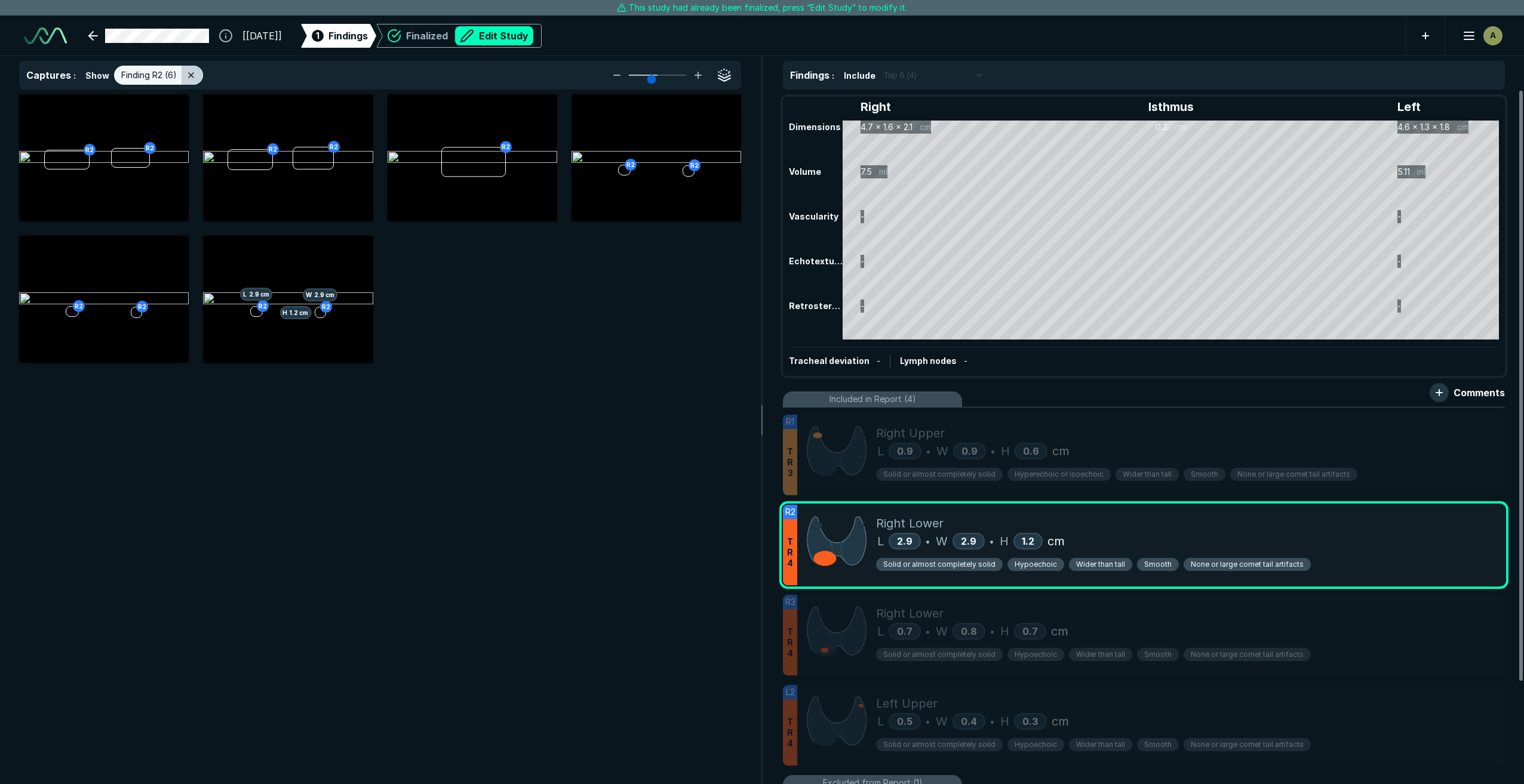
click at [189, 74] on line at bounding box center [192, 76] width 5 height 5
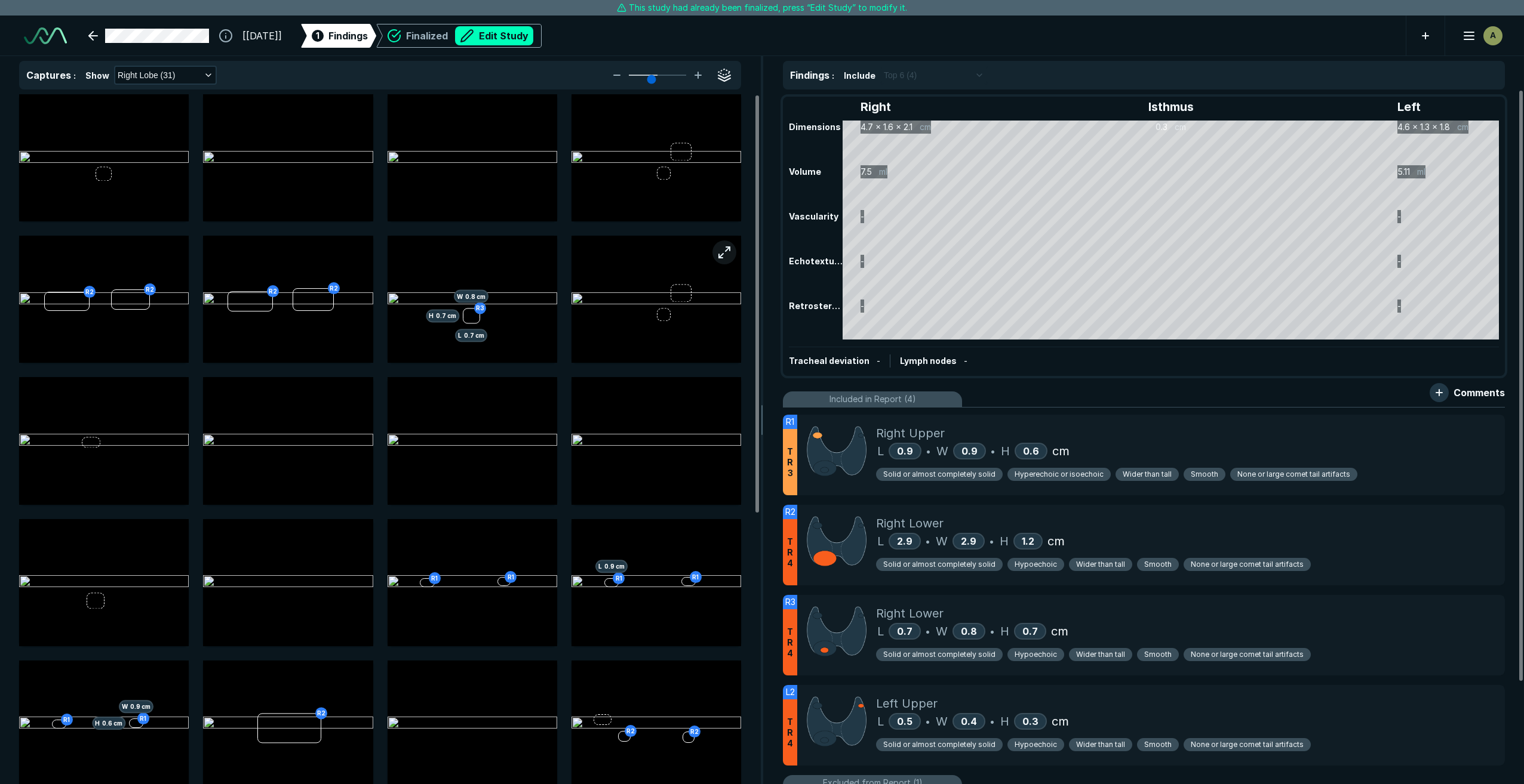
click at [720, 253] on button "button" at bounding box center [725, 253] width 24 height 24
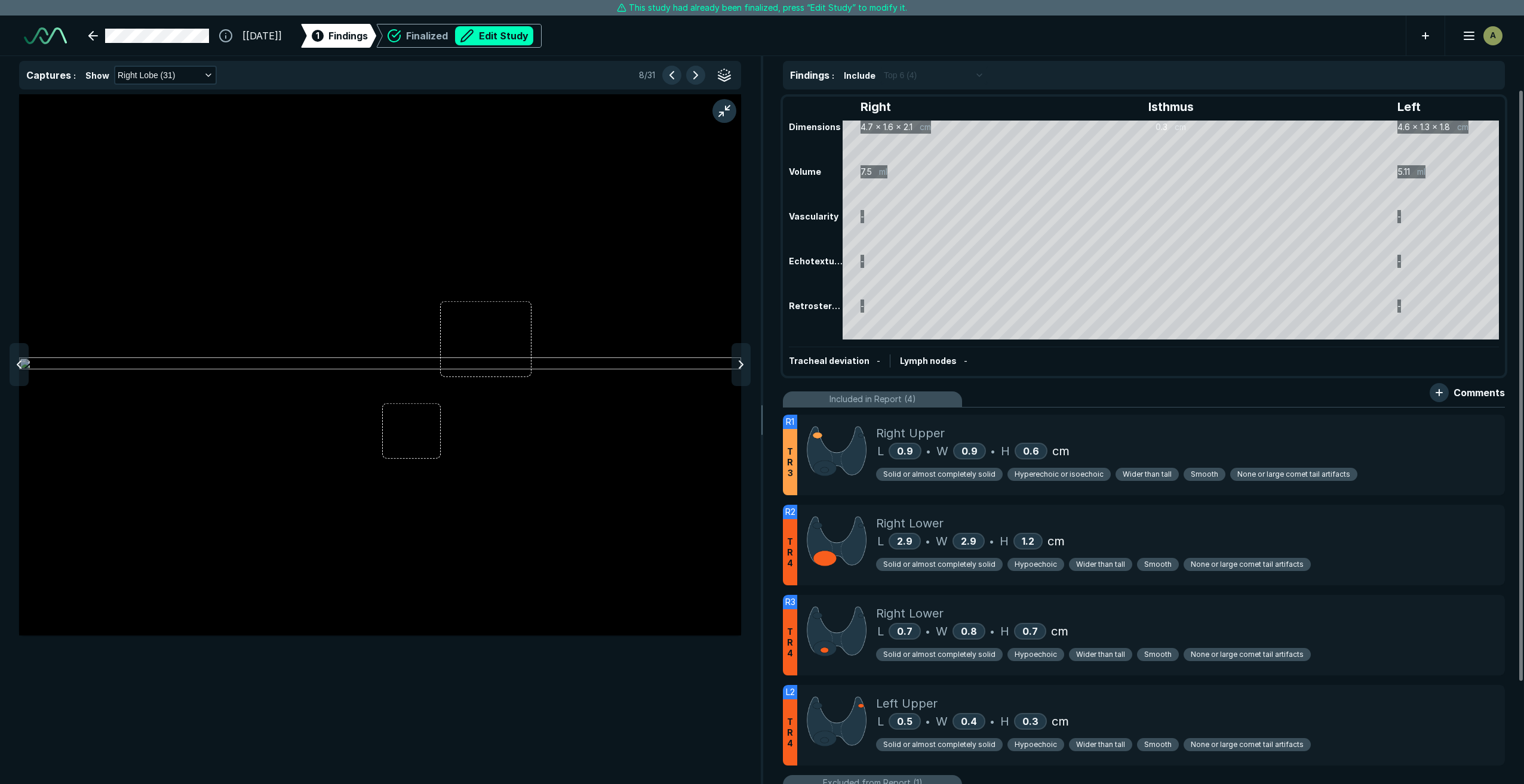
click at [441, 372] on img at bounding box center [380, 364] width 722 height 14
click at [438, 372] on img at bounding box center [380, 364] width 722 height 14
drag, startPoint x: 439, startPoint y: 420, endPoint x: 478, endPoint y: 400, distance: 43.8
click at [476, 372] on img at bounding box center [380, 364] width 722 height 14
click at [725, 111] on button "button" at bounding box center [725, 111] width 24 height 24
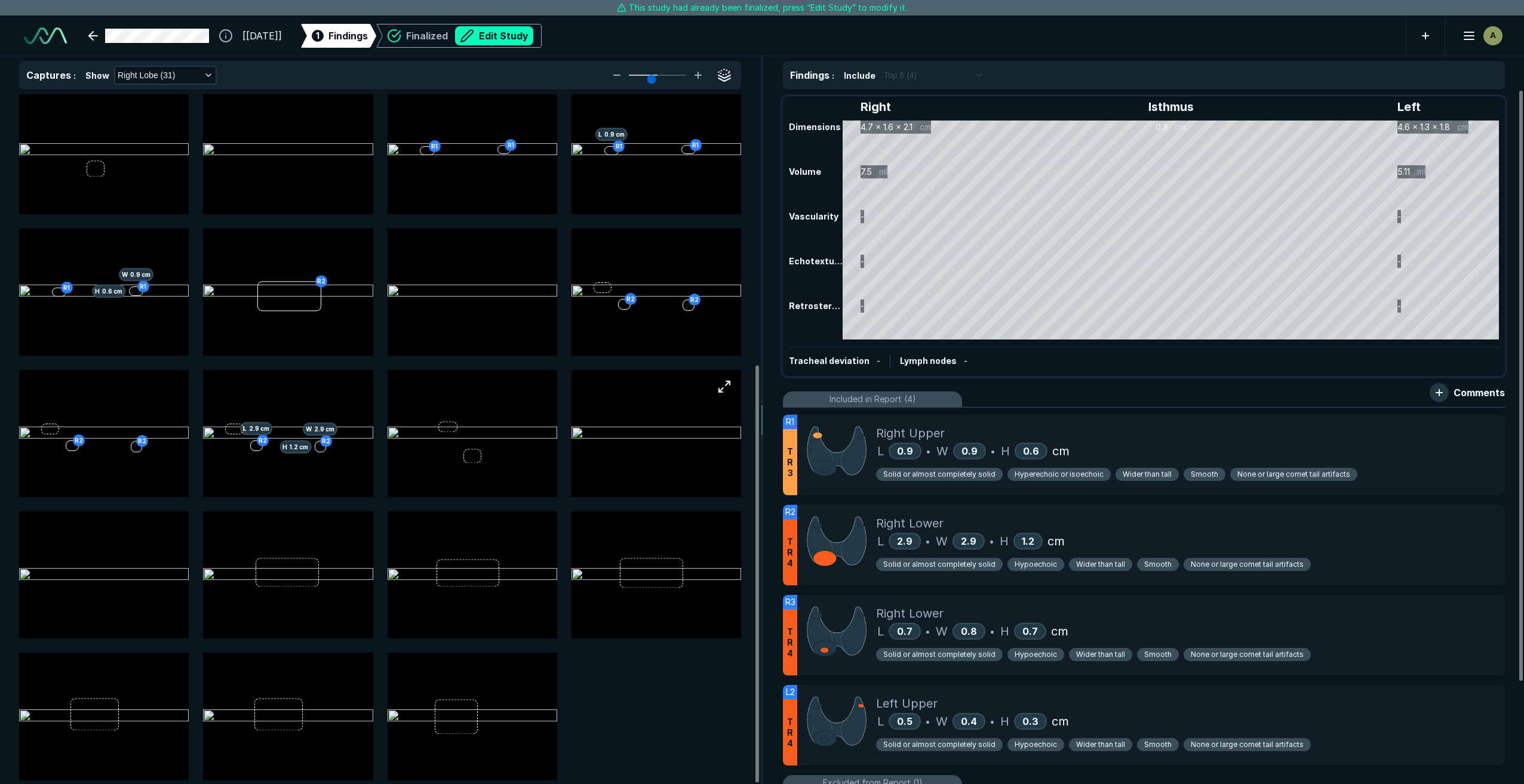
scroll to position [447, 0]
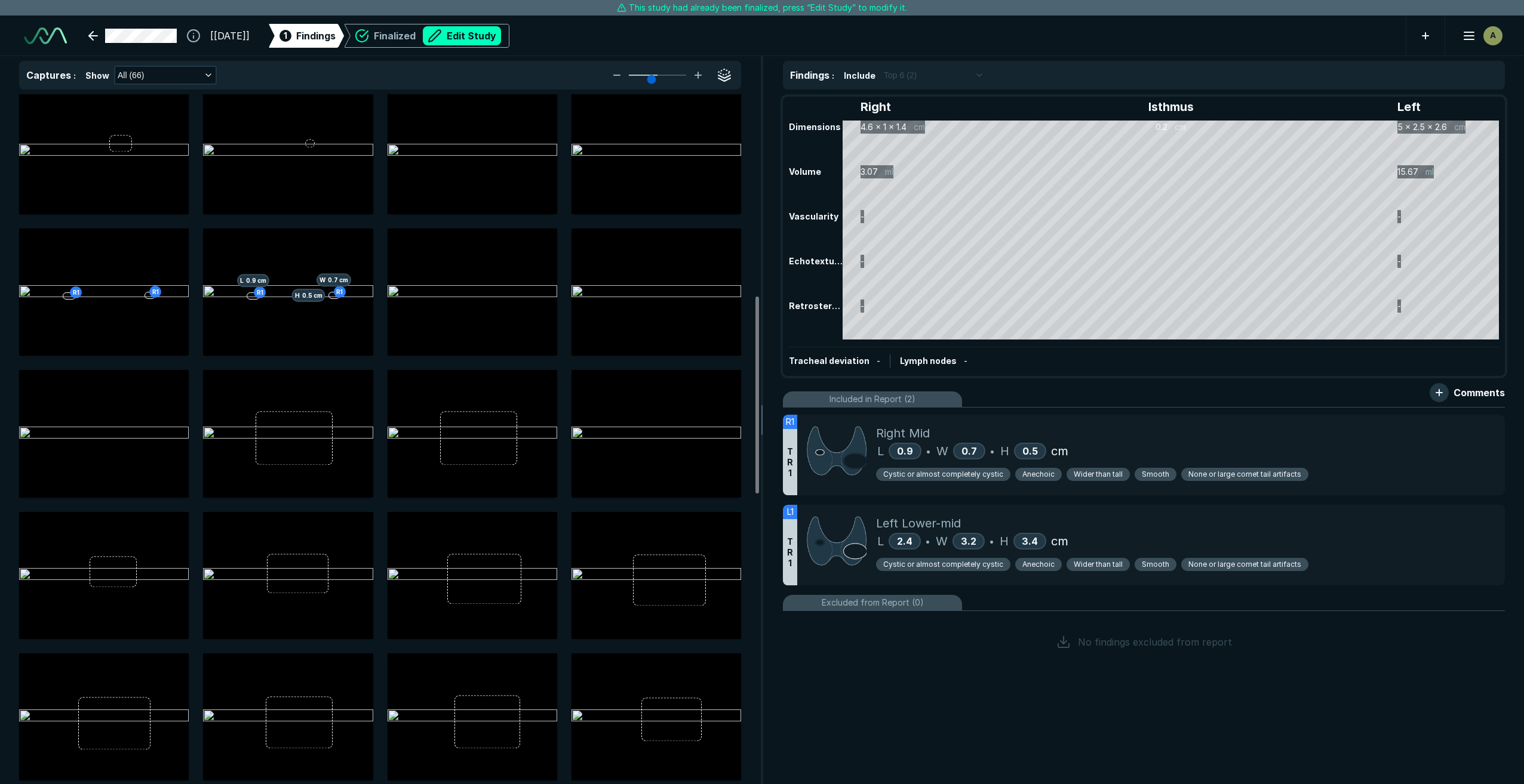
scroll to position [716, 0]
click at [1237, 510] on div "Left Lower-mid L 2.4 • W 3.2 • H 3.4 cm Cystic or almost completely cystic Anec…" at bounding box center [1185, 545] width 619 height 81
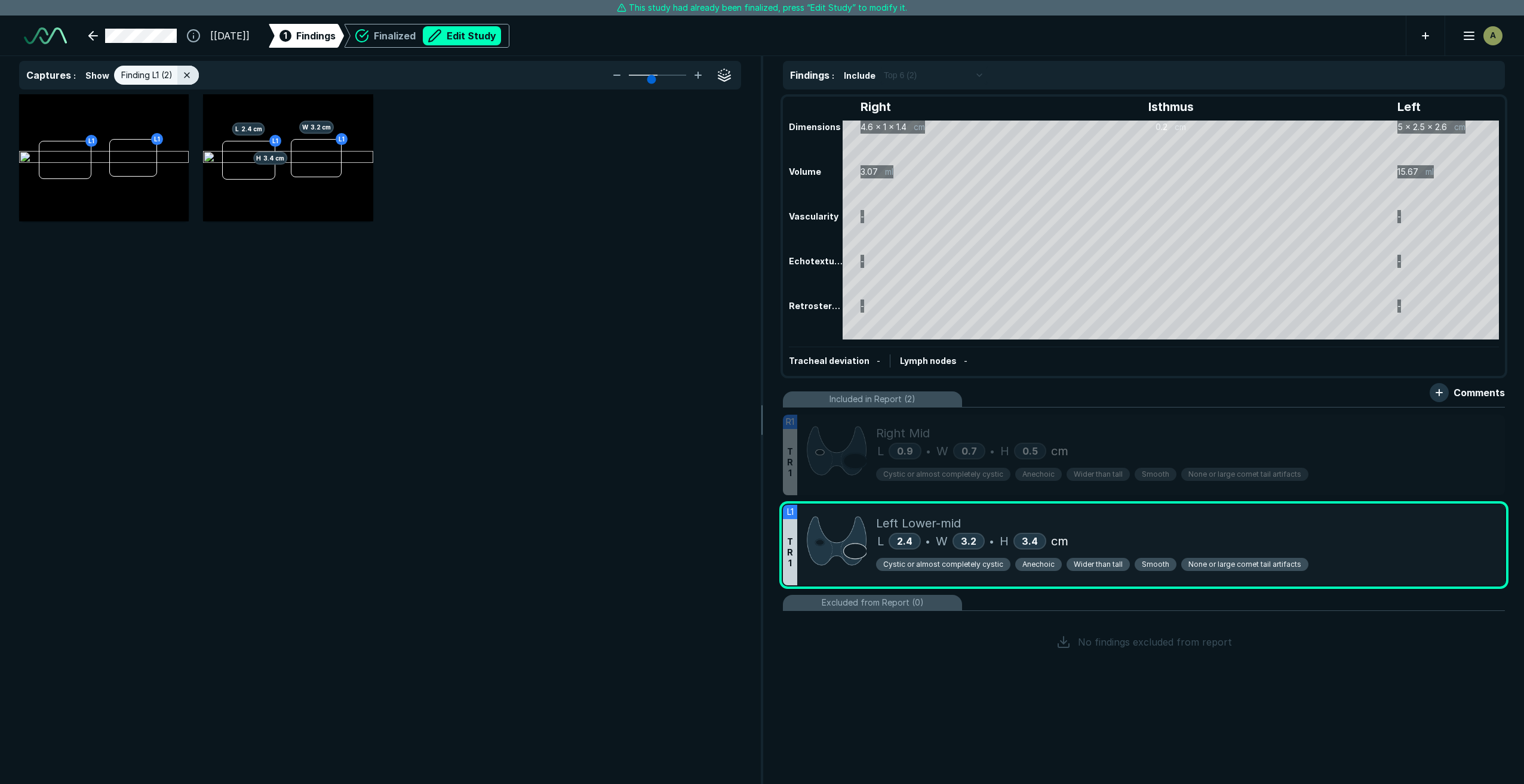
scroll to position [4508, 4763]
click at [335, 37] on span "Findings" at bounding box center [316, 36] width 39 height 14
click at [426, 31] on div "Finalized Edit Study" at bounding box center [437, 36] width 127 height 19
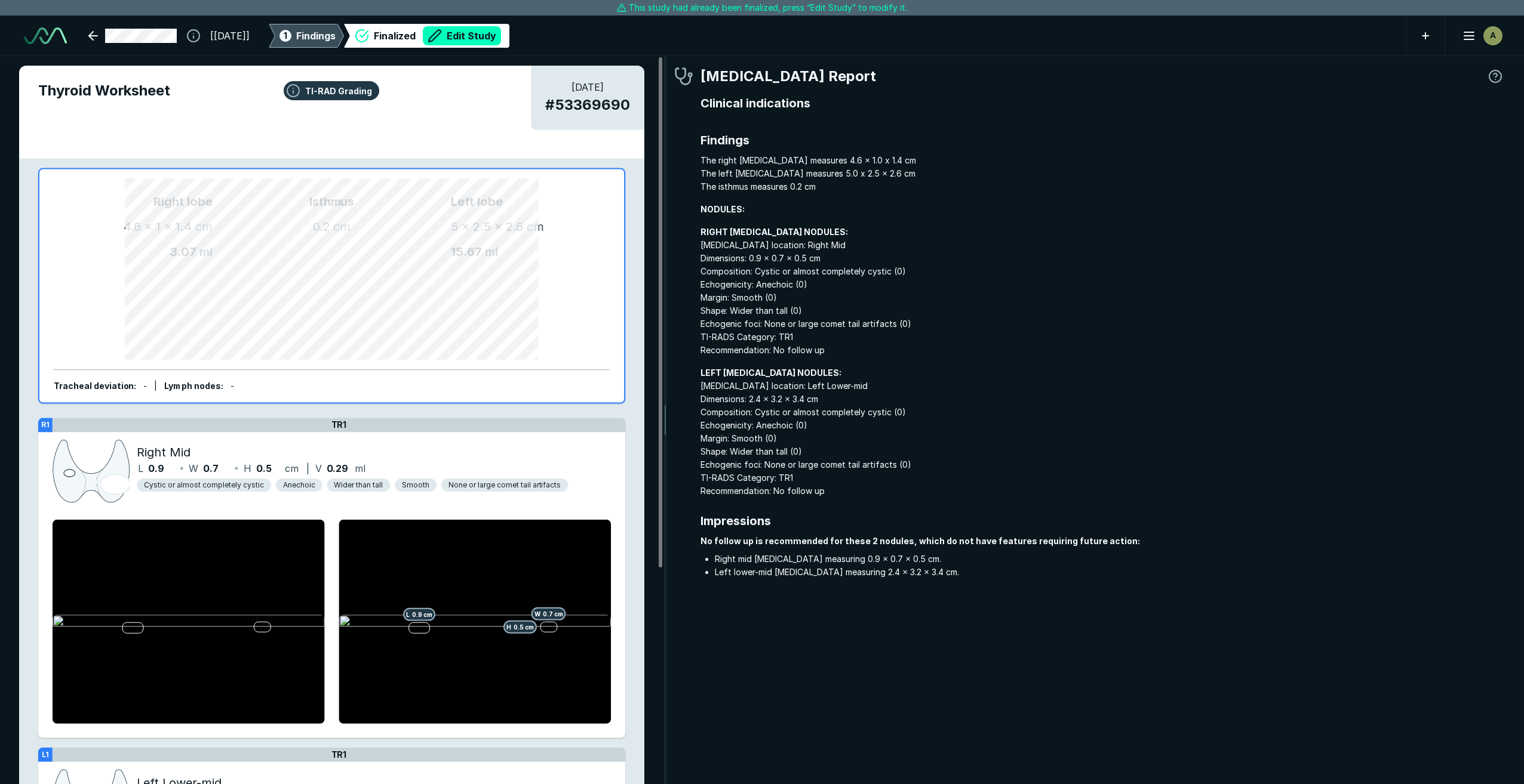
click at [324, 36] on span "Findings" at bounding box center [316, 36] width 39 height 14
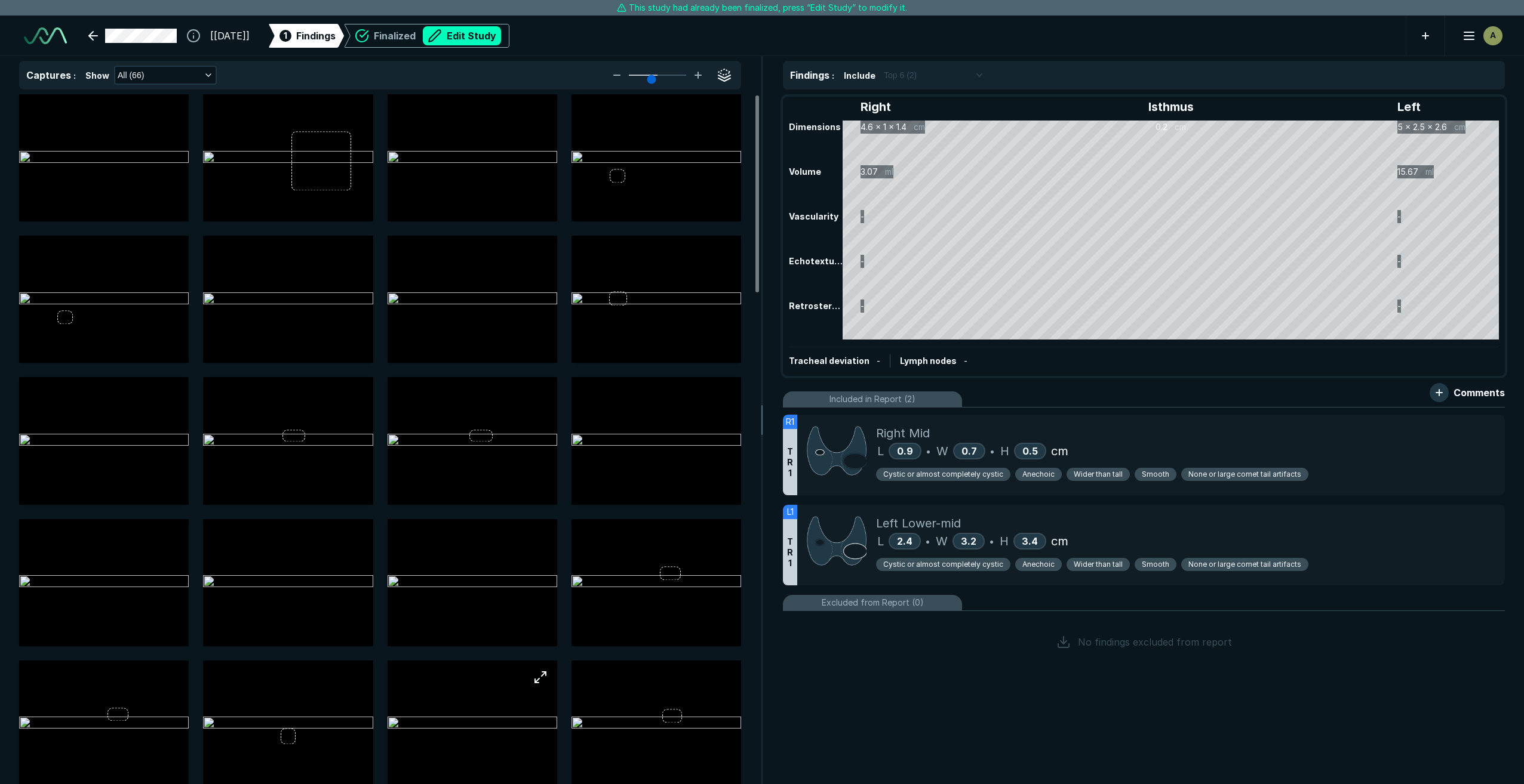
scroll to position [4192, 4763]
click at [415, 38] on div "Finalized Edit Study" at bounding box center [437, 36] width 127 height 19
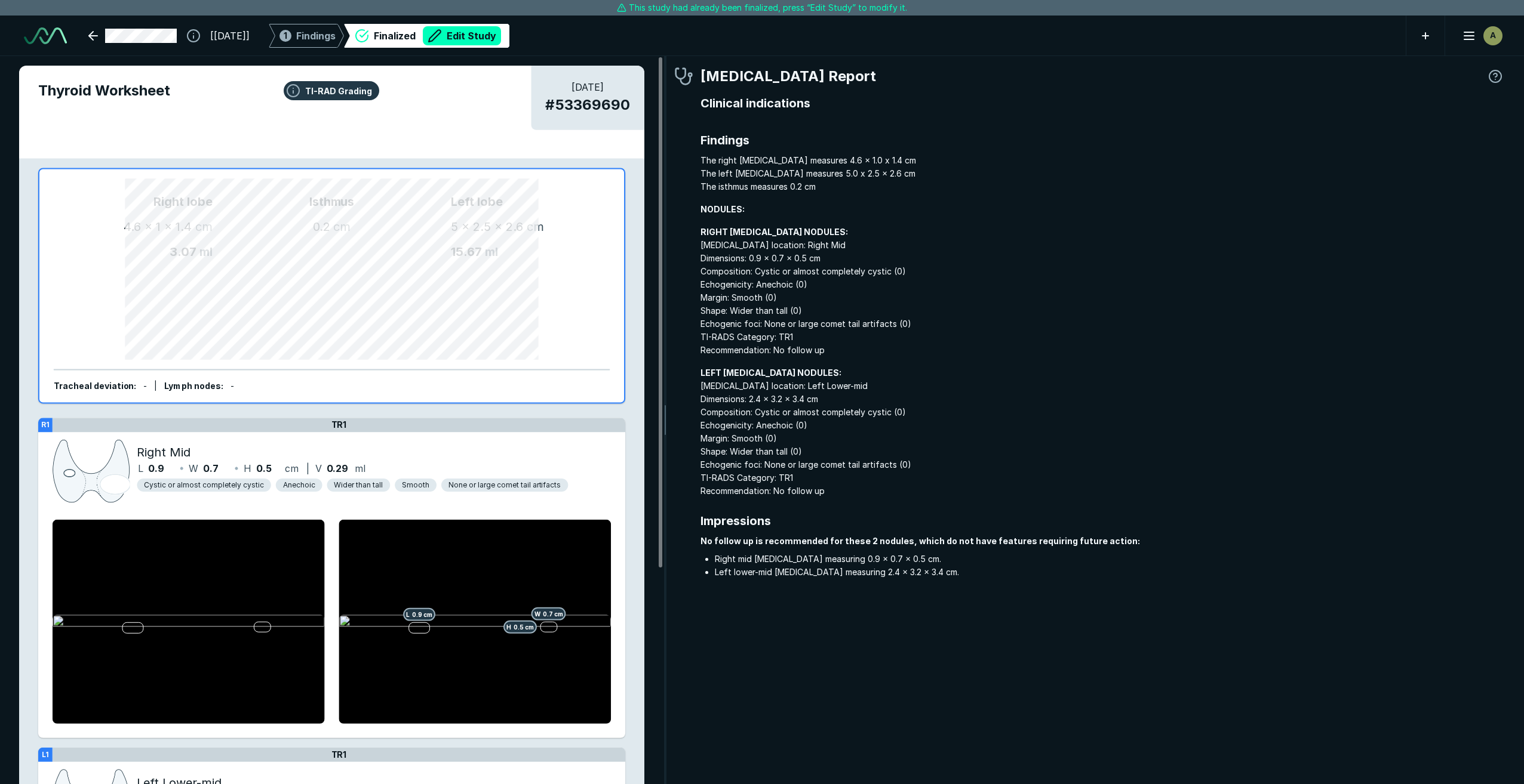
scroll to position [4742, 5252]
click at [335, 36] on span "Findings" at bounding box center [316, 36] width 39 height 14
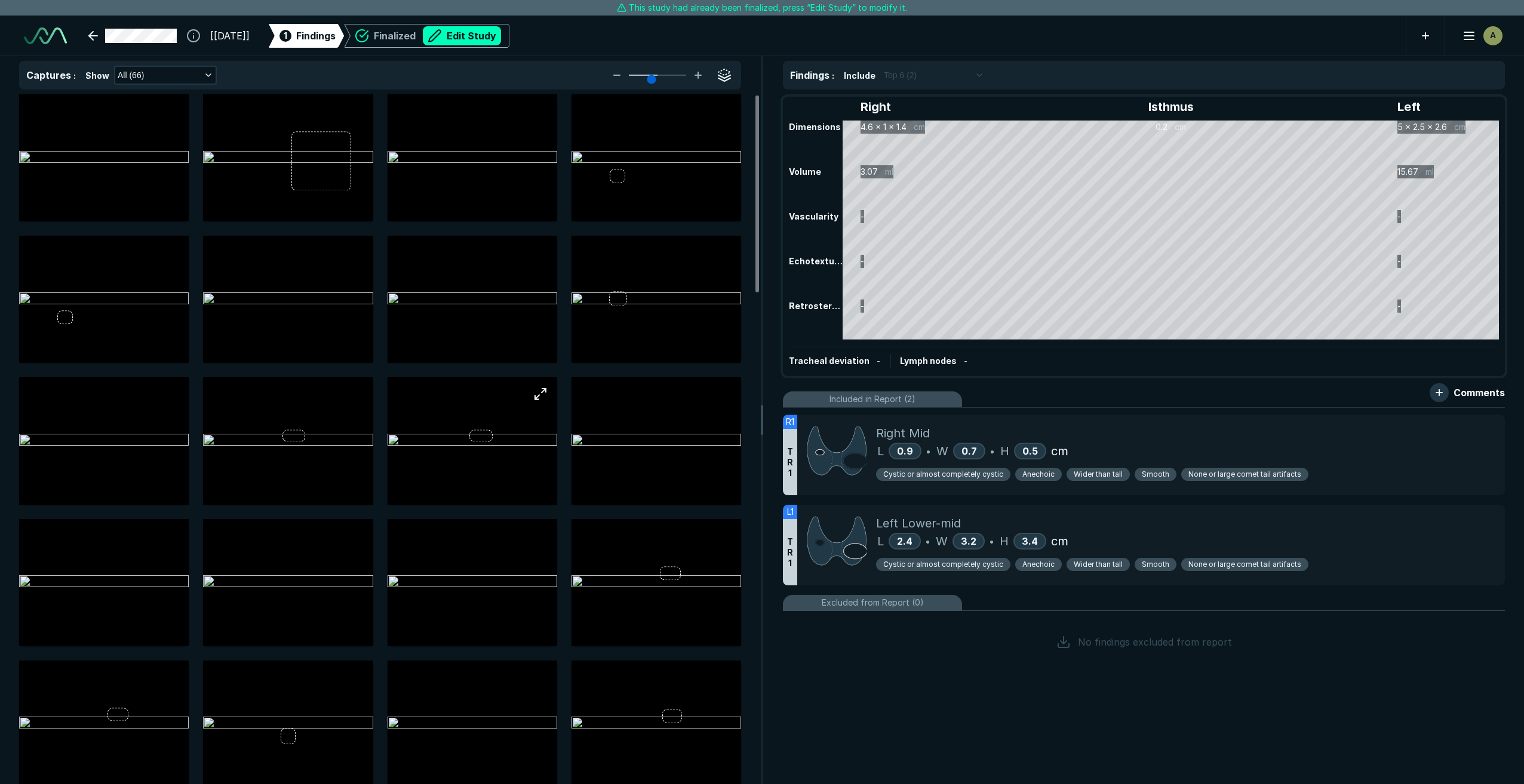
scroll to position [2754, 4771]
click at [1154, 523] on div "Left Lower-mid" at bounding box center [1185, 523] width 619 height 18
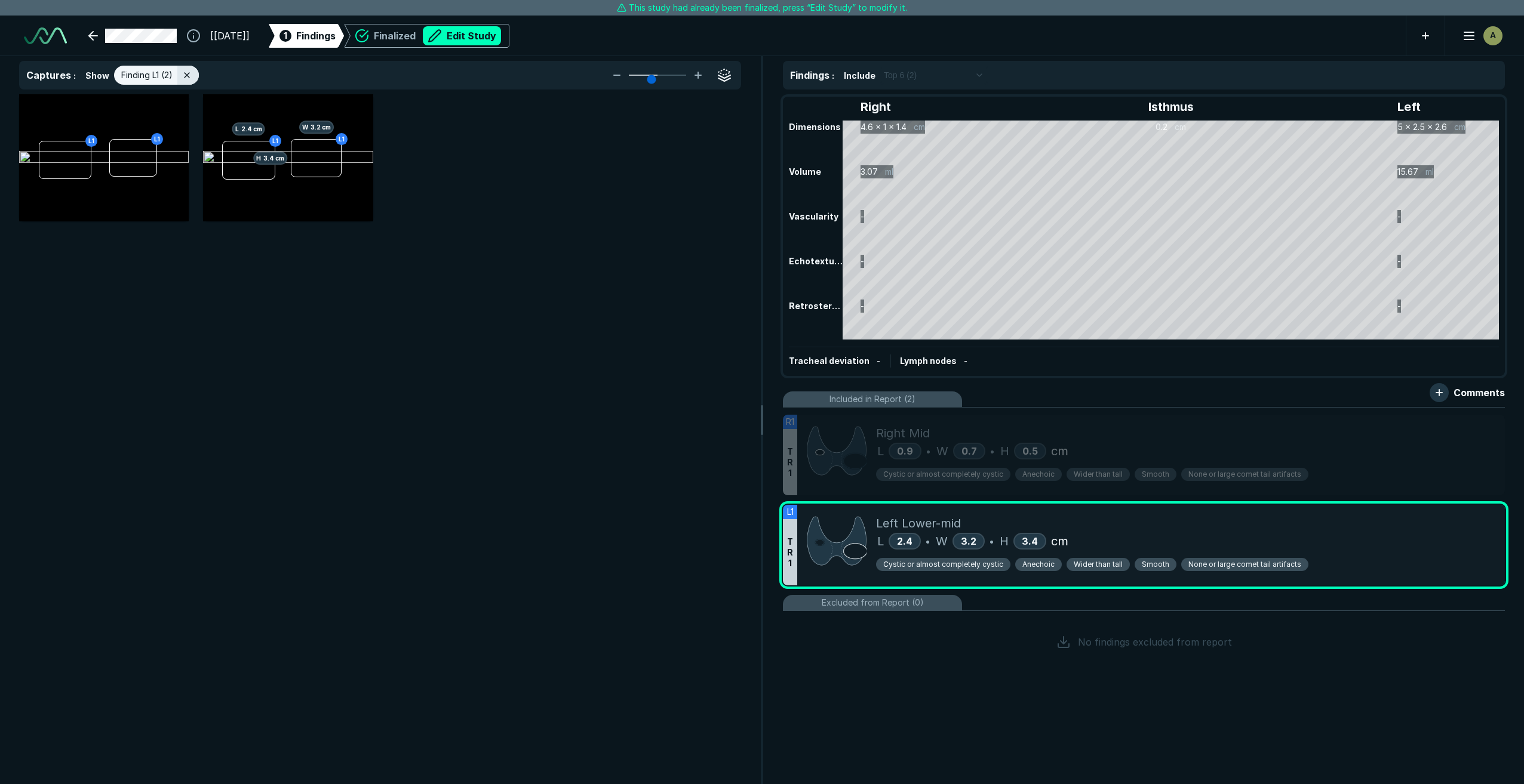
scroll to position [4508, 4763]
